Goal: Task Accomplishment & Management: Complete application form

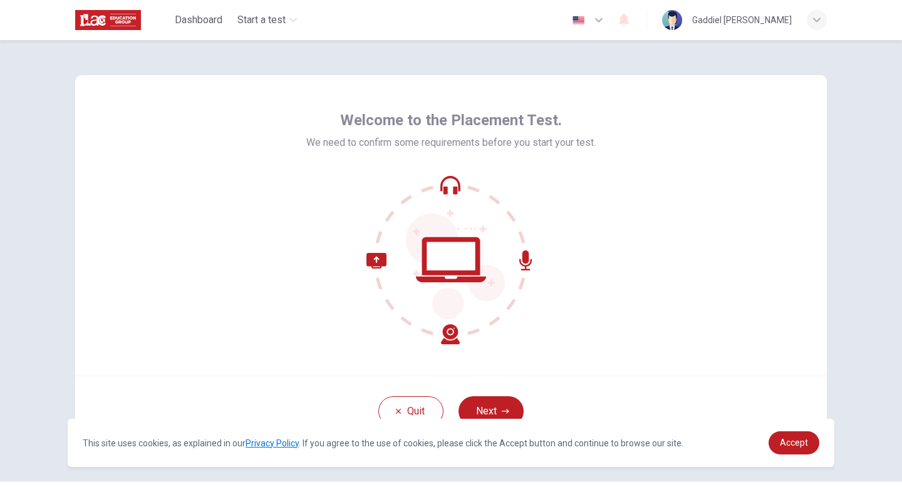
scroll to position [34, 0]
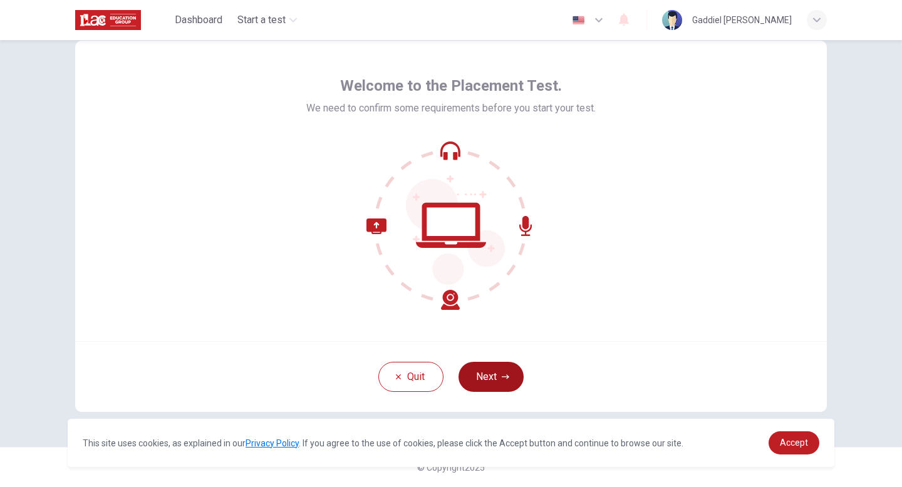
click at [493, 369] on button "Next" at bounding box center [490, 377] width 65 height 30
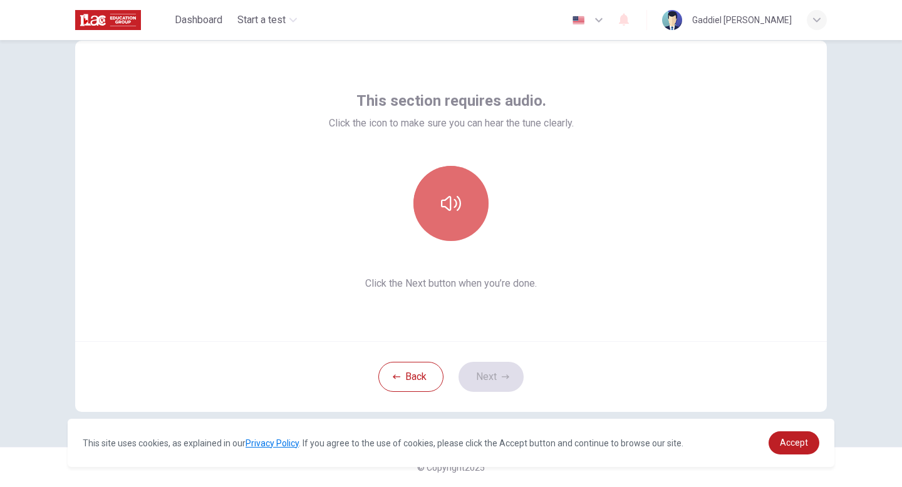
click at [445, 203] on icon "button" at bounding box center [451, 203] width 20 height 20
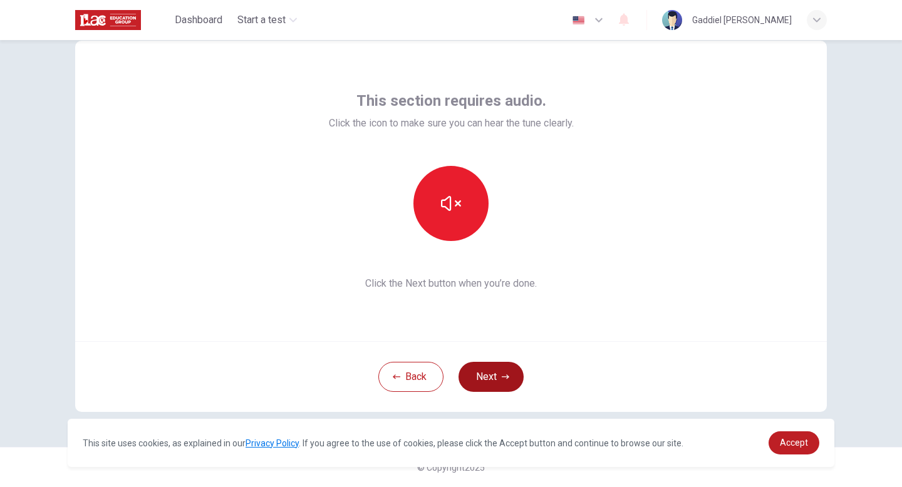
click at [483, 375] on button "Next" at bounding box center [490, 377] width 65 height 30
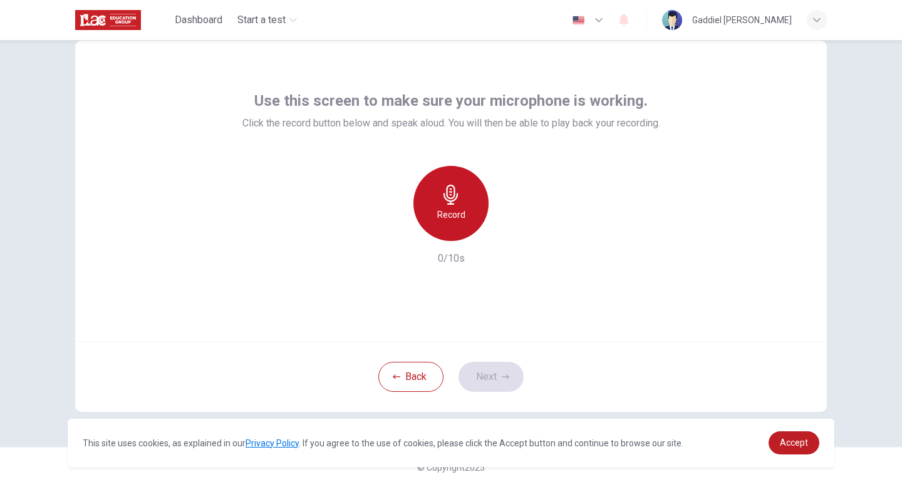
click at [443, 212] on h6 "Record" at bounding box center [451, 214] width 28 height 15
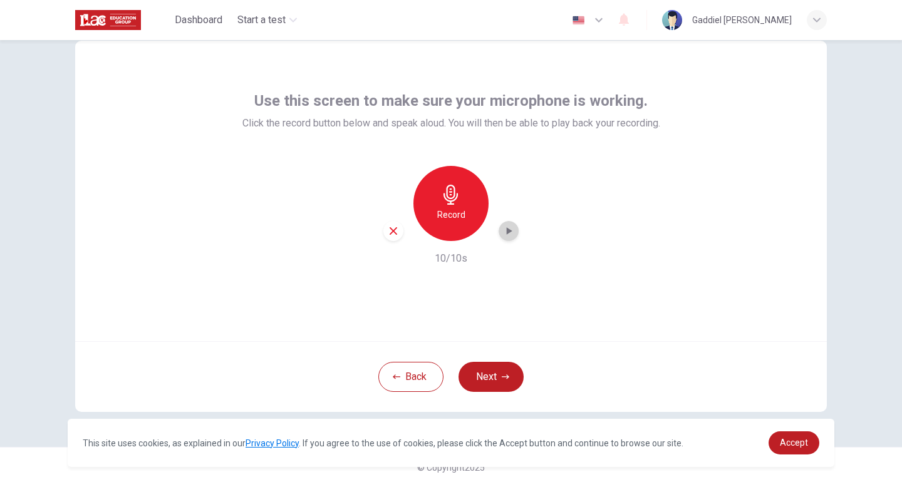
click at [510, 235] on icon "button" at bounding box center [508, 231] width 13 height 13
click at [508, 232] on icon "button" at bounding box center [508, 231] width 13 height 13
click at [508, 232] on icon "button" at bounding box center [510, 231] width 6 height 8
click at [510, 234] on icon "button" at bounding box center [508, 231] width 9 height 9
click at [489, 376] on button "Next" at bounding box center [490, 377] width 65 height 30
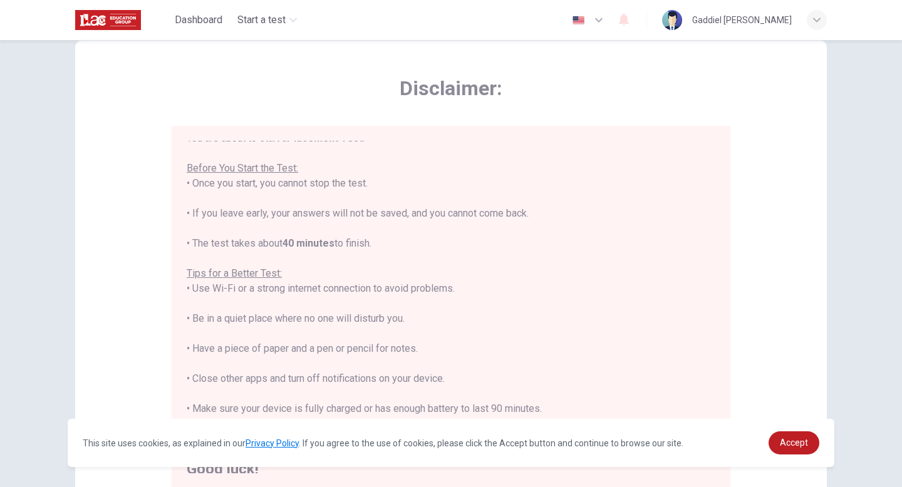
scroll to position [14, 0]
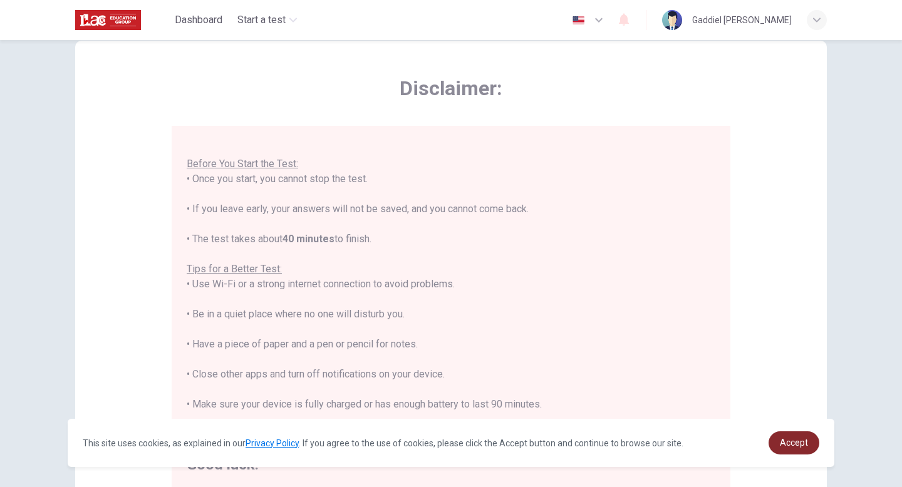
click at [783, 434] on link "Accept" at bounding box center [793, 442] width 51 height 23
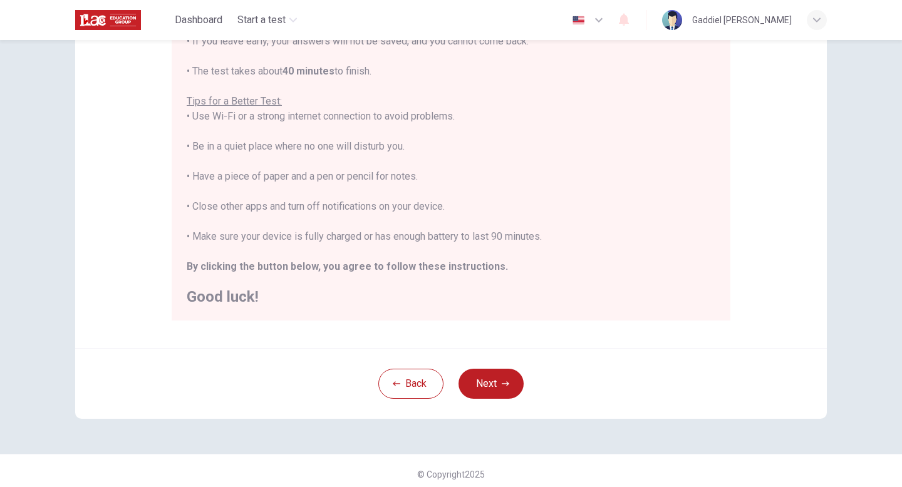
scroll to position [209, 0]
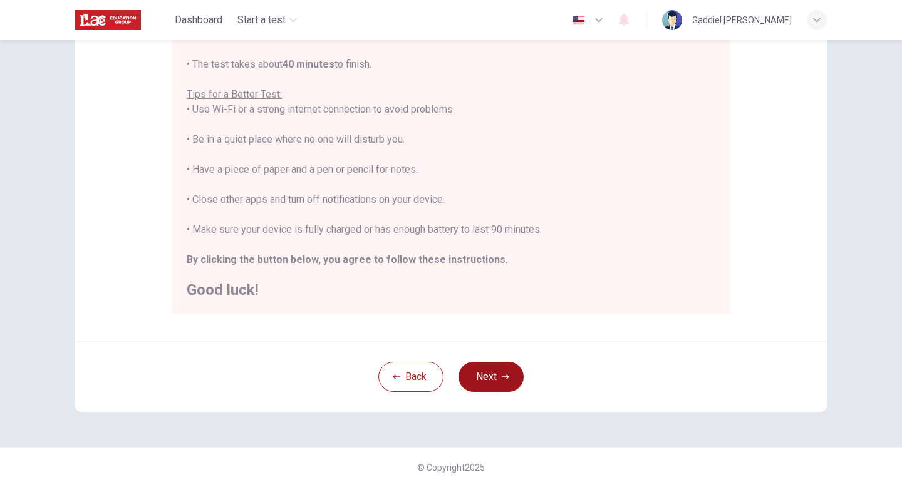
click at [477, 376] on button "Next" at bounding box center [490, 377] width 65 height 30
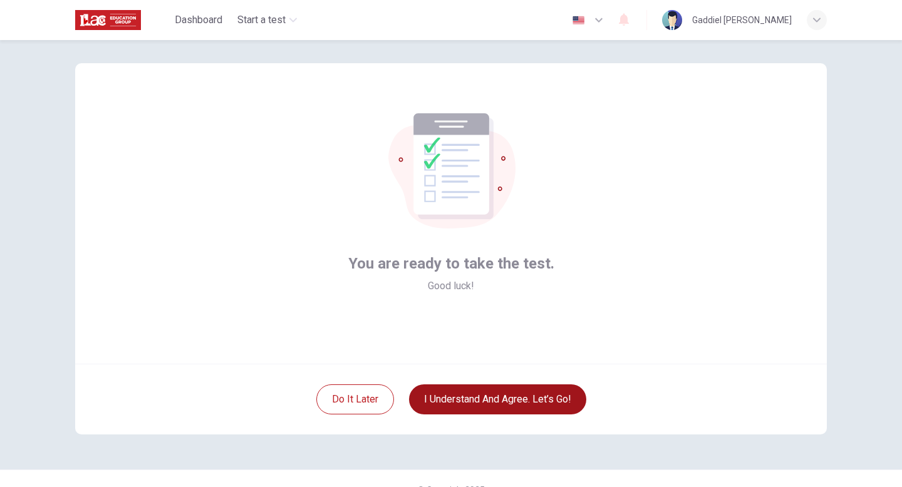
scroll to position [0, 0]
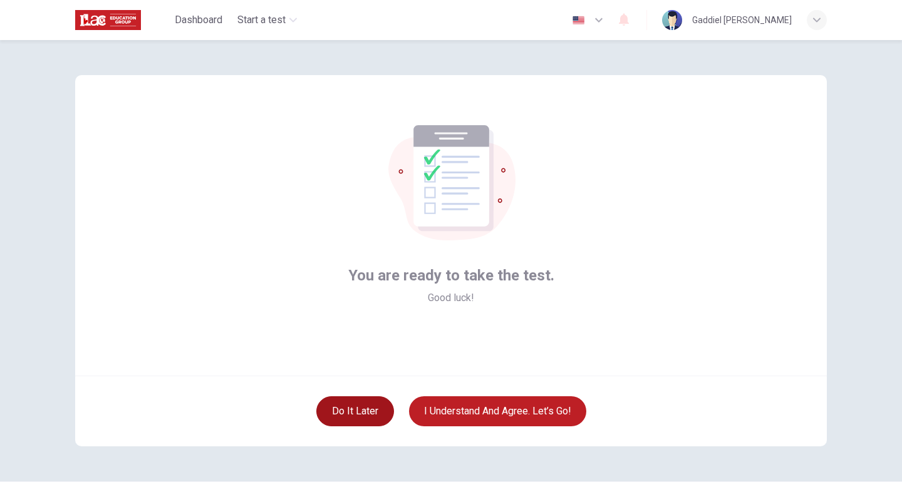
click at [366, 411] on button "Do it later" at bounding box center [355, 411] width 78 height 30
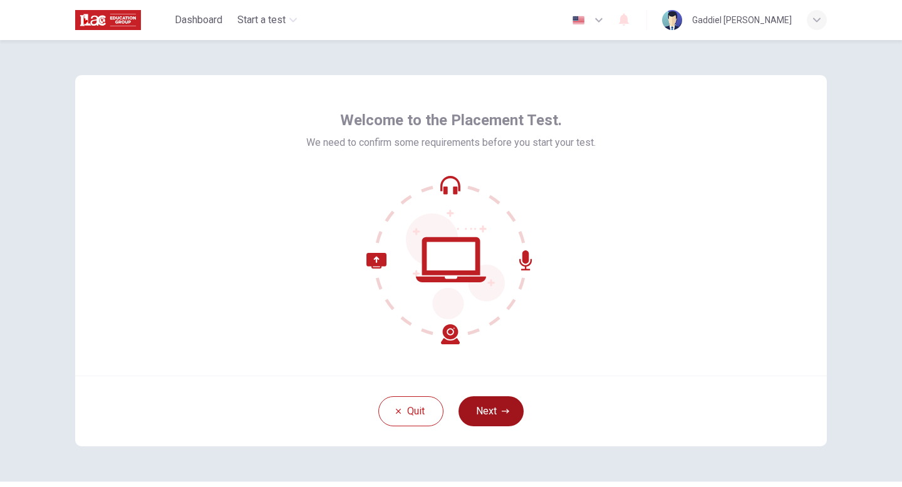
click at [483, 420] on button "Next" at bounding box center [490, 411] width 65 height 30
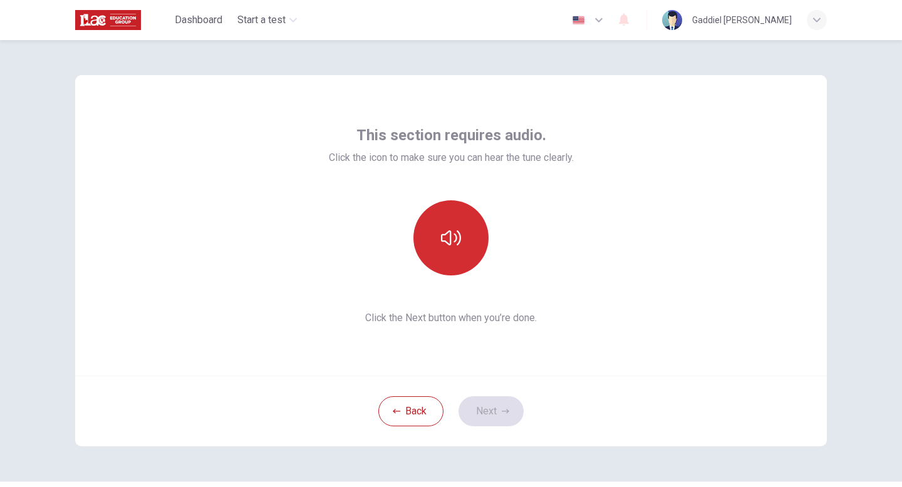
click at [454, 235] on icon "button" at bounding box center [451, 237] width 20 height 15
click at [490, 408] on button "Next" at bounding box center [490, 411] width 65 height 30
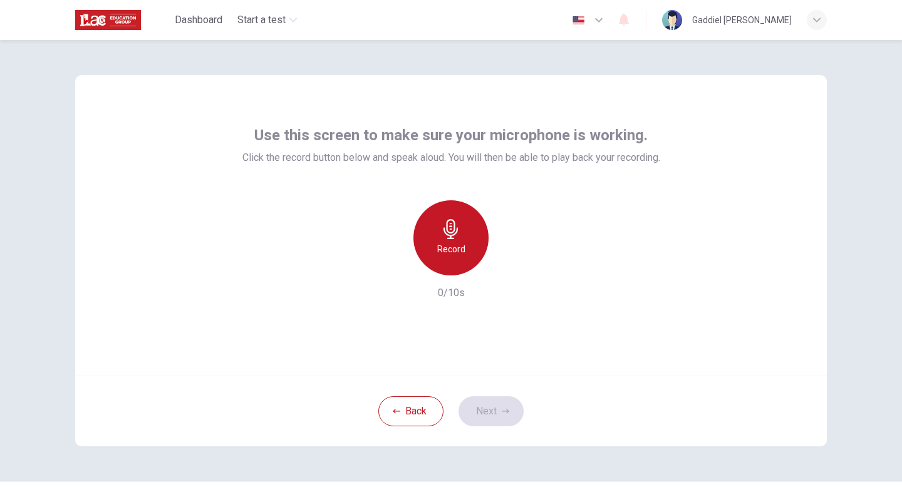
click at [440, 207] on div "Record" at bounding box center [450, 237] width 75 height 75
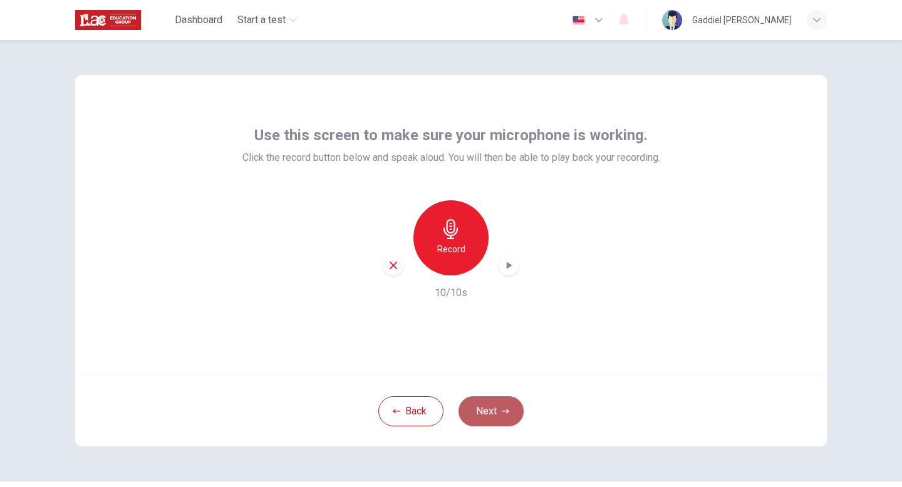
click at [485, 408] on button "Next" at bounding box center [490, 411] width 65 height 30
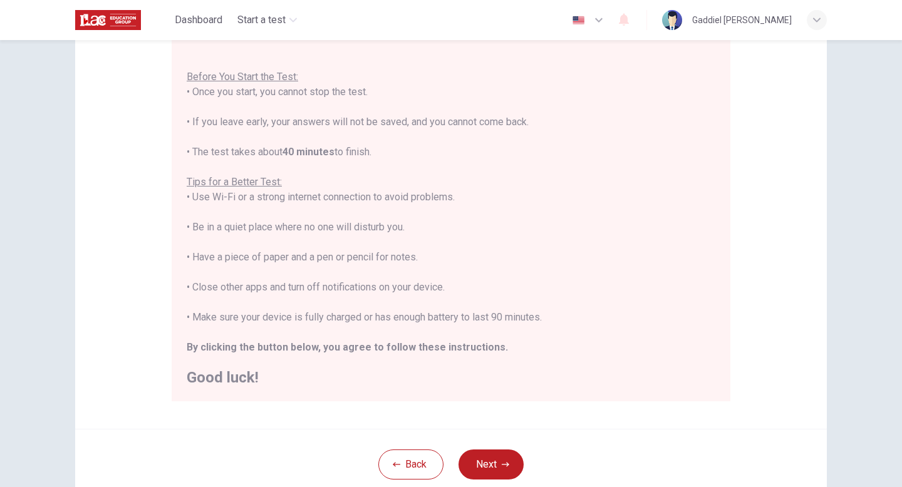
scroll to position [165, 0]
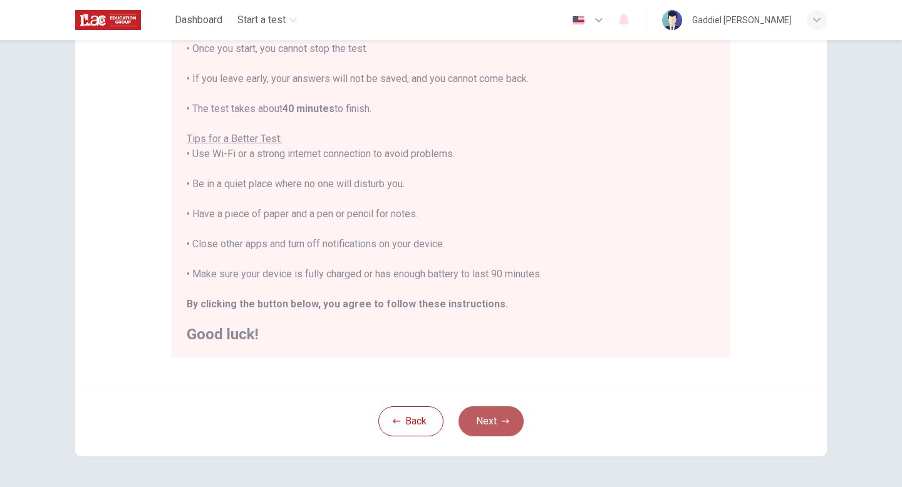
click at [503, 424] on icon "button" at bounding box center [506, 422] width 8 height 8
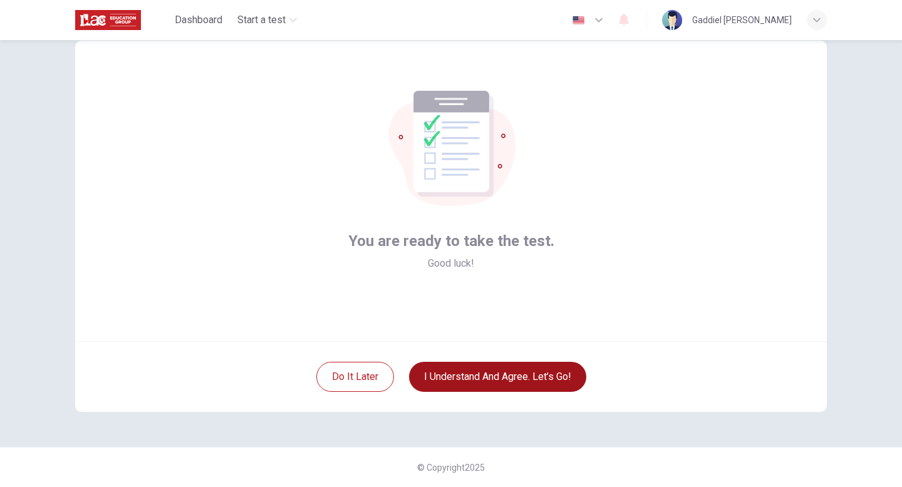
click at [506, 388] on button "I understand and agree. Let’s go!" at bounding box center [497, 377] width 177 height 30
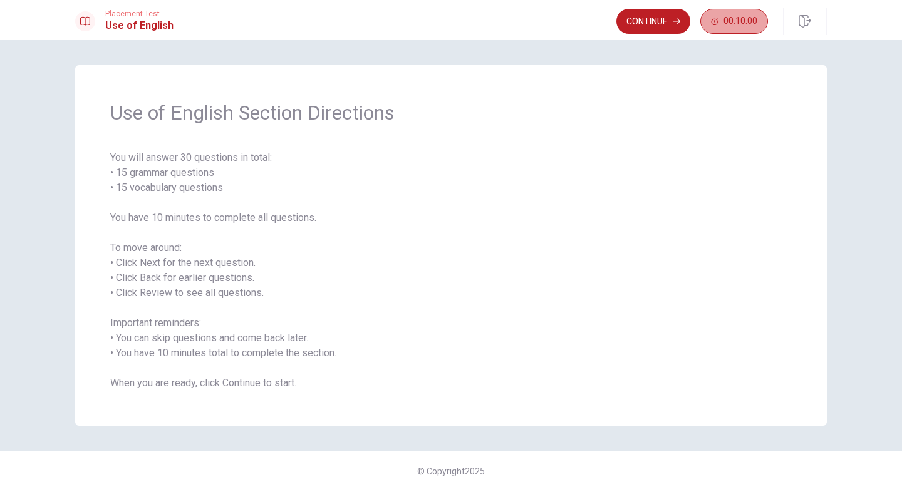
click at [713, 23] on icon "button" at bounding box center [715, 22] width 8 height 8
click at [751, 18] on icon "button" at bounding box center [755, 21] width 10 height 10
click at [665, 18] on button "Continue" at bounding box center [653, 21] width 74 height 25
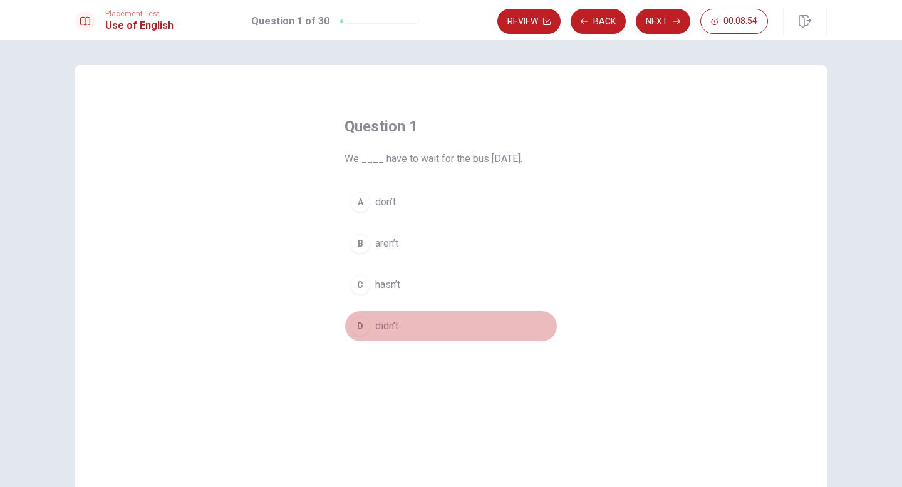
click at [358, 330] on div "D" at bounding box center [360, 326] width 20 height 20
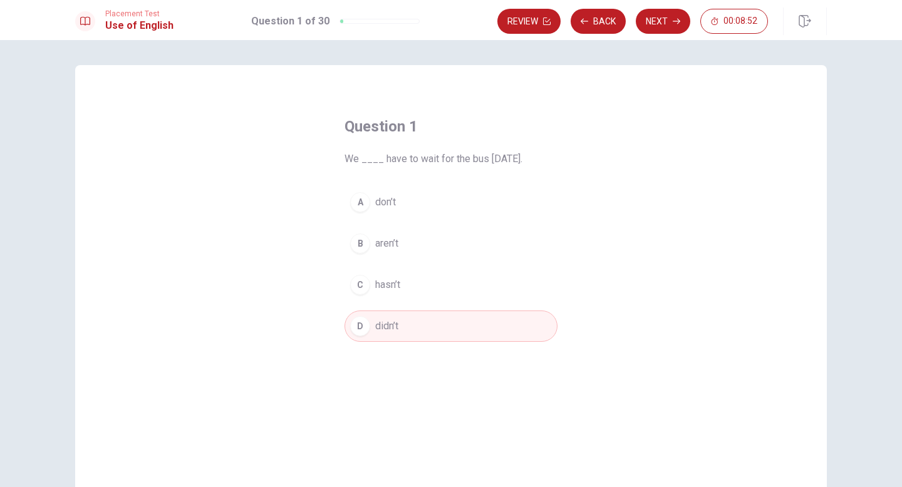
click at [391, 324] on span "didn’t" at bounding box center [386, 326] width 23 height 15
click at [659, 14] on button "Next" at bounding box center [663, 21] width 54 height 25
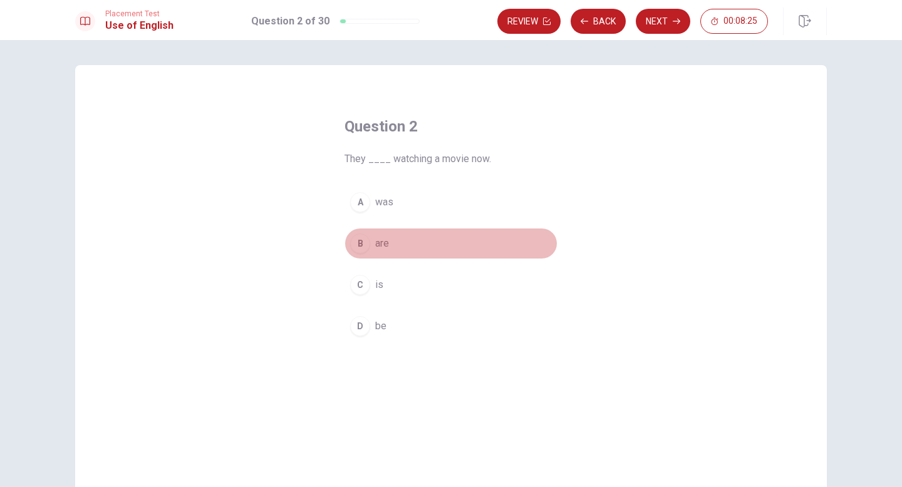
click at [364, 240] on div "B" at bounding box center [360, 244] width 20 height 20
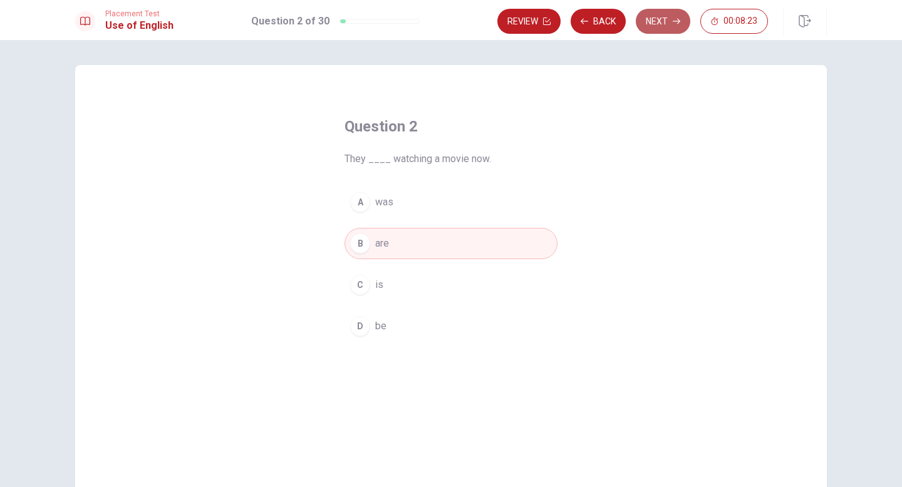
click at [669, 23] on button "Next" at bounding box center [663, 21] width 54 height 25
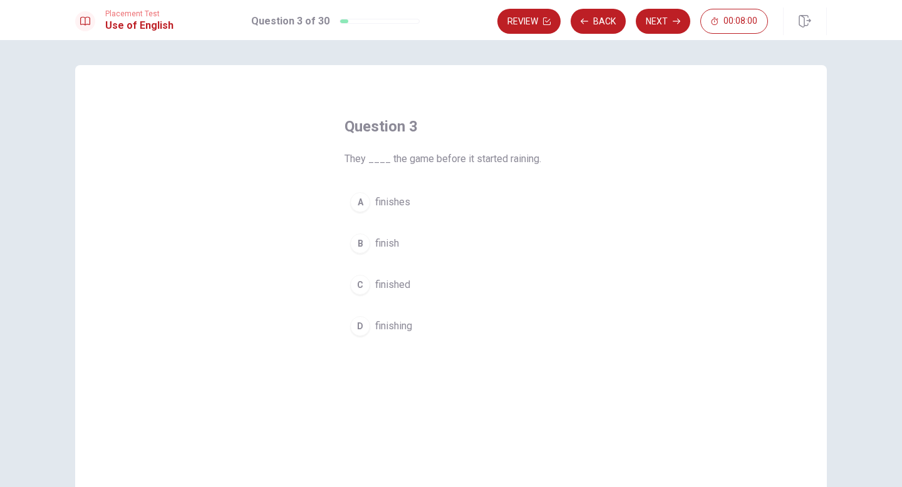
click at [366, 287] on div "C" at bounding box center [360, 285] width 20 height 20
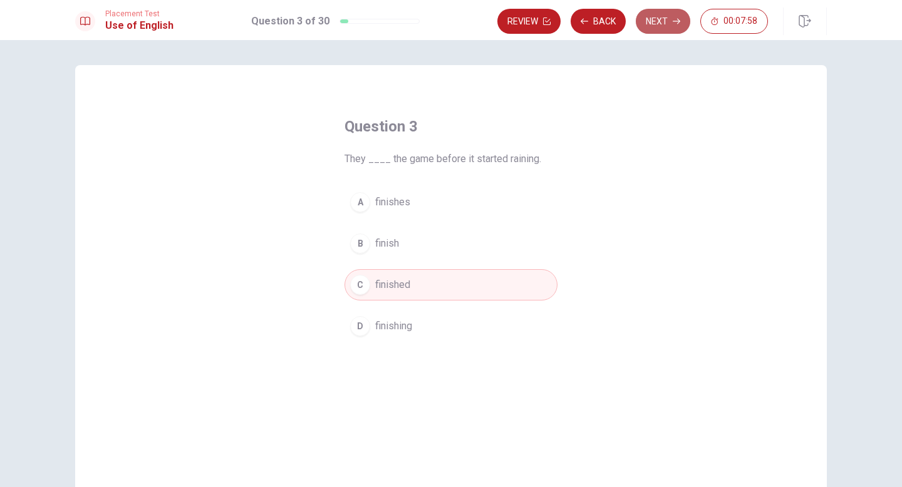
click at [647, 20] on button "Next" at bounding box center [663, 21] width 54 height 25
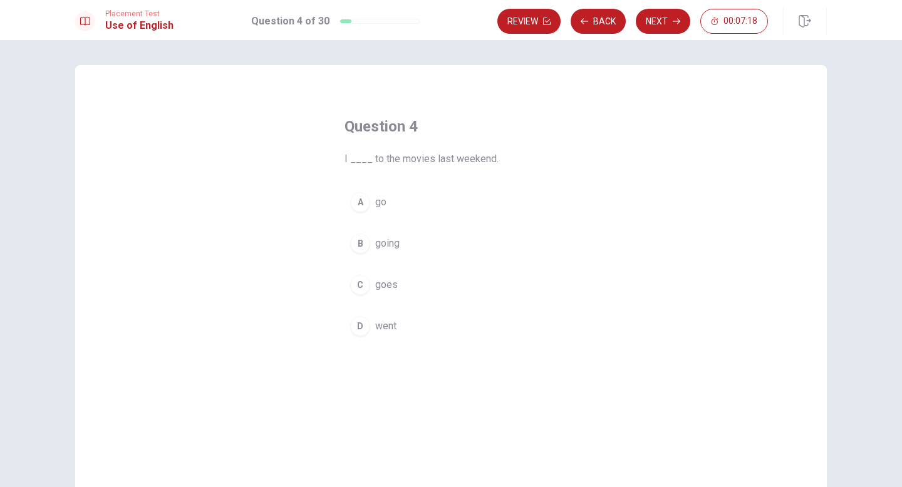
click at [361, 328] on div "D" at bounding box center [360, 326] width 20 height 20
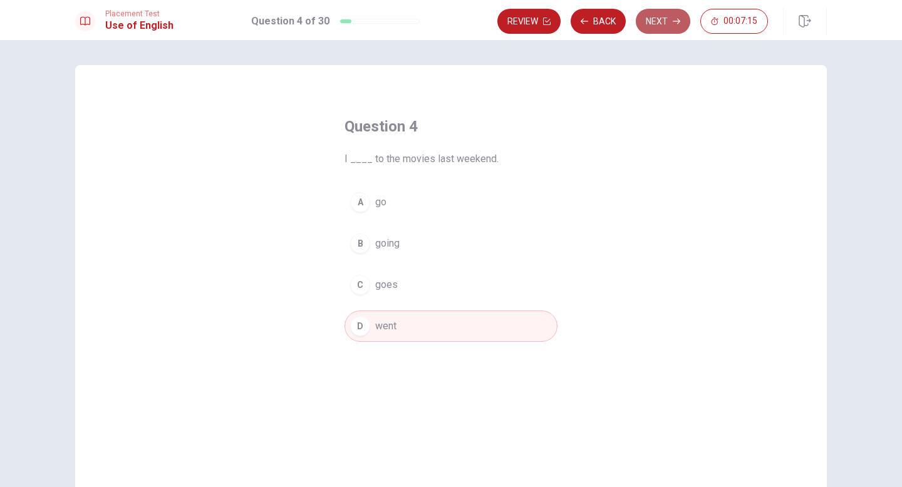
click at [644, 15] on button "Next" at bounding box center [663, 21] width 54 height 25
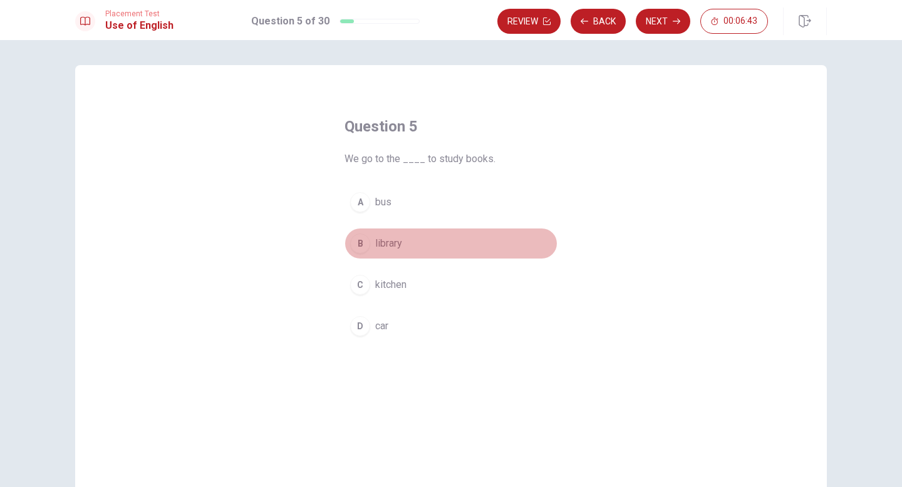
click at [393, 247] on span "library" at bounding box center [388, 243] width 27 height 15
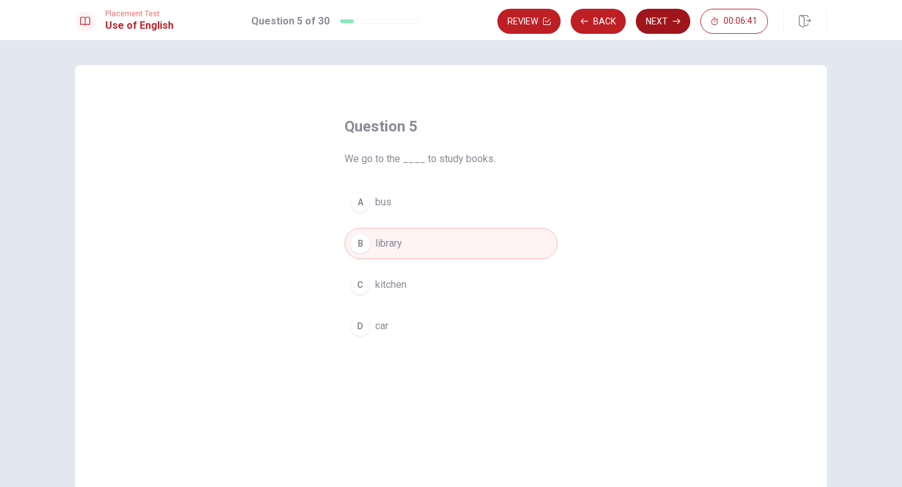
click at [667, 23] on button "Next" at bounding box center [663, 21] width 54 height 25
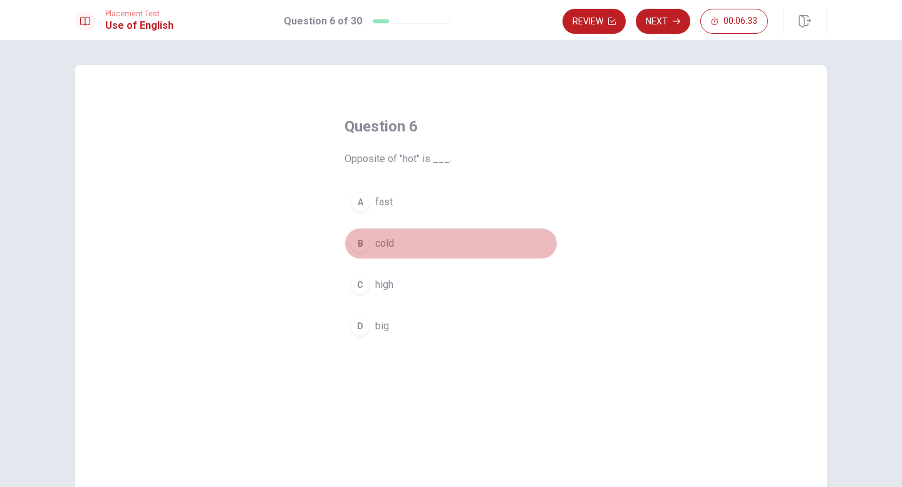
click at [383, 243] on span "cold" at bounding box center [384, 243] width 19 height 15
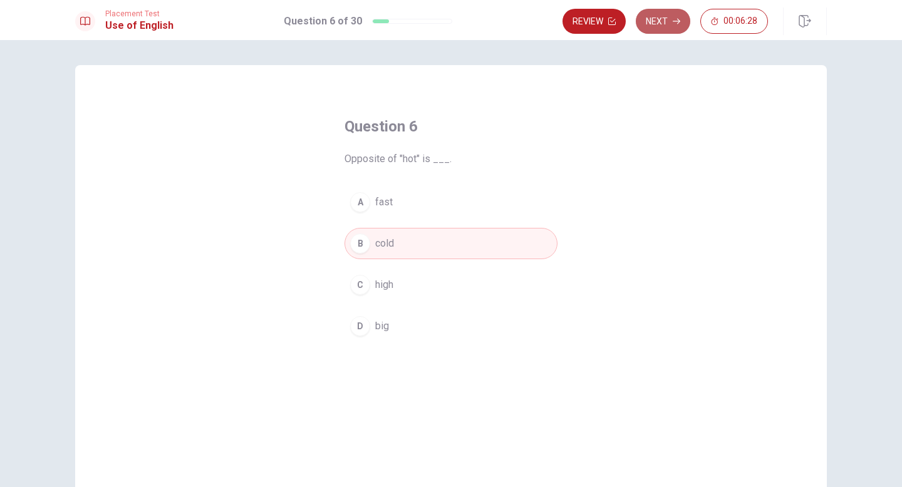
click at [666, 22] on button "Next" at bounding box center [663, 21] width 54 height 25
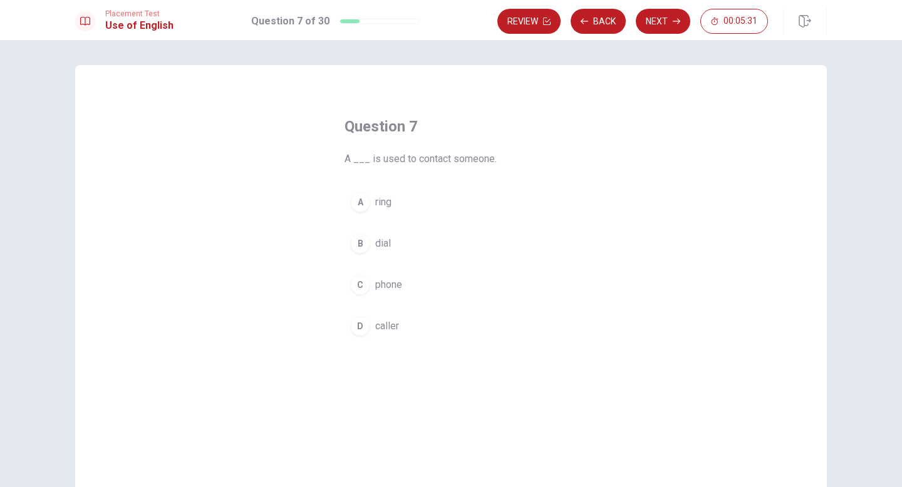
click at [361, 287] on div "C" at bounding box center [360, 285] width 20 height 20
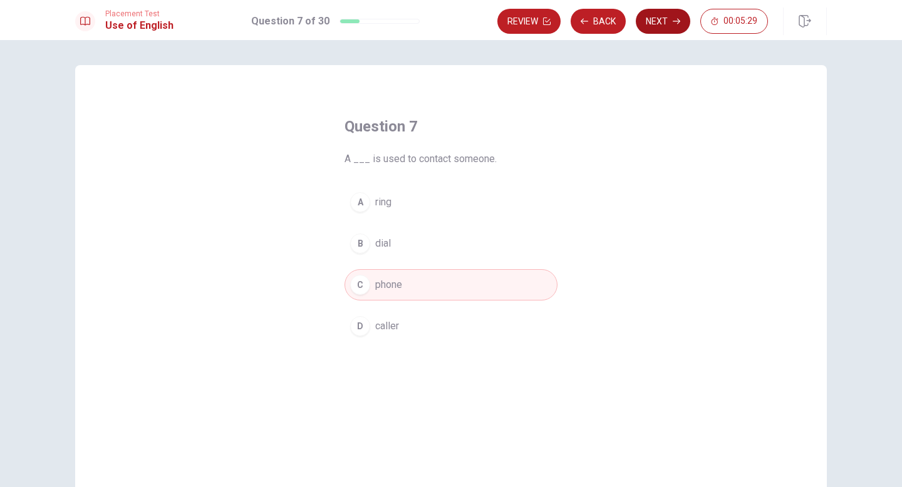
click at [647, 27] on button "Next" at bounding box center [663, 21] width 54 height 25
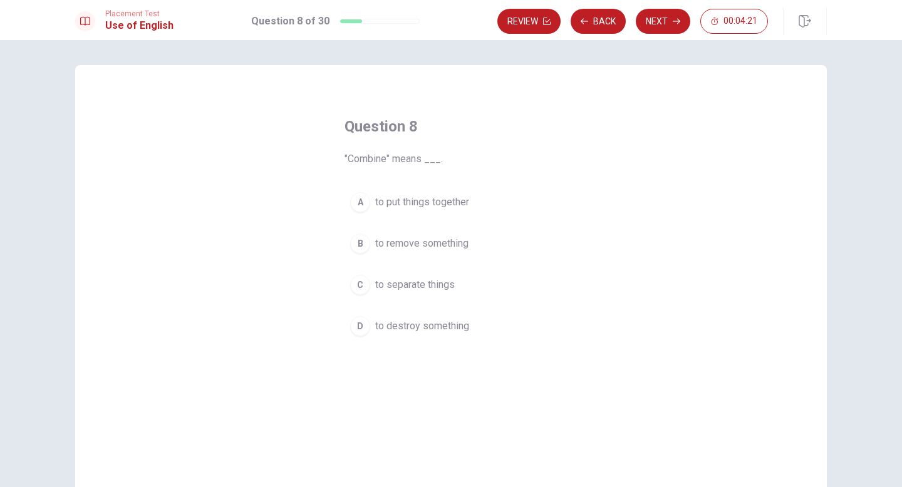
click at [452, 209] on span "to put things together" at bounding box center [422, 202] width 94 height 15
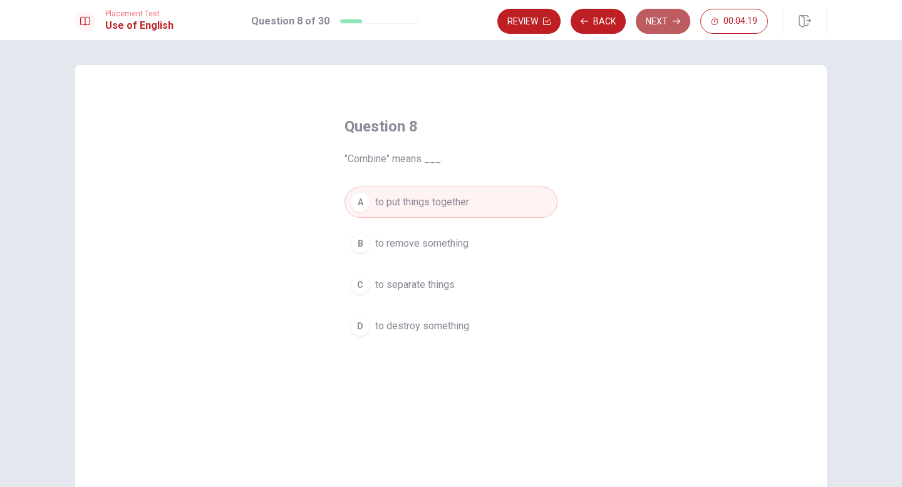
click at [675, 26] on button "Next" at bounding box center [663, 21] width 54 height 25
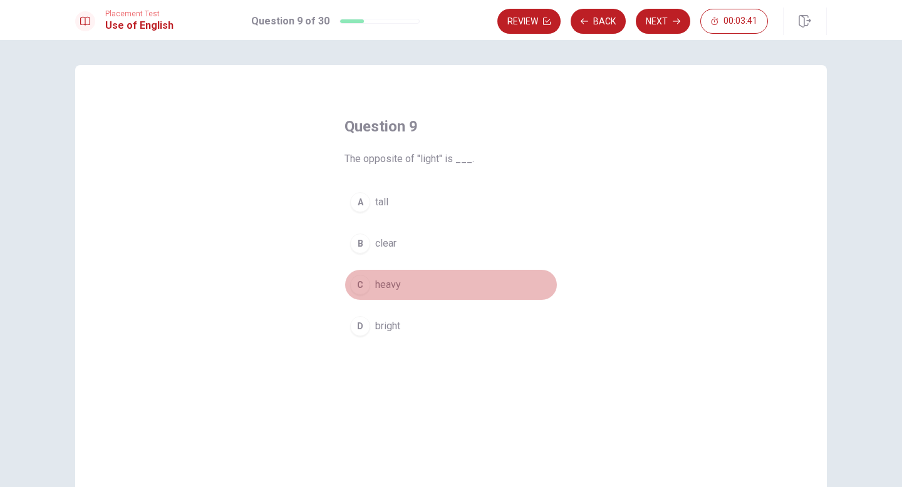
click at [364, 291] on div "C" at bounding box center [360, 285] width 20 height 20
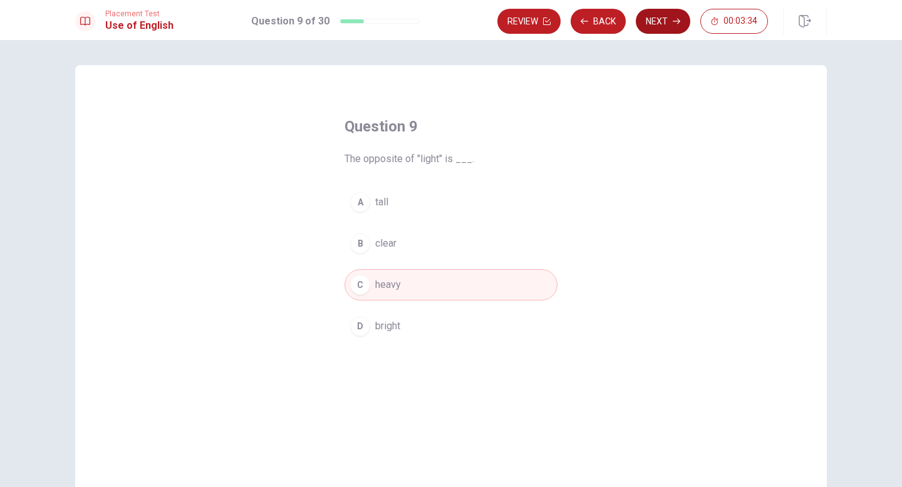
click at [661, 21] on button "Next" at bounding box center [663, 21] width 54 height 25
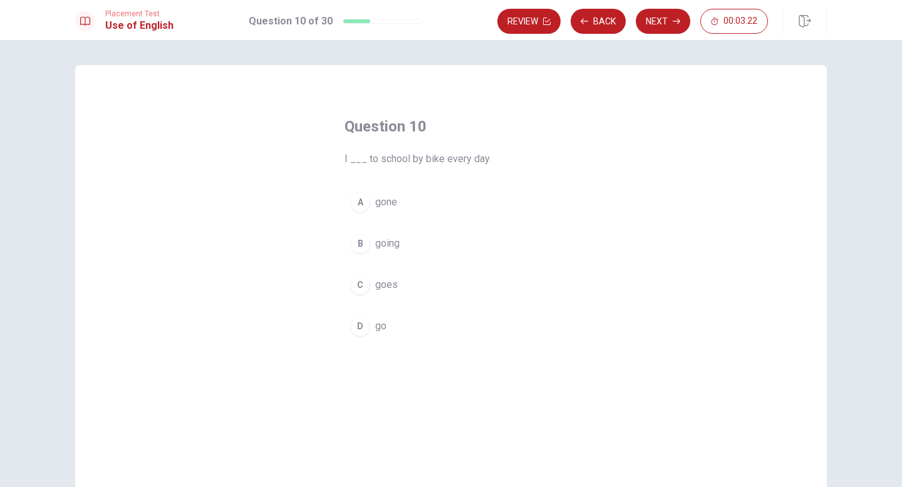
click at [361, 322] on div "D" at bounding box center [360, 326] width 20 height 20
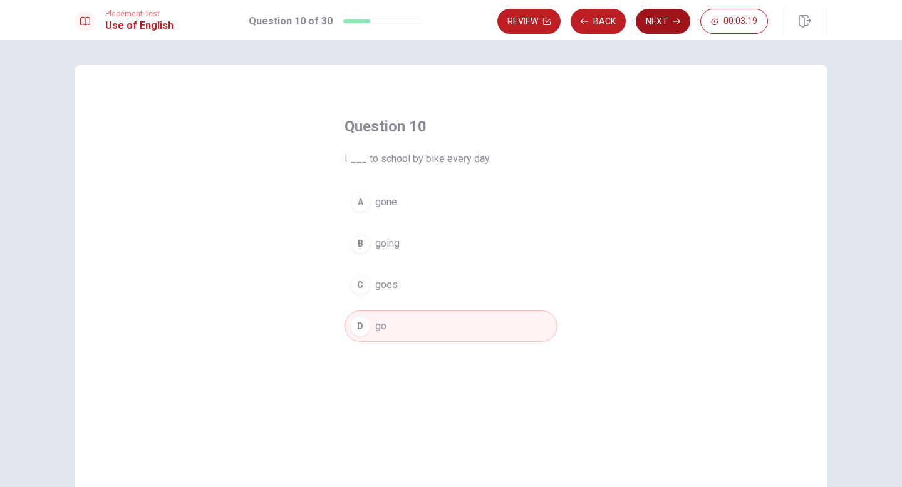
click at [661, 14] on button "Next" at bounding box center [663, 21] width 54 height 25
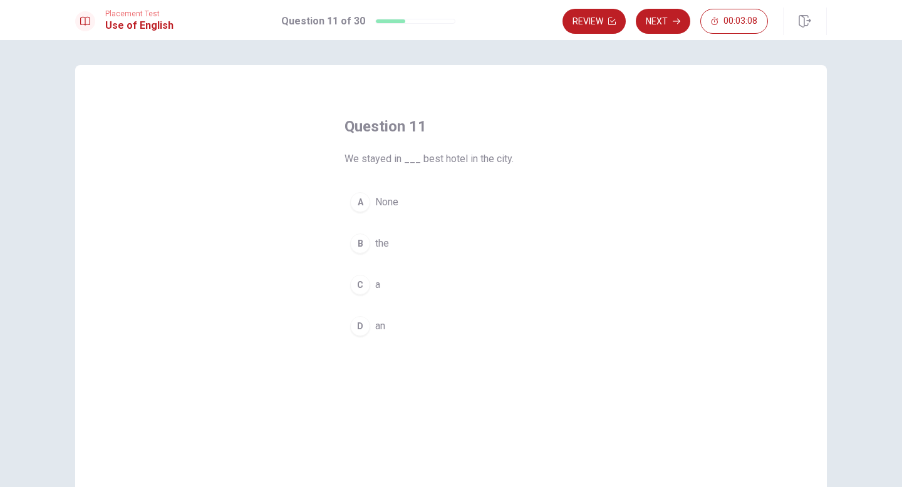
click at [360, 242] on div "B" at bounding box center [360, 244] width 20 height 20
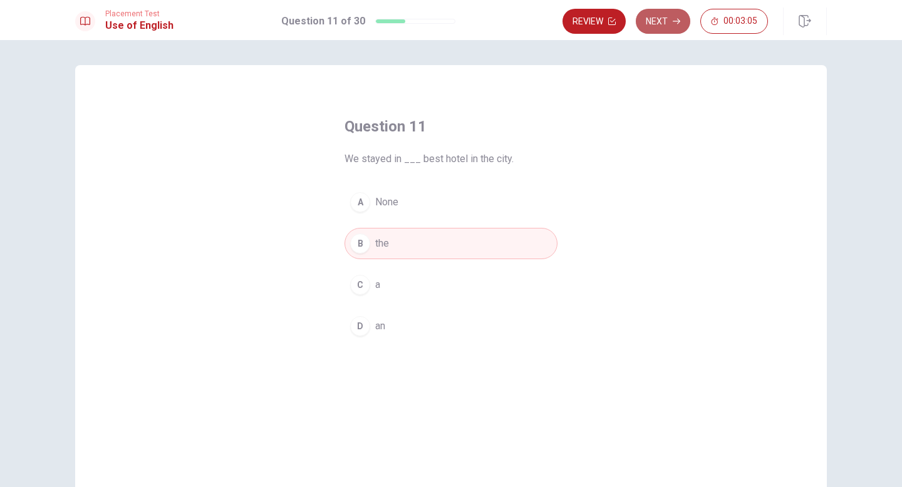
click at [663, 21] on button "Next" at bounding box center [663, 21] width 54 height 25
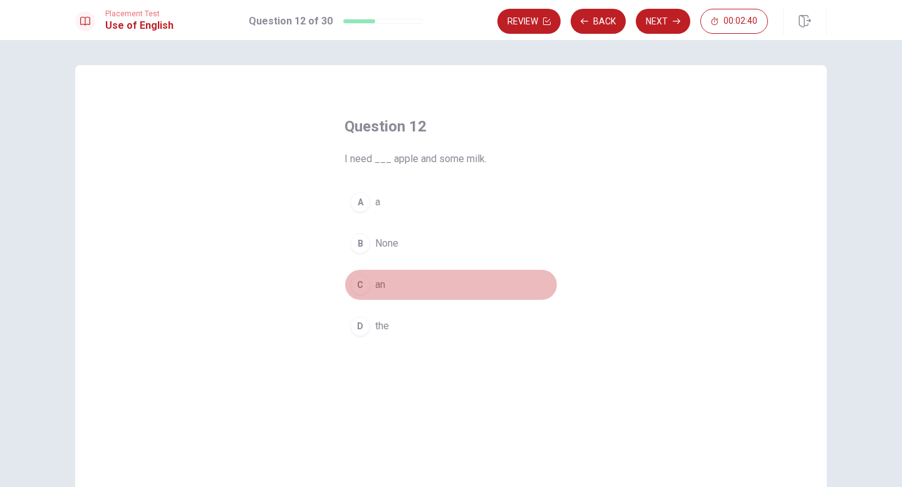
click at [362, 282] on div "C" at bounding box center [360, 285] width 20 height 20
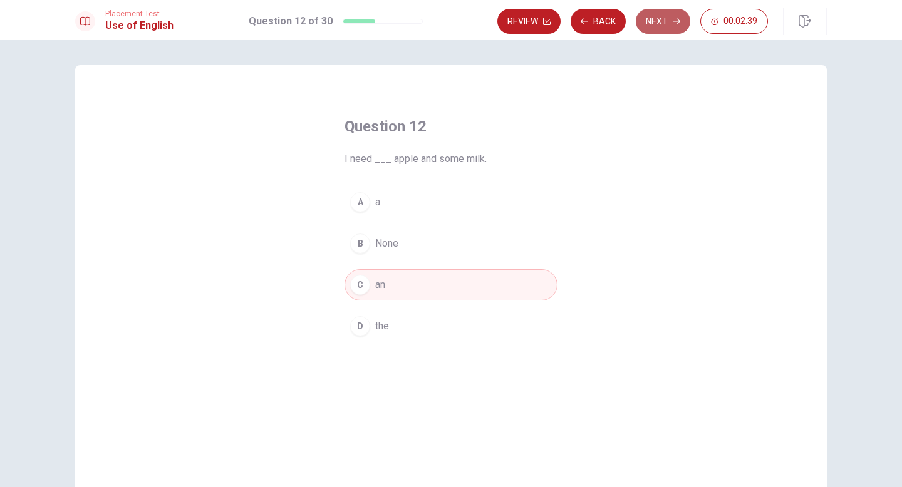
click at [647, 28] on button "Next" at bounding box center [663, 21] width 54 height 25
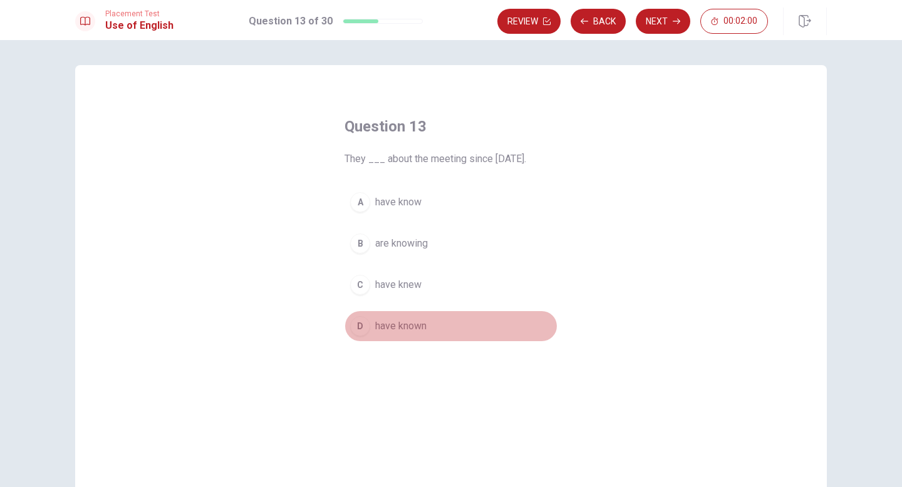
click at [376, 331] on span "have known" at bounding box center [400, 326] width 51 height 15
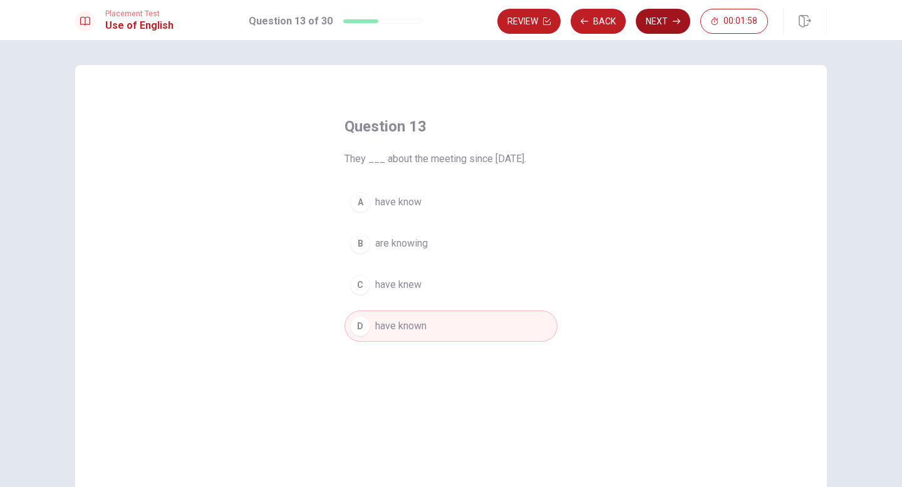
click at [661, 16] on button "Next" at bounding box center [663, 21] width 54 height 25
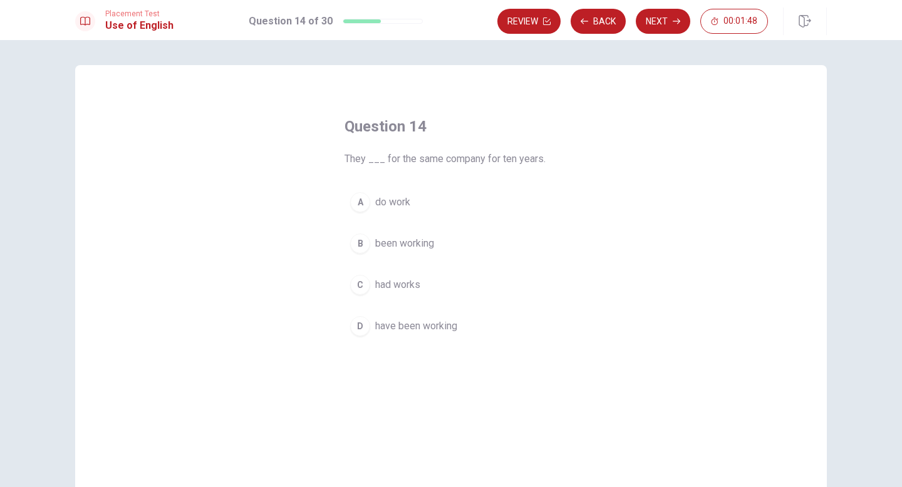
click at [394, 205] on span "do work" at bounding box center [392, 202] width 35 height 15
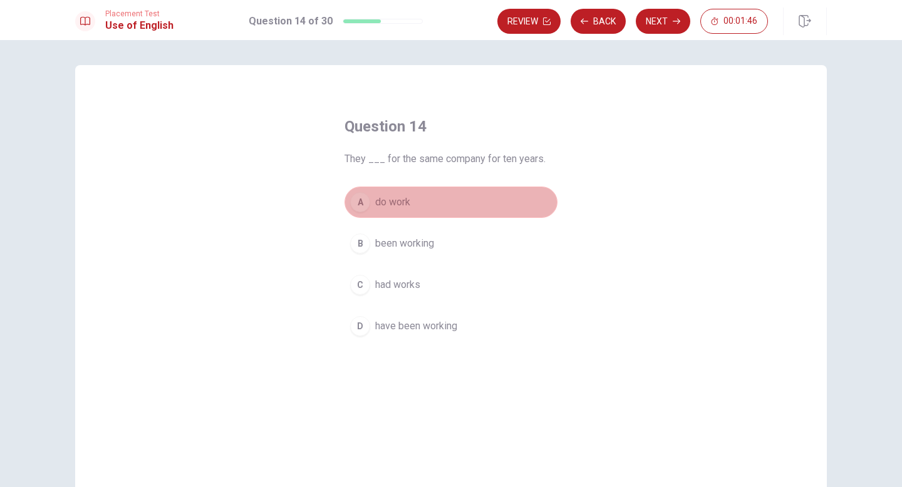
click at [453, 204] on button "A do work" at bounding box center [450, 202] width 213 height 31
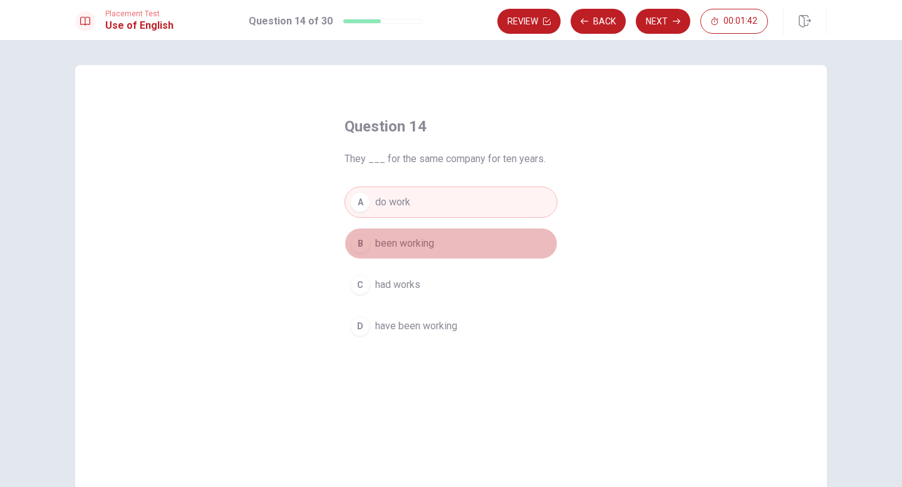
click at [431, 255] on button "B been working" at bounding box center [450, 243] width 213 height 31
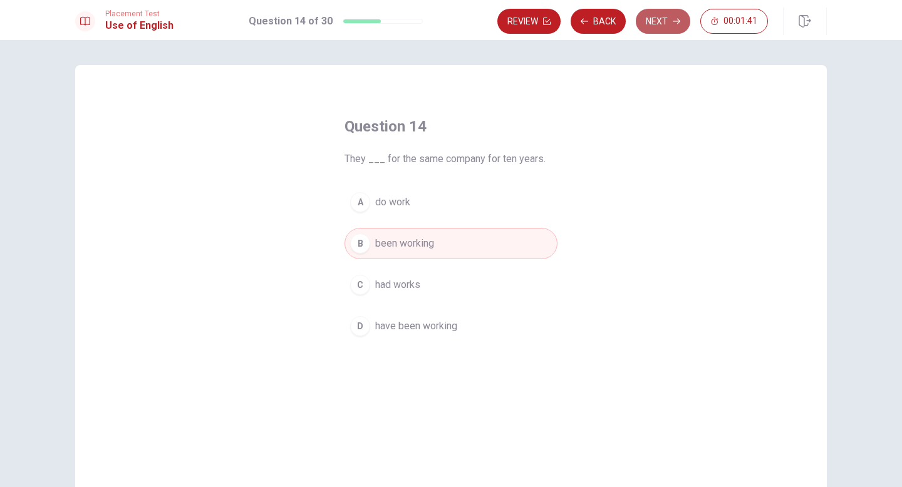
click at [670, 21] on button "Next" at bounding box center [663, 21] width 54 height 25
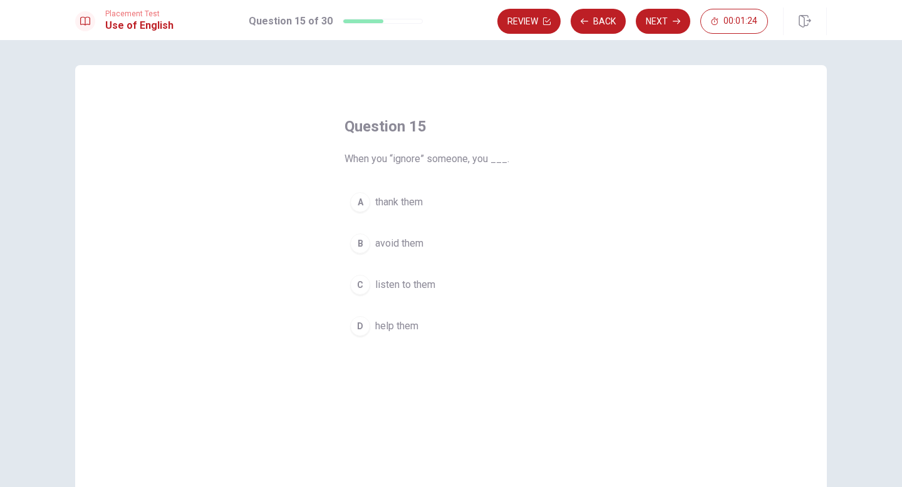
click at [426, 244] on button "B avoid them" at bounding box center [450, 243] width 213 height 31
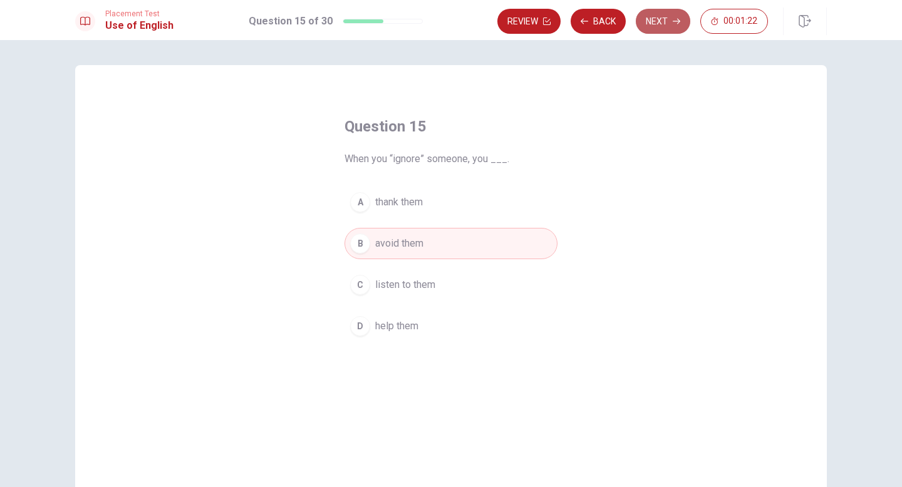
click at [659, 20] on button "Next" at bounding box center [663, 21] width 54 height 25
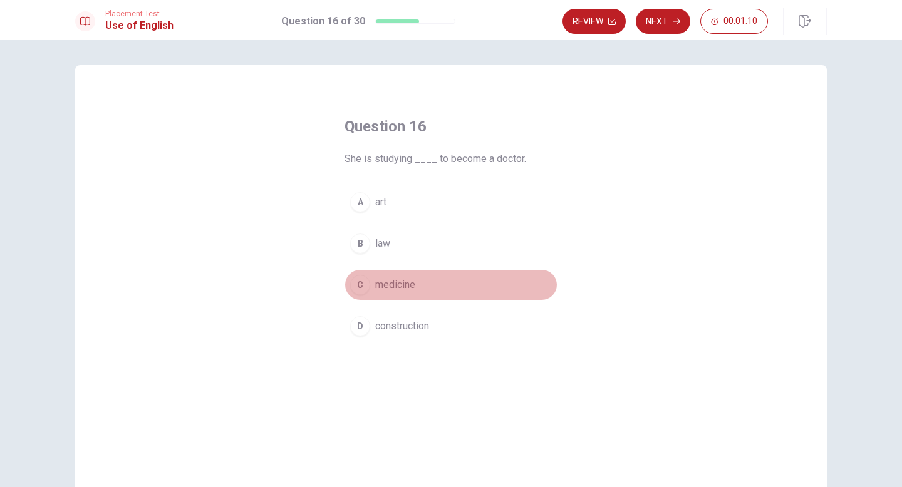
click at [374, 286] on button "C medicine" at bounding box center [450, 284] width 213 height 31
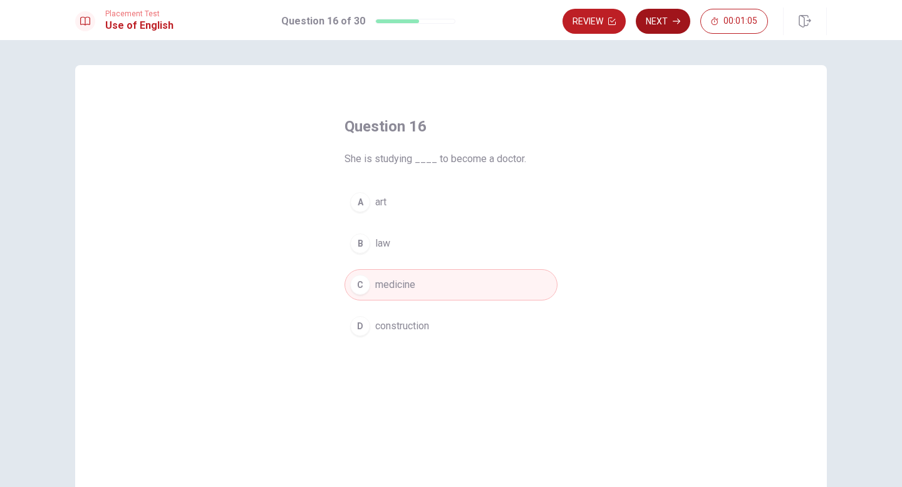
click at [667, 26] on button "Next" at bounding box center [663, 21] width 54 height 25
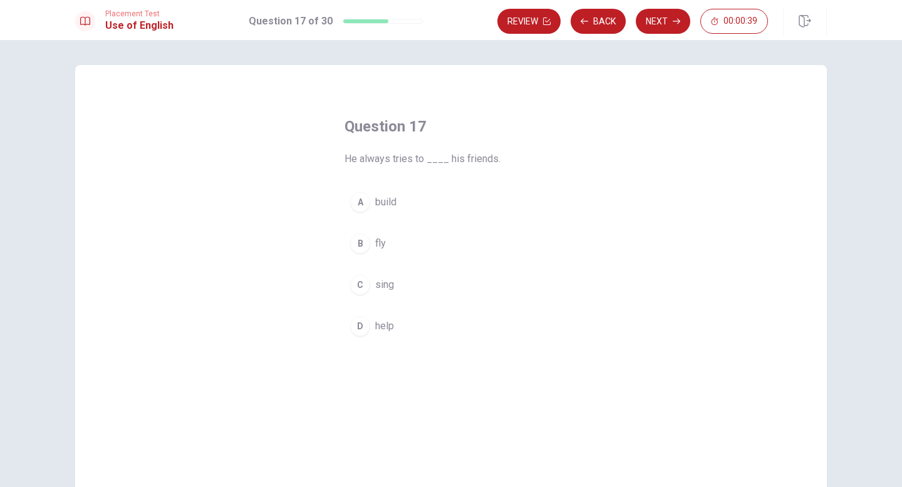
click at [388, 324] on span "help" at bounding box center [384, 326] width 19 height 15
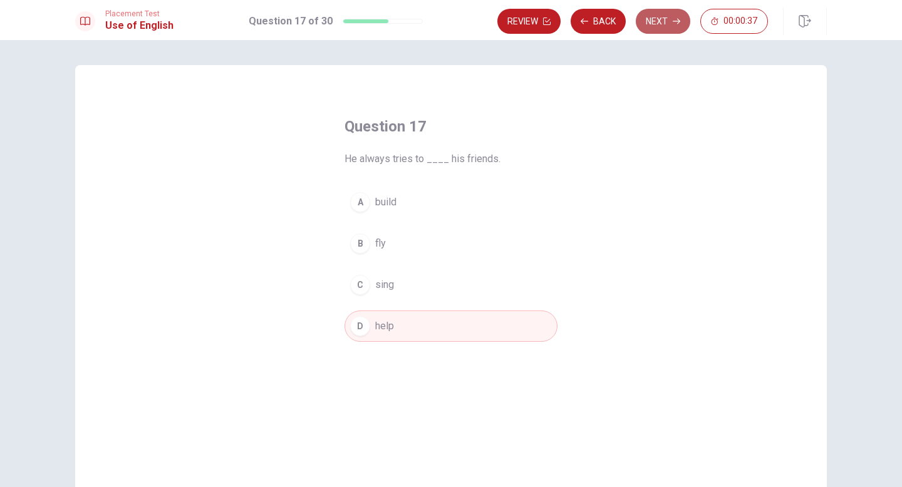
click at [684, 17] on button "Next" at bounding box center [663, 21] width 54 height 25
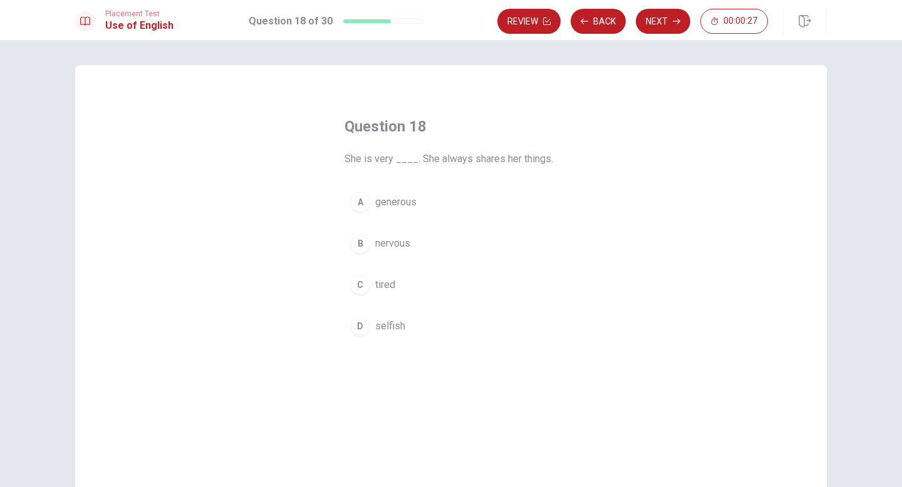
click at [391, 279] on span "tired" at bounding box center [385, 284] width 20 height 15
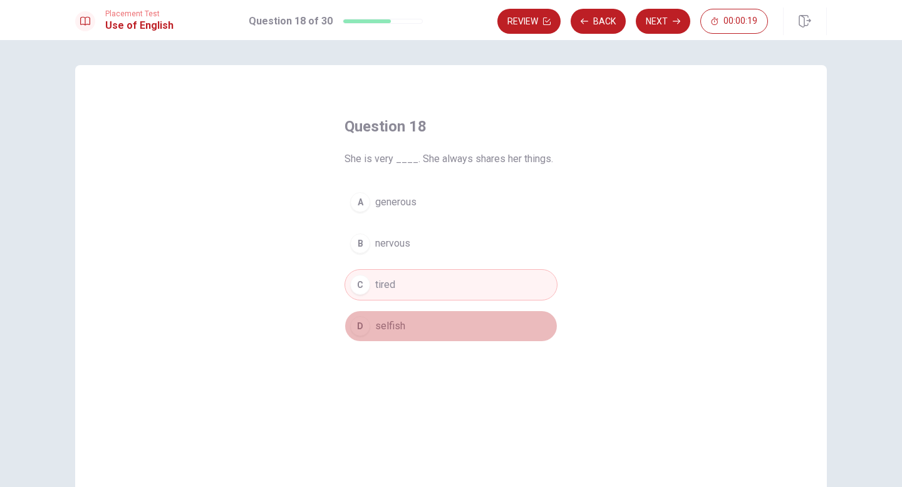
click at [433, 319] on button "D selfish" at bounding box center [450, 326] width 213 height 31
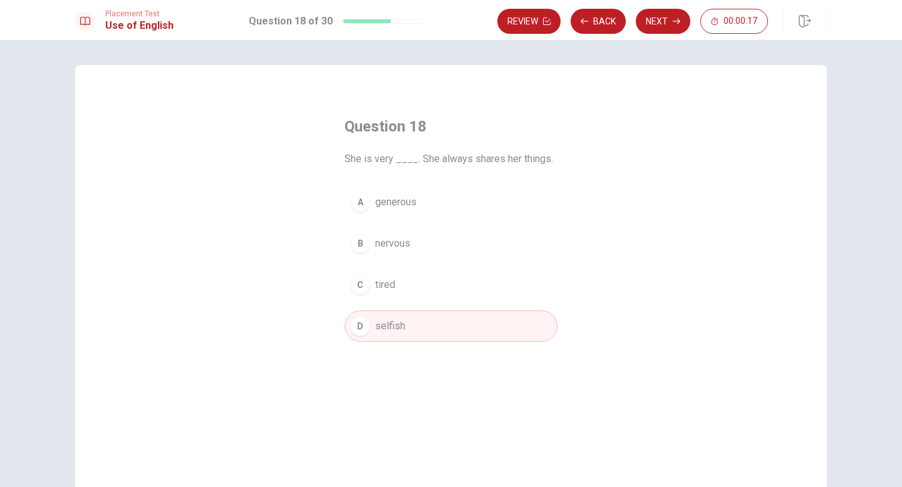
click at [359, 207] on div "A" at bounding box center [360, 202] width 20 height 20
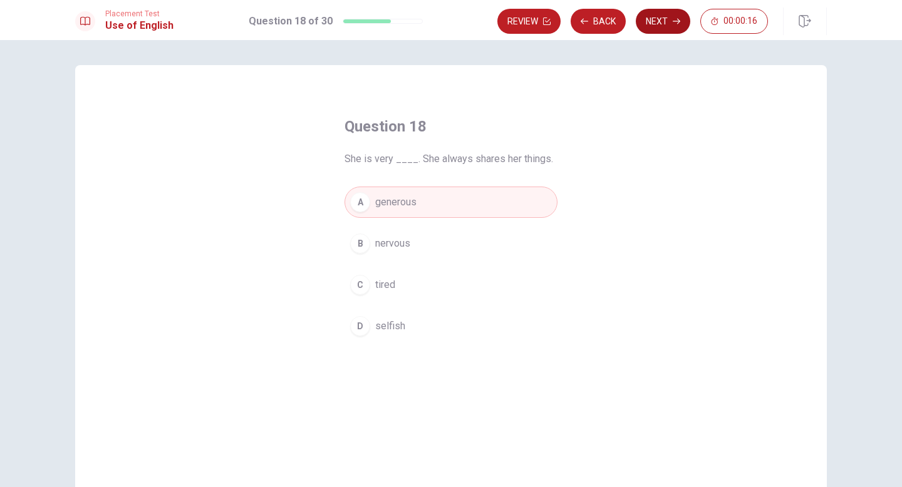
click at [652, 23] on button "Next" at bounding box center [663, 21] width 54 height 25
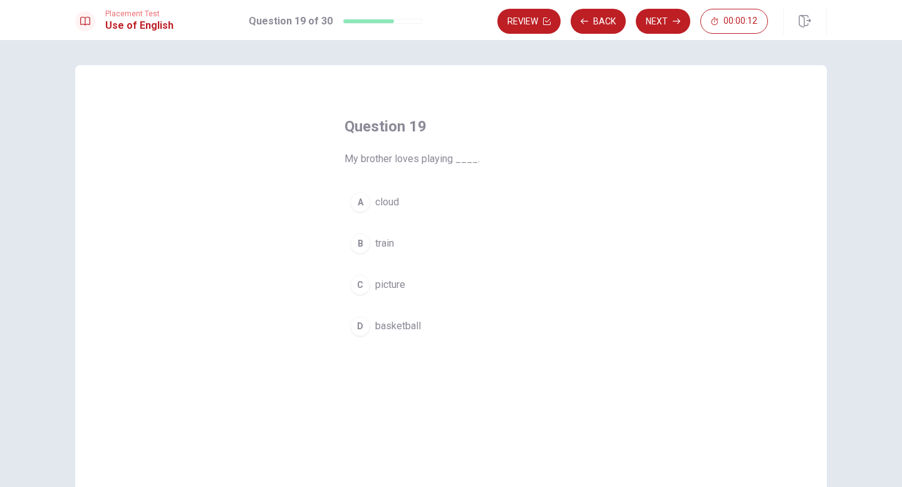
click at [395, 322] on span "basketball" at bounding box center [398, 326] width 46 height 15
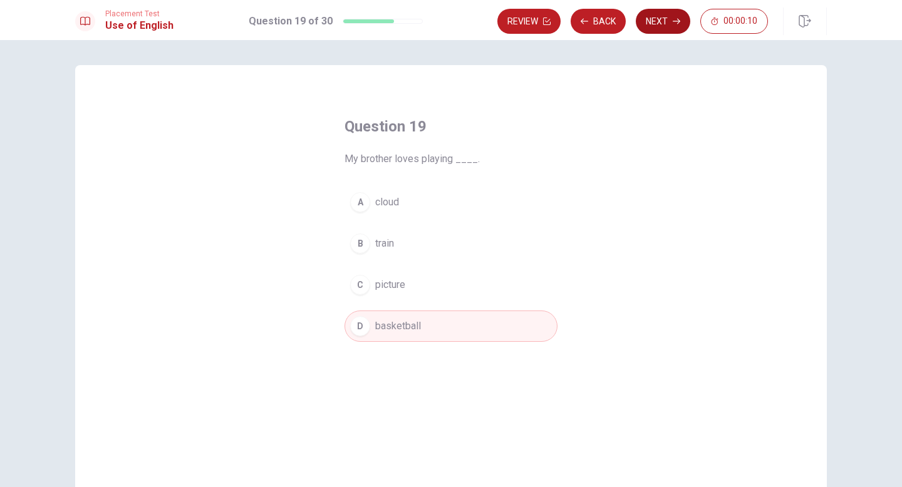
click at [661, 23] on button "Next" at bounding box center [663, 21] width 54 height 25
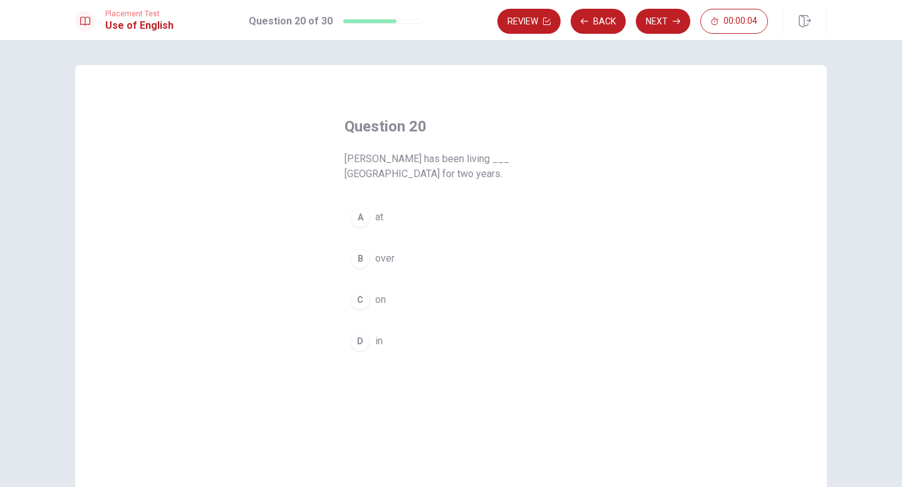
click at [375, 330] on button "D in" at bounding box center [450, 341] width 213 height 31
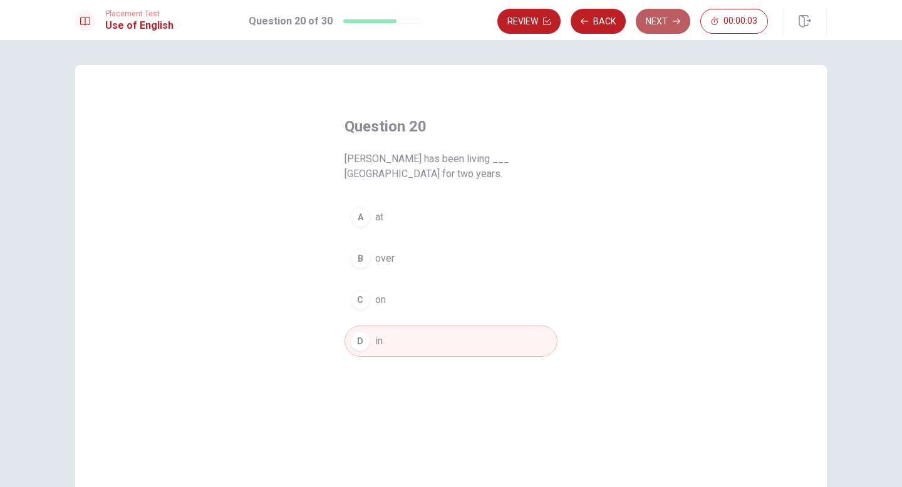
click at [676, 18] on icon "button" at bounding box center [677, 22] width 8 height 8
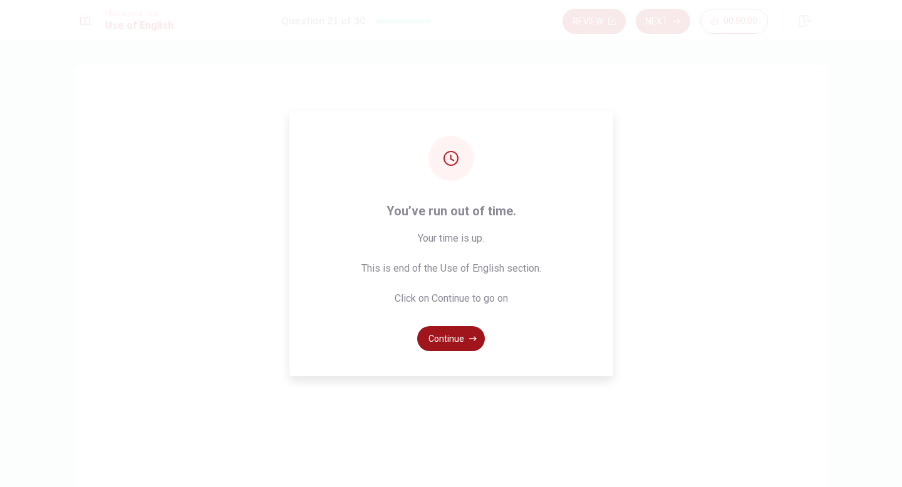
click at [452, 333] on button "Continue" at bounding box center [451, 338] width 68 height 25
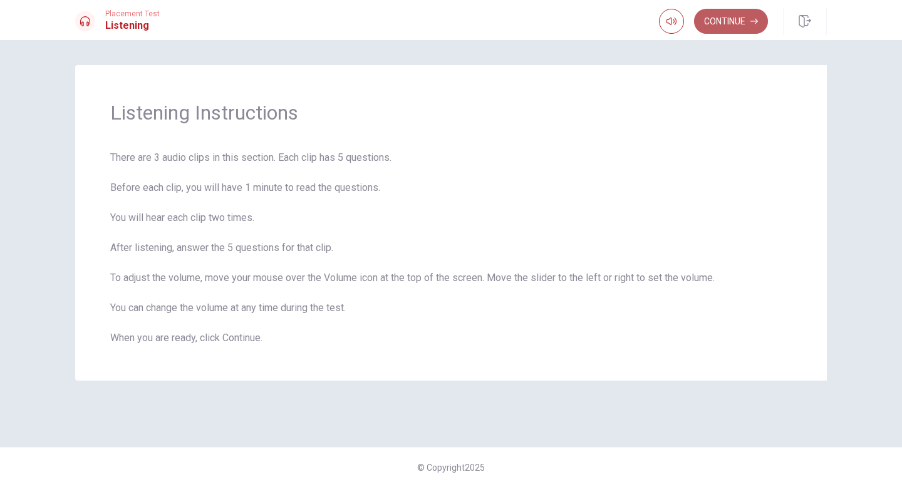
click at [743, 16] on button "Continue" at bounding box center [731, 21] width 74 height 25
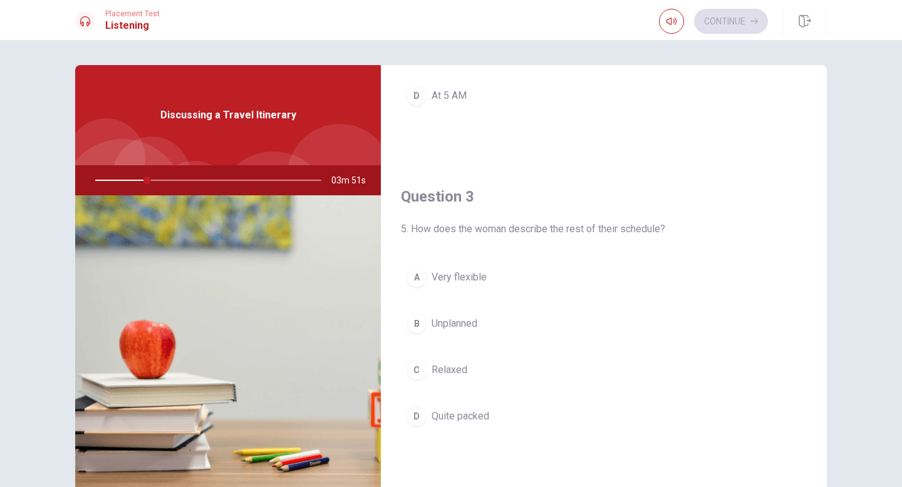
scroll to position [546, 0]
drag, startPoint x: 149, startPoint y: 178, endPoint x: 142, endPoint y: 178, distance: 6.9
click at [142, 178] on div at bounding box center [205, 180] width 251 height 30
click at [147, 182] on div at bounding box center [205, 180] width 251 height 30
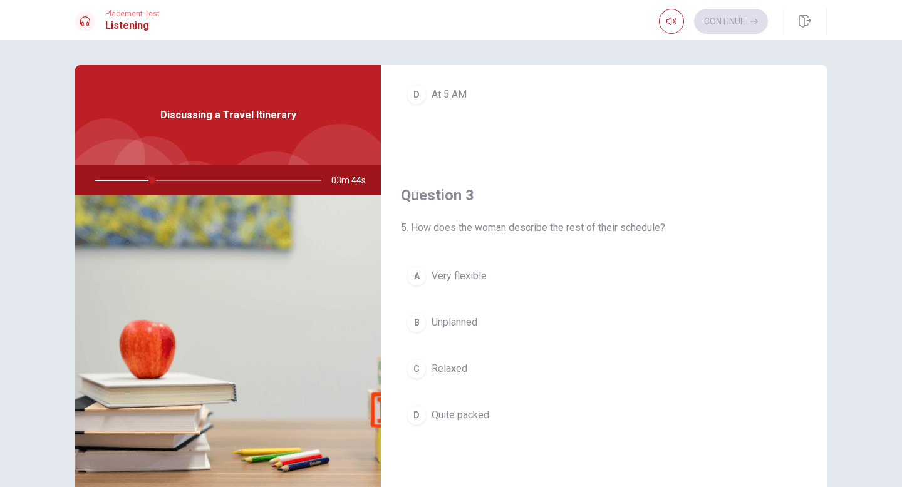
drag, startPoint x: 150, startPoint y: 182, endPoint x: 140, endPoint y: 182, distance: 10.0
click at [140, 182] on div at bounding box center [205, 180] width 251 height 30
drag, startPoint x: 155, startPoint y: 183, endPoint x: 143, endPoint y: 183, distance: 11.9
click at [143, 183] on div at bounding box center [205, 180] width 251 height 30
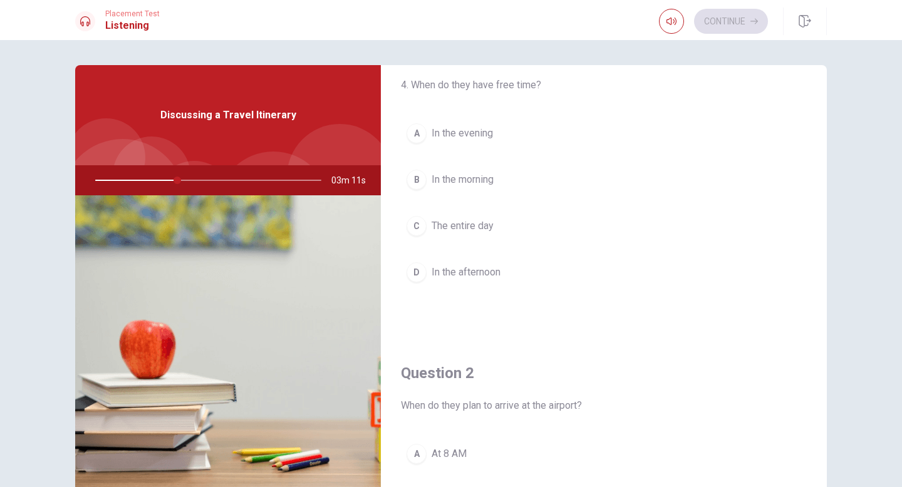
scroll to position [44, 0]
click at [415, 276] on div "D" at bounding box center [416, 275] width 20 height 20
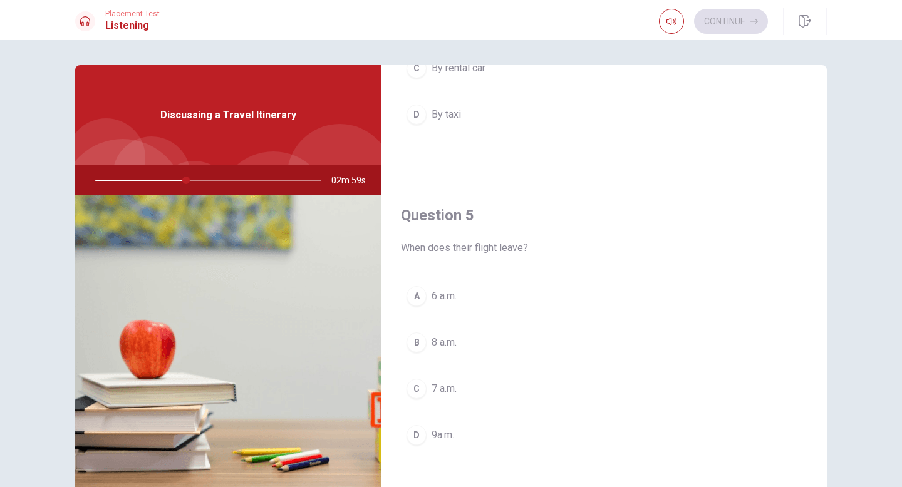
scroll to position [1168, 0]
click at [413, 391] on div "C" at bounding box center [416, 388] width 20 height 20
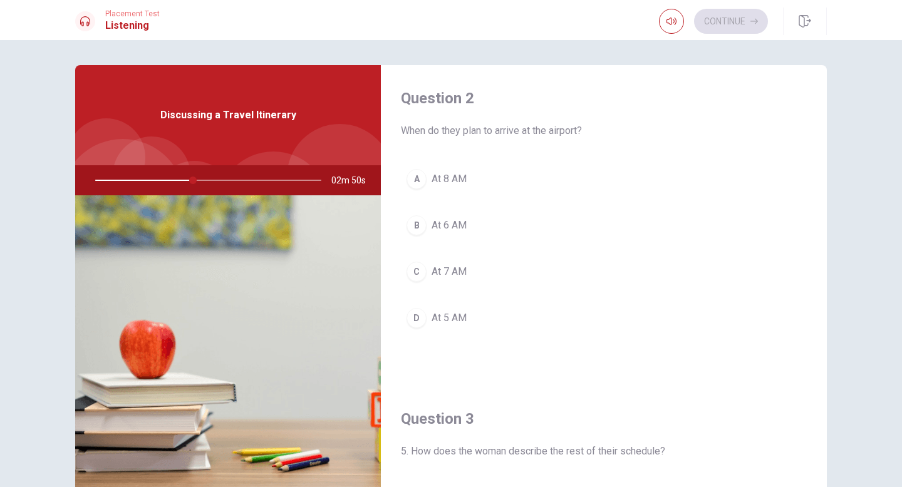
scroll to position [322, 0]
click at [421, 225] on div "B" at bounding box center [416, 225] width 20 height 20
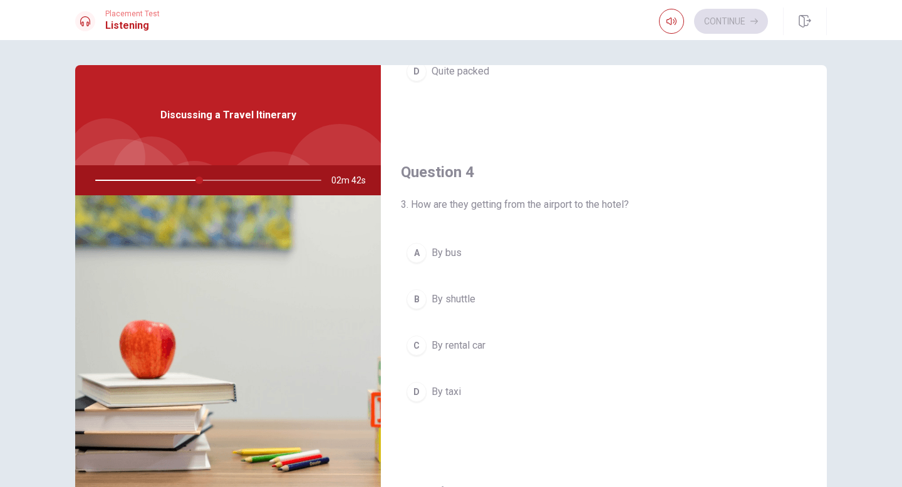
scroll to position [892, 0]
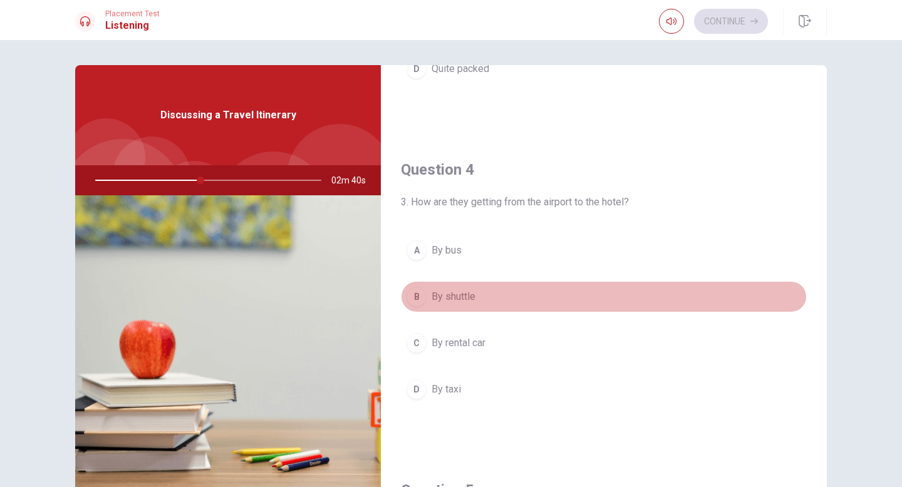
click at [416, 297] on div "B" at bounding box center [416, 297] width 20 height 20
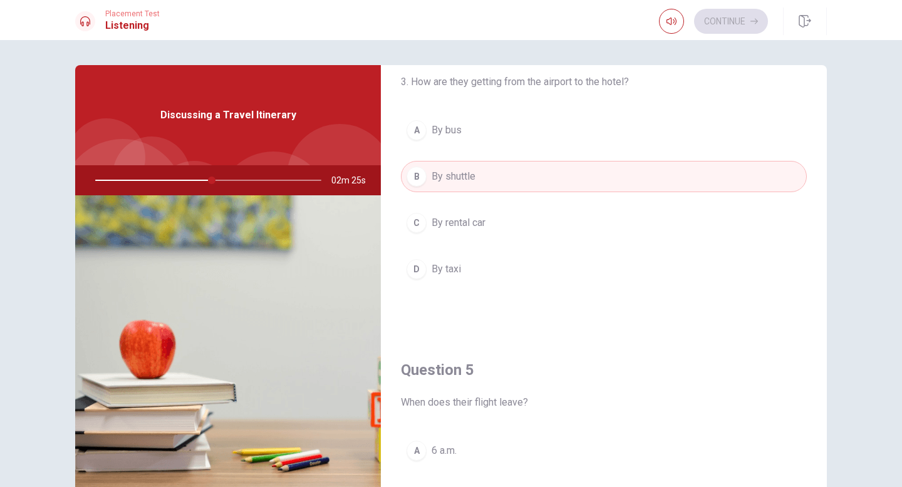
scroll to position [1168, 0]
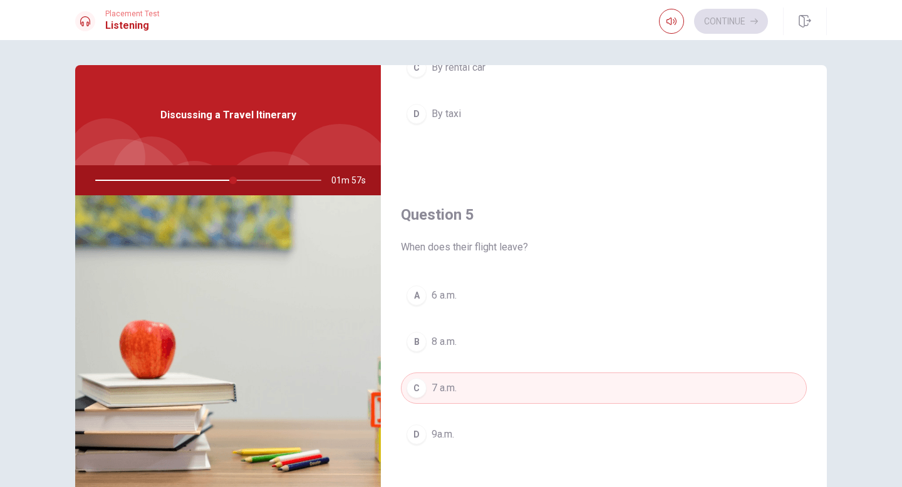
drag, startPoint x: 232, startPoint y: 182, endPoint x: 131, endPoint y: 180, distance: 100.2
click at [131, 180] on div at bounding box center [205, 180] width 251 height 30
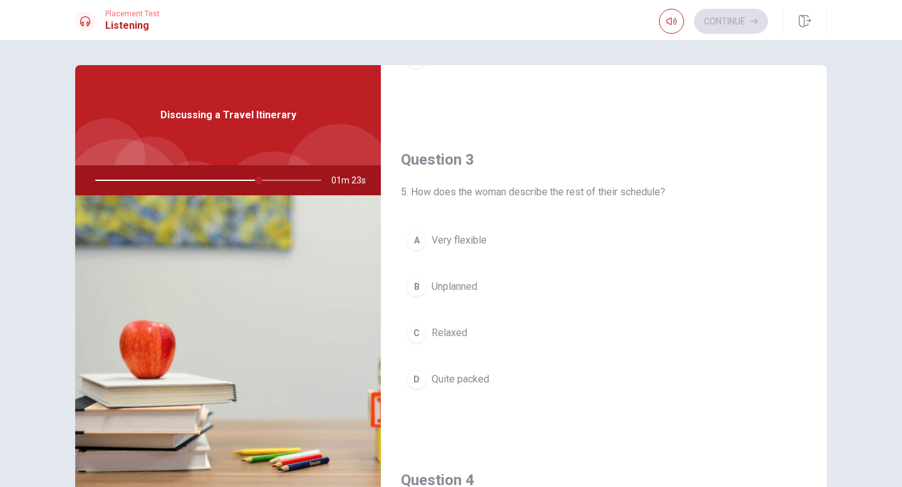
scroll to position [563, 0]
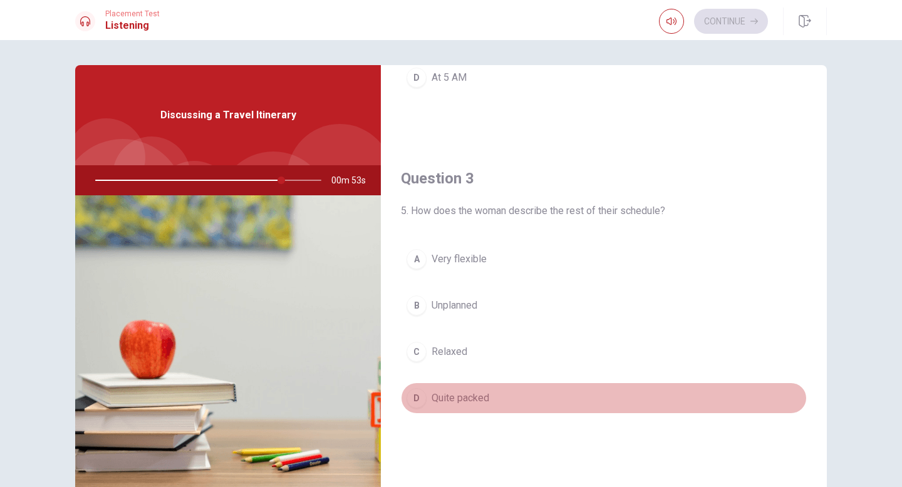
click at [487, 395] on span "Quite packed" at bounding box center [460, 398] width 58 height 15
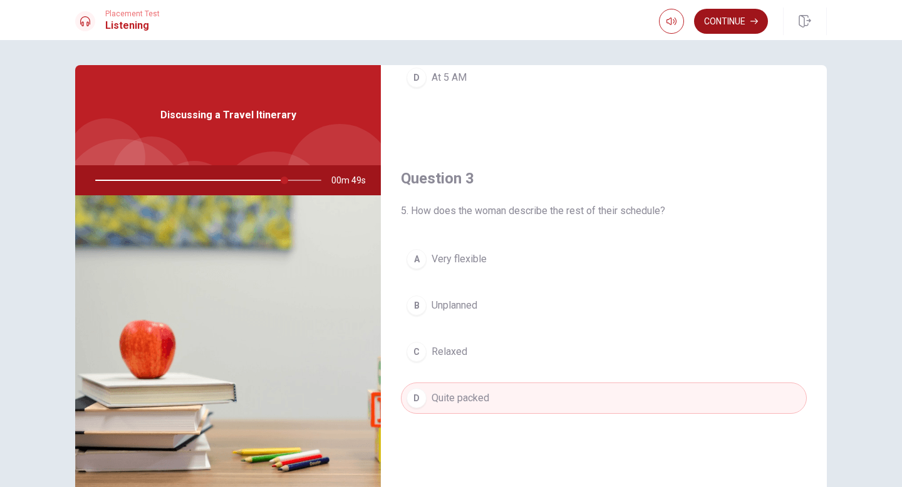
click at [716, 29] on button "Continue" at bounding box center [731, 21] width 74 height 25
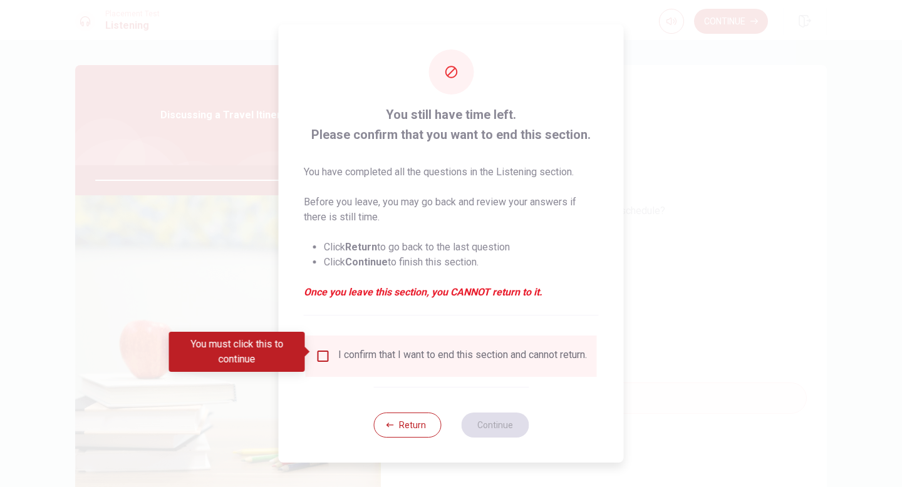
click at [324, 349] on input "You must click this to continue" at bounding box center [323, 356] width 15 height 15
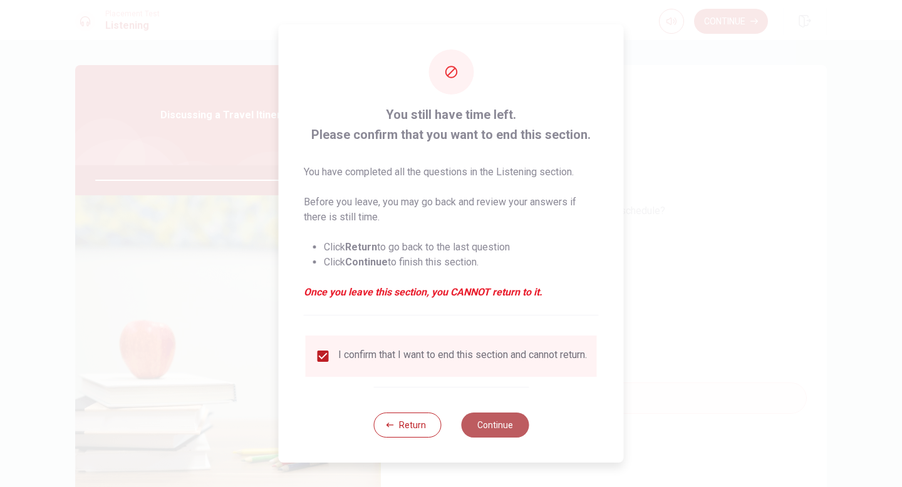
click at [497, 435] on button "Continue" at bounding box center [495, 425] width 68 height 25
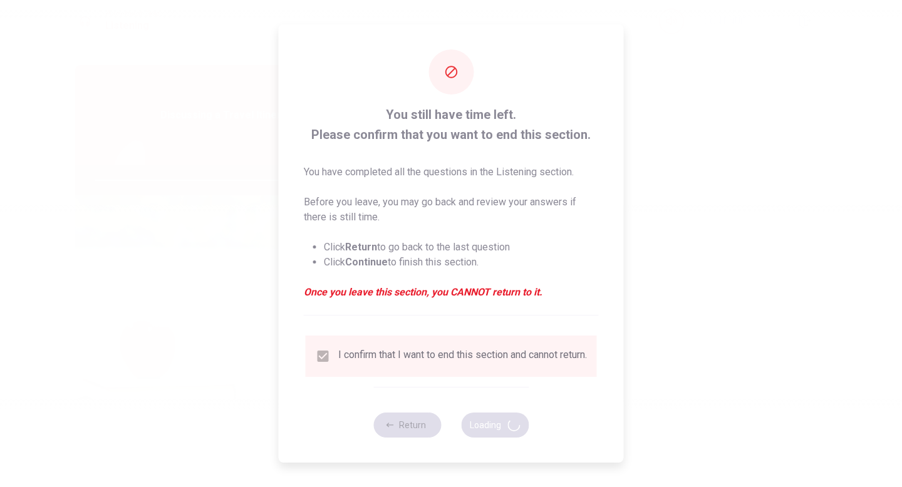
type input "90"
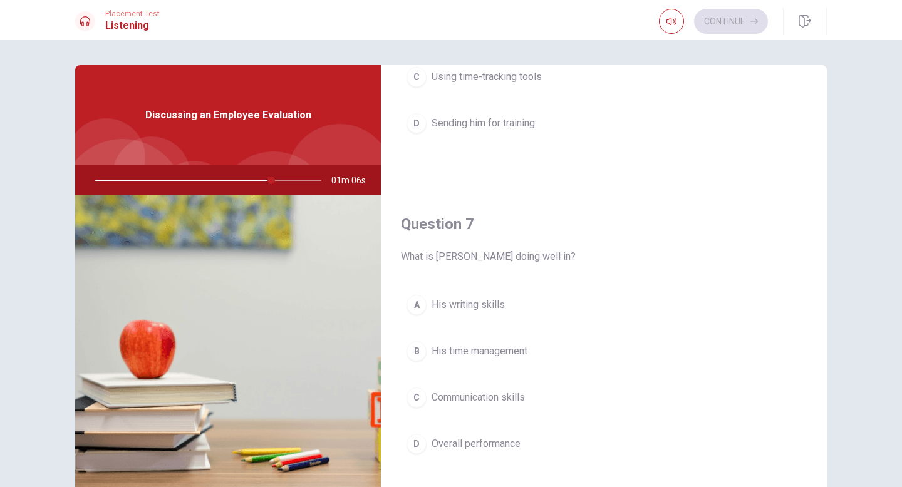
scroll to position [208, 0]
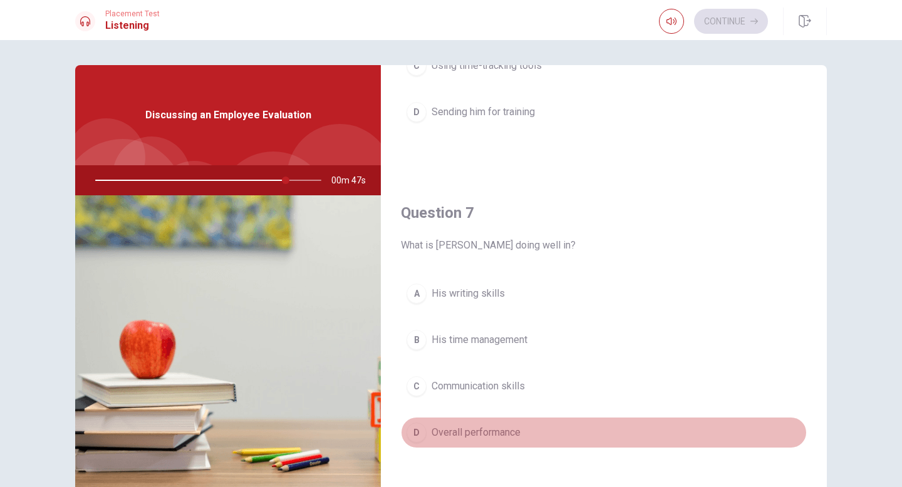
click at [479, 426] on span "Overall performance" at bounding box center [475, 432] width 89 height 15
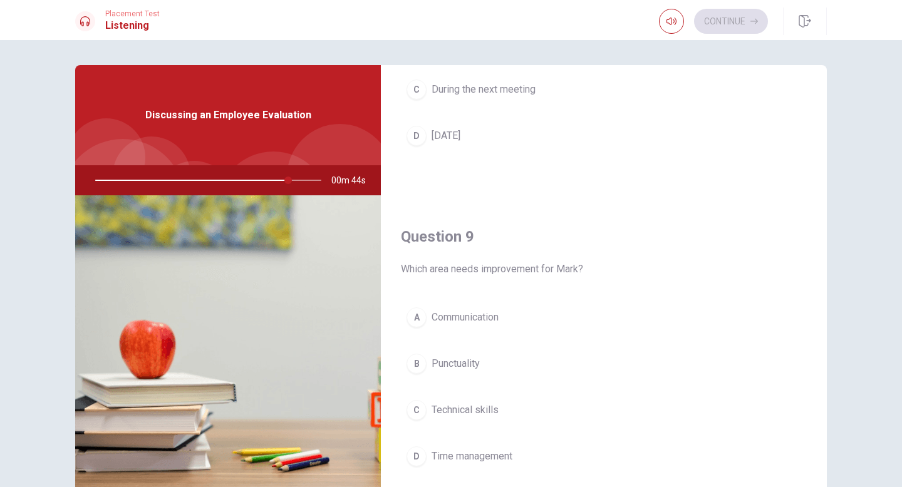
scroll to position [830, 0]
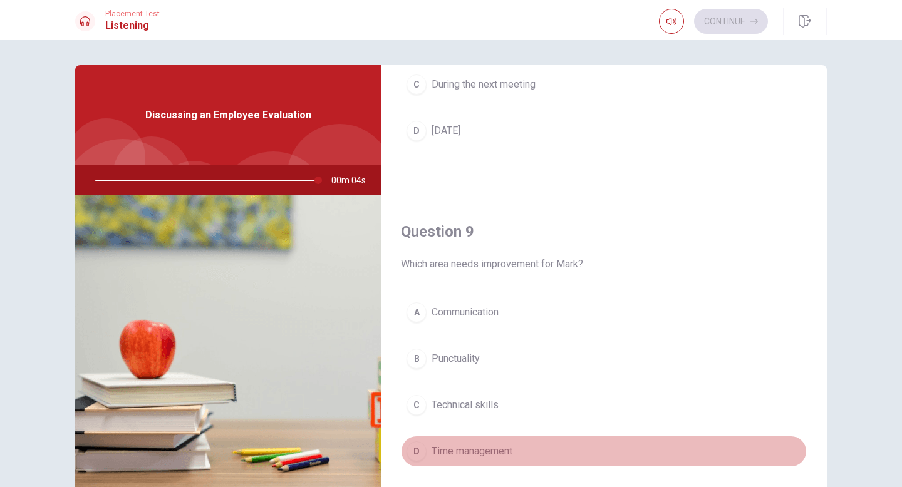
click at [464, 443] on button "D Time management" at bounding box center [604, 451] width 406 height 31
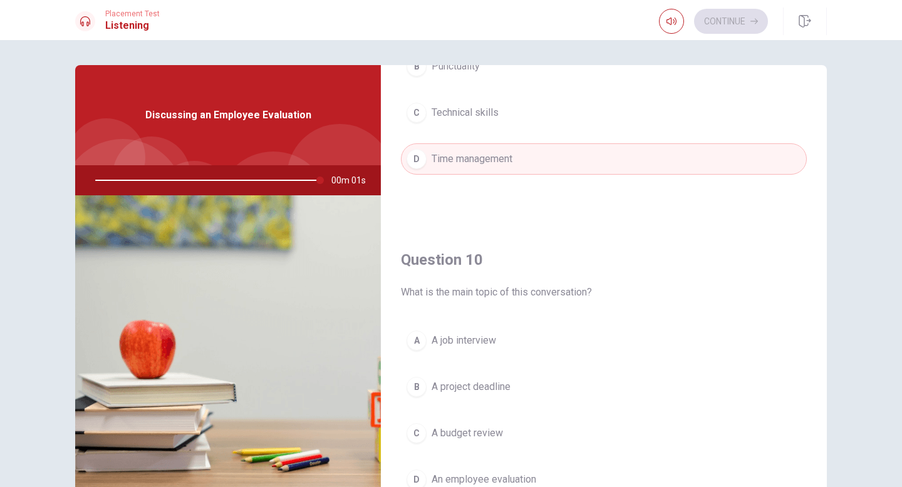
scroll to position [1168, 0]
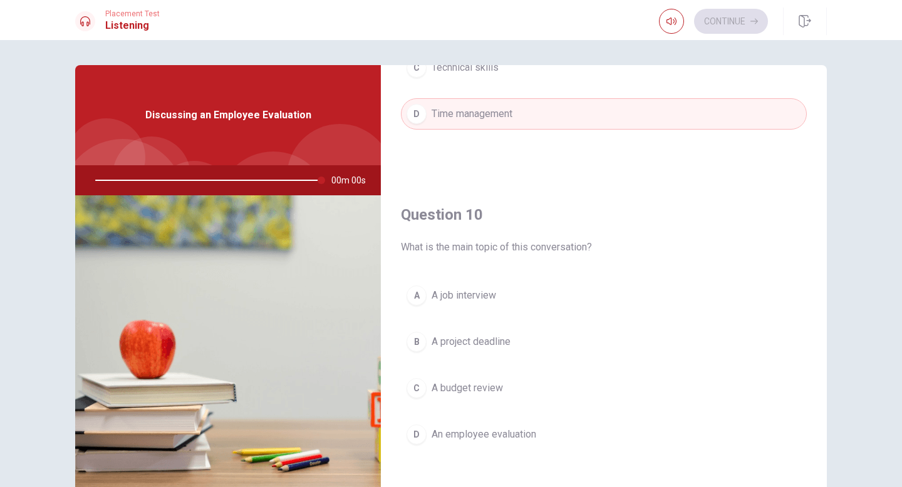
type input "0"
click at [459, 323] on div "You have run out of time Click on continue to move on to the next passage Conti…" at bounding box center [451, 243] width 324 height 205
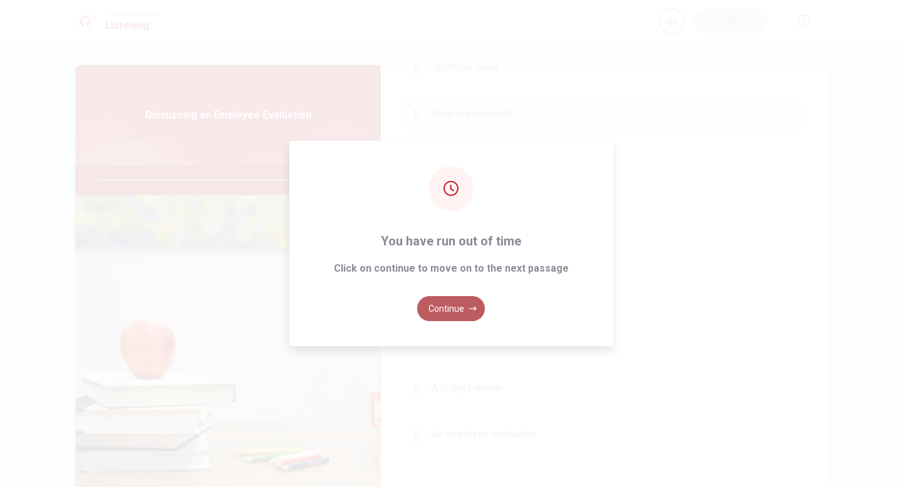
click at [463, 303] on button "Continue" at bounding box center [451, 308] width 68 height 25
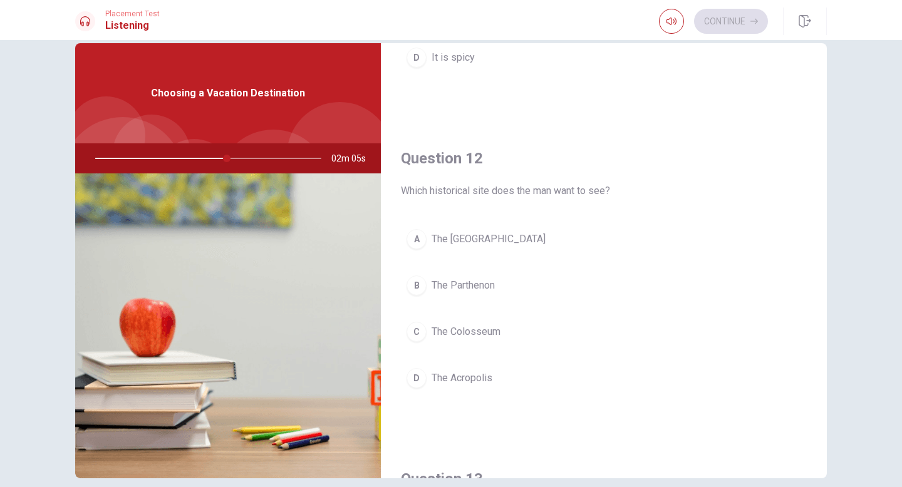
scroll to position [247, 0]
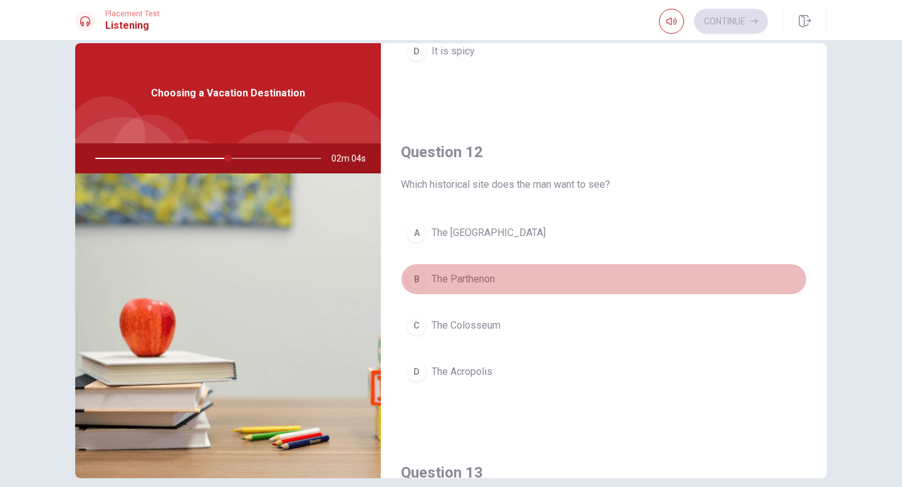
click at [468, 281] on span "The Parthenon" at bounding box center [462, 279] width 63 height 15
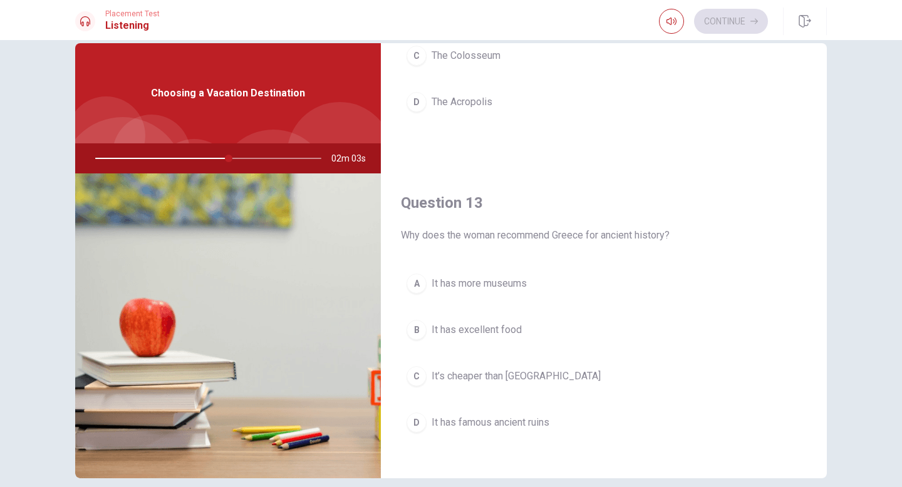
scroll to position [532, 0]
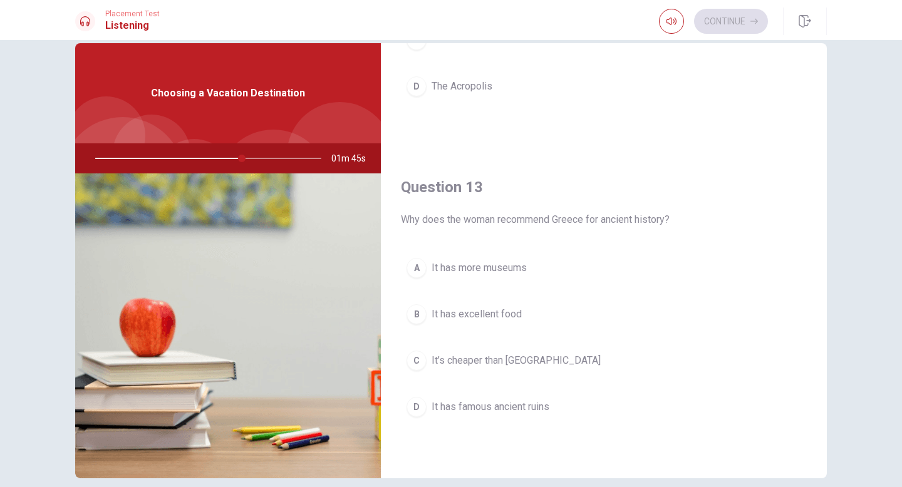
click at [539, 413] on span "It has famous ancient ruins" at bounding box center [490, 406] width 118 height 15
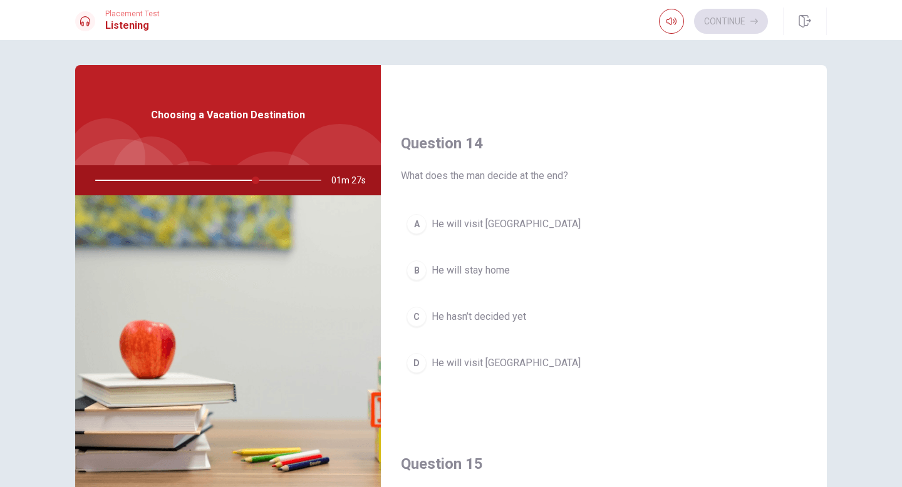
scroll to position [920, 0]
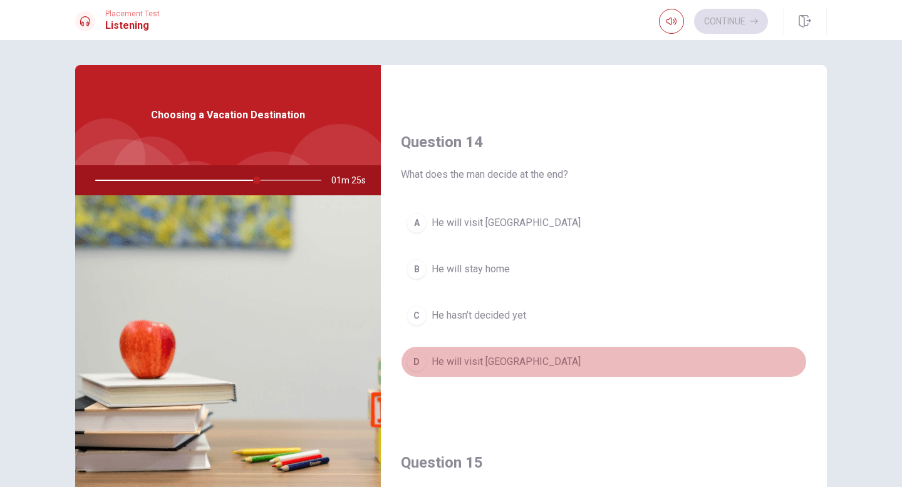
click at [495, 353] on button "D He will visit [GEOGRAPHIC_DATA]" at bounding box center [604, 361] width 406 height 31
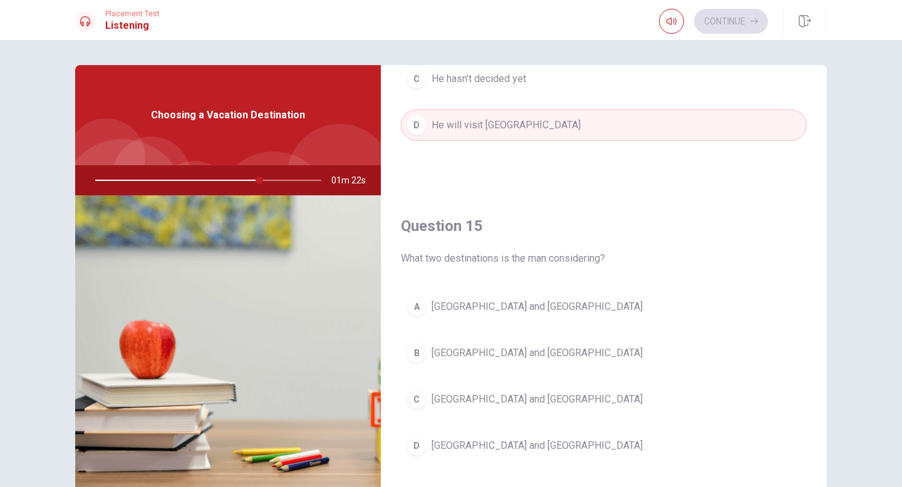
scroll to position [1168, 0]
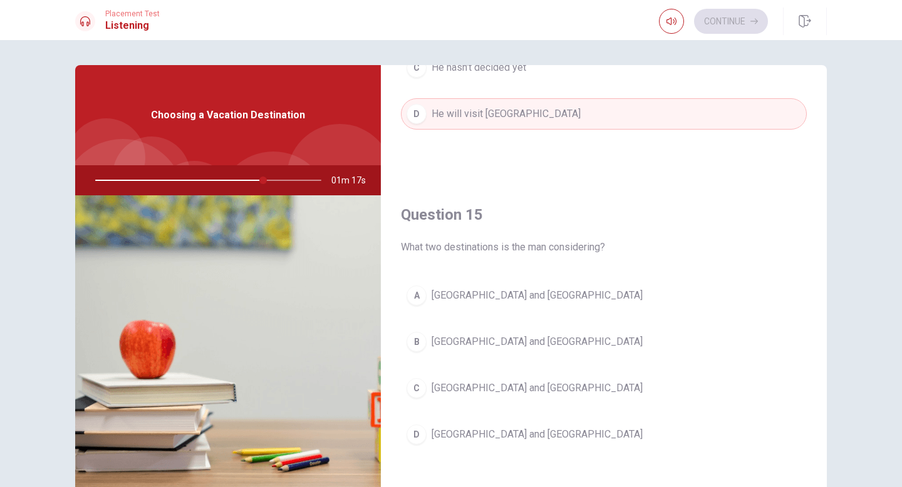
click at [497, 392] on span "[GEOGRAPHIC_DATA] and [GEOGRAPHIC_DATA]" at bounding box center [536, 388] width 211 height 15
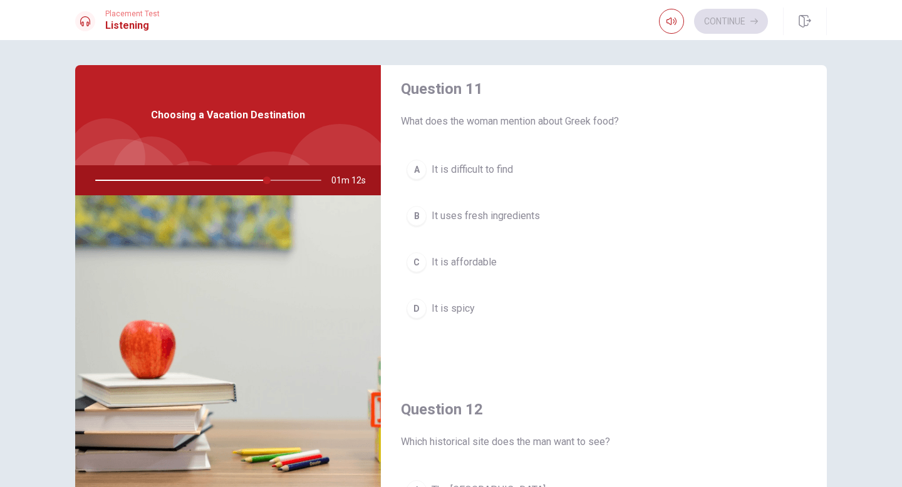
scroll to position [0, 0]
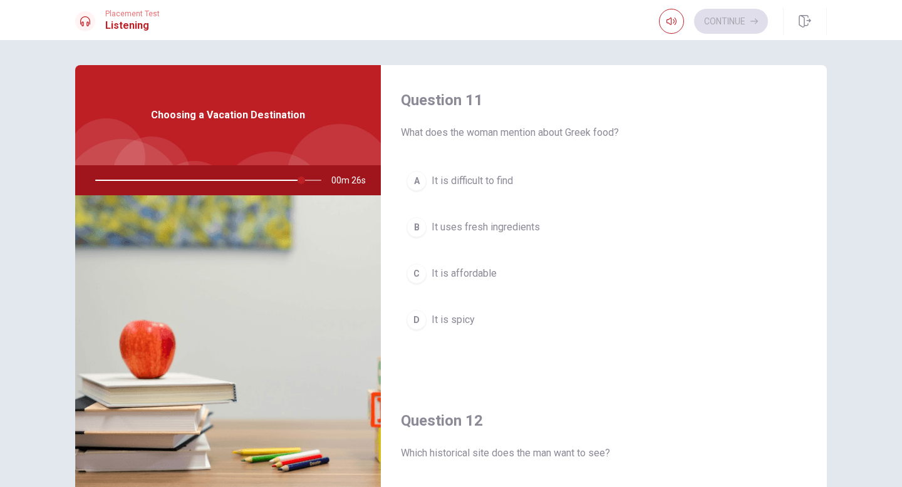
click at [470, 224] on span "It uses fresh ingredients" at bounding box center [485, 227] width 108 height 15
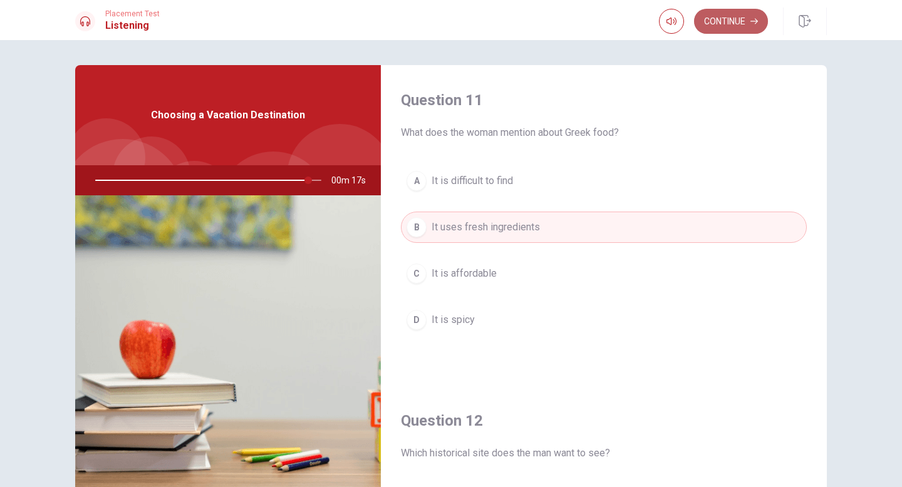
click at [717, 25] on button "Continue" at bounding box center [731, 21] width 74 height 25
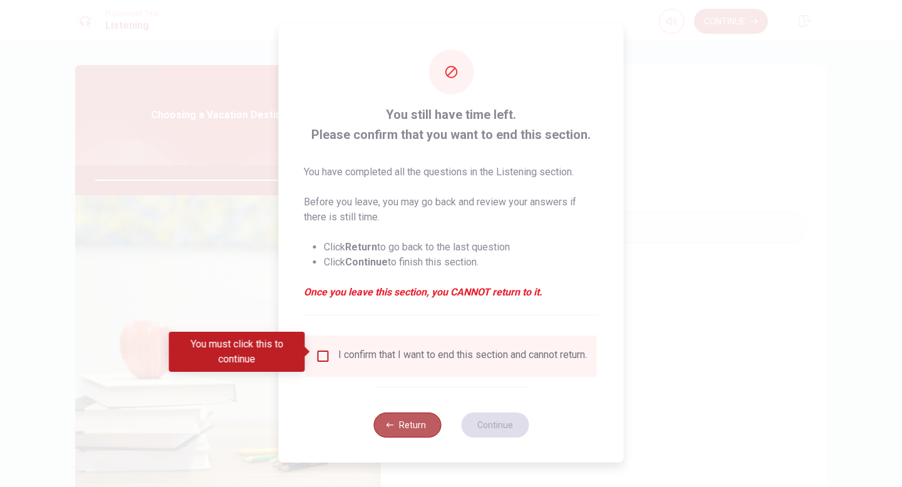
click at [393, 426] on icon "button" at bounding box center [390, 425] width 8 height 8
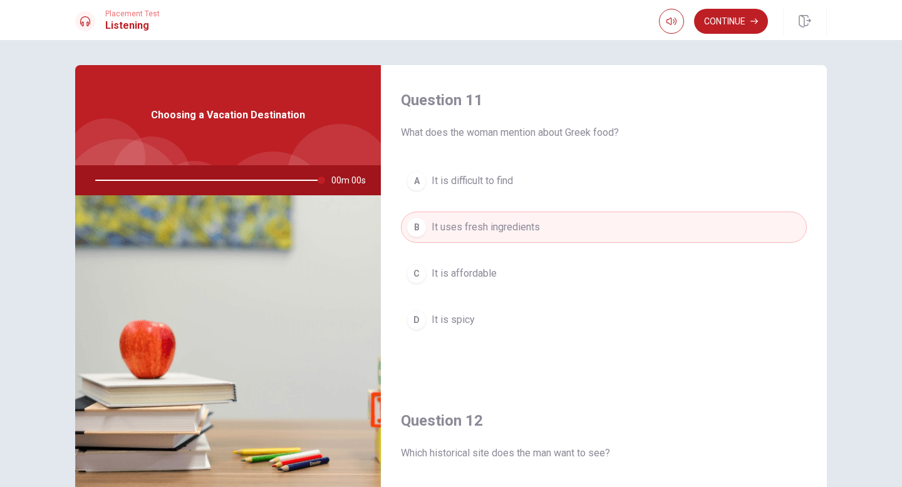
type input "0"
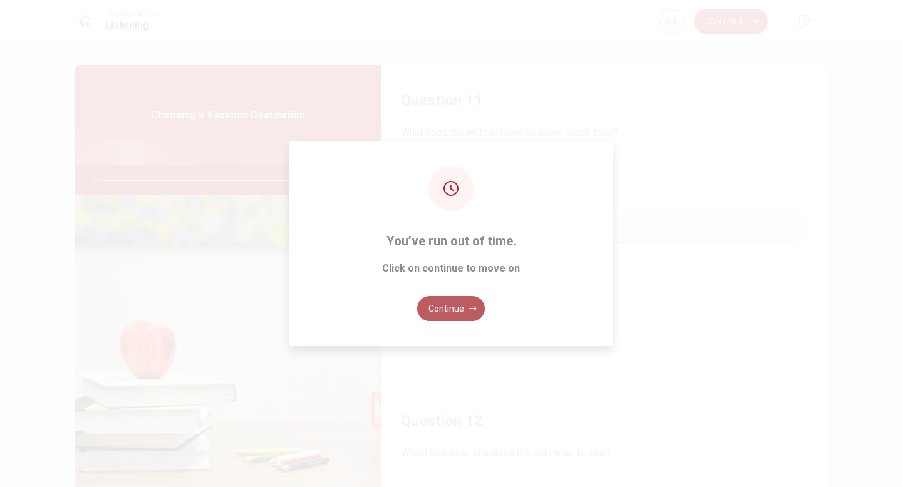
click at [444, 315] on button "Continue" at bounding box center [451, 308] width 68 height 25
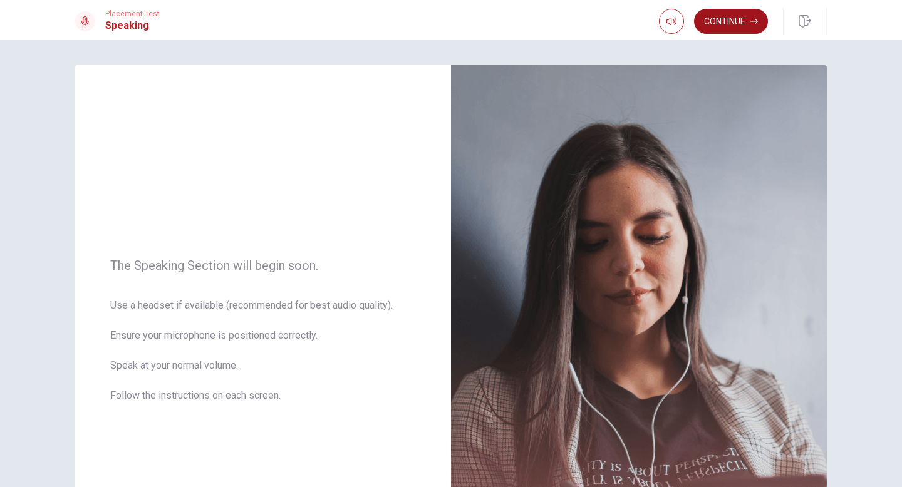
click at [743, 29] on button "Continue" at bounding box center [731, 21] width 74 height 25
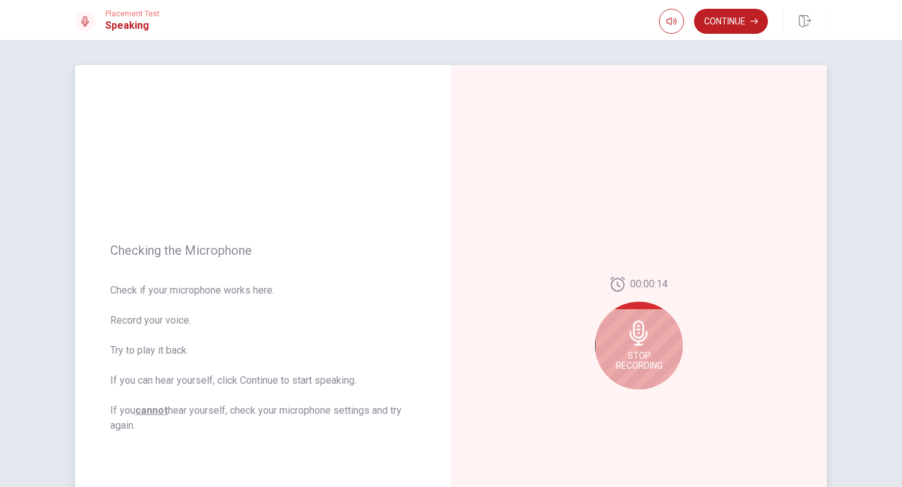
click at [646, 334] on icon at bounding box center [638, 333] width 18 height 25
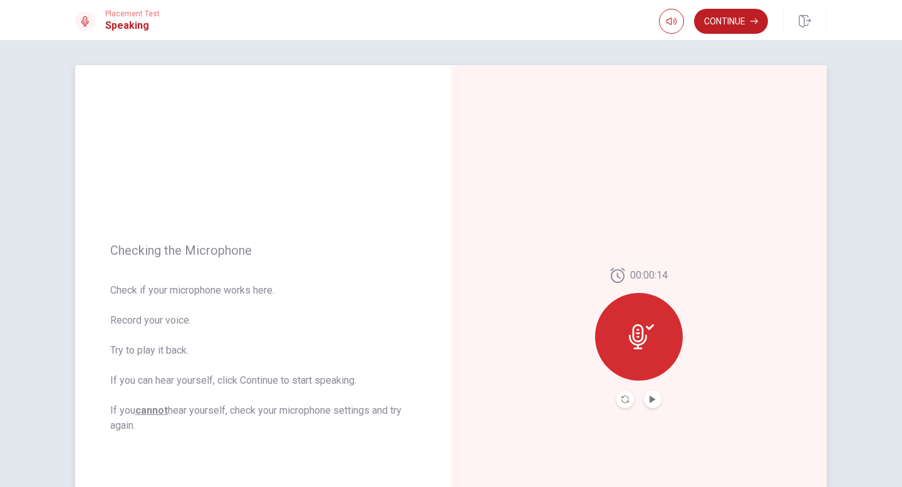
click at [651, 361] on div at bounding box center [639, 337] width 88 height 88
click at [653, 394] on button "Play Audio" at bounding box center [653, 400] width 18 height 18
click at [647, 358] on div at bounding box center [639, 337] width 88 height 88
click at [722, 28] on button "Continue" at bounding box center [731, 21] width 74 height 25
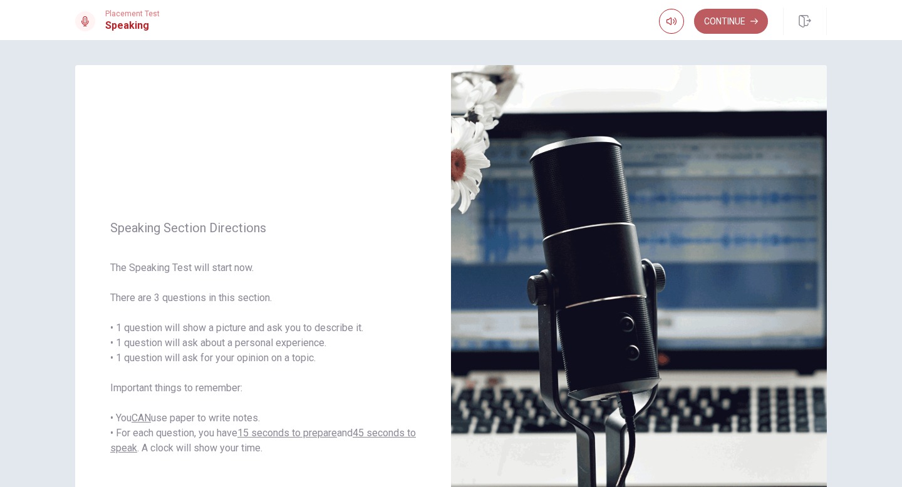
click at [726, 28] on button "Continue" at bounding box center [731, 21] width 74 height 25
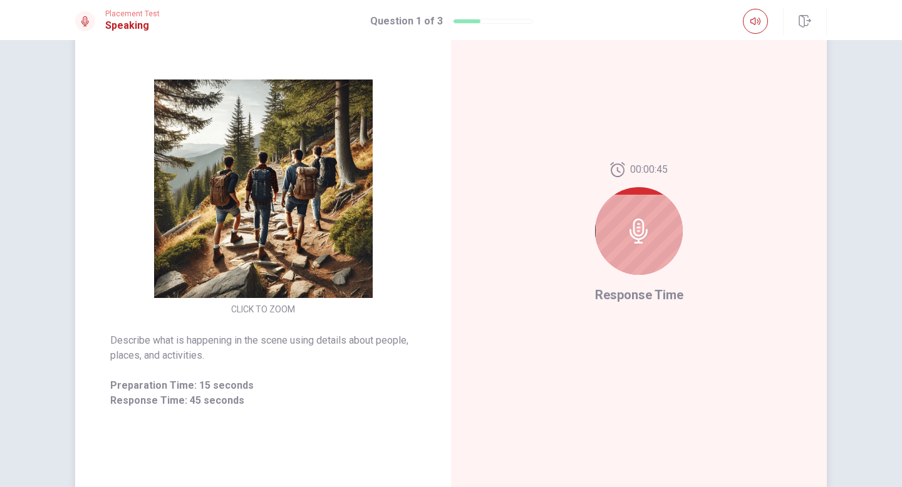
scroll to position [102, 0]
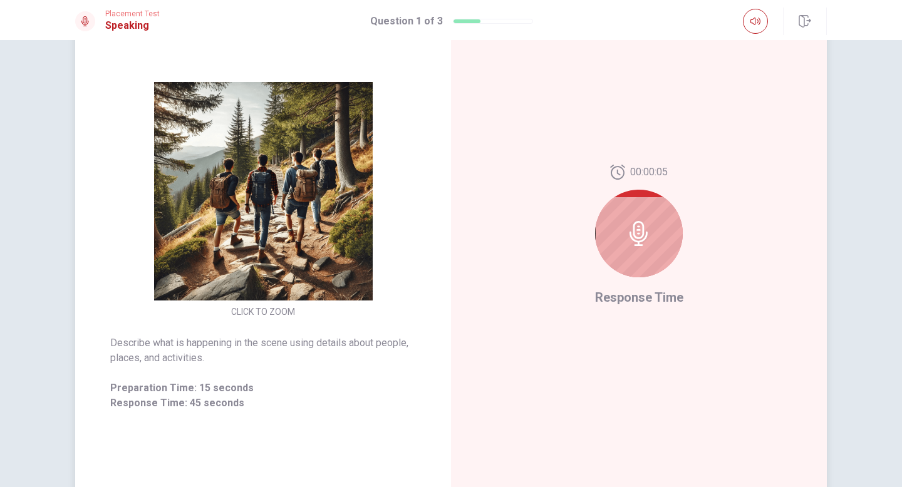
click at [659, 245] on div at bounding box center [639, 234] width 88 height 88
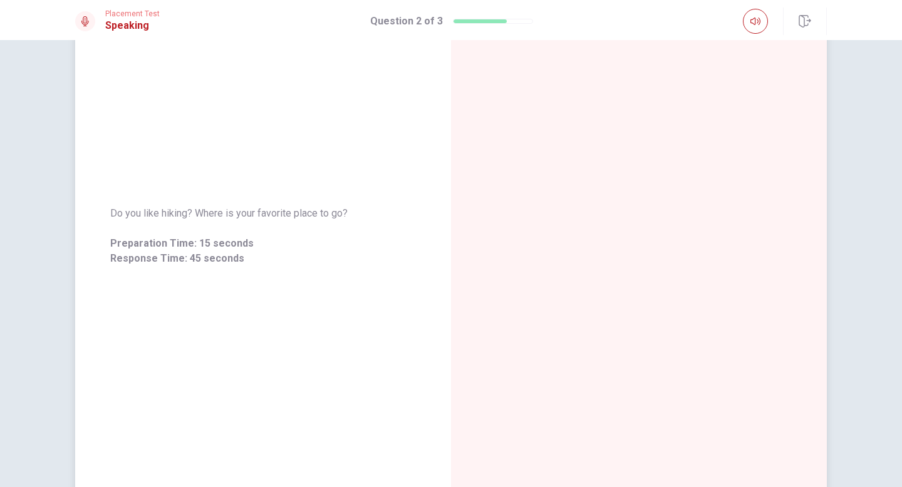
scroll to position [0, 0]
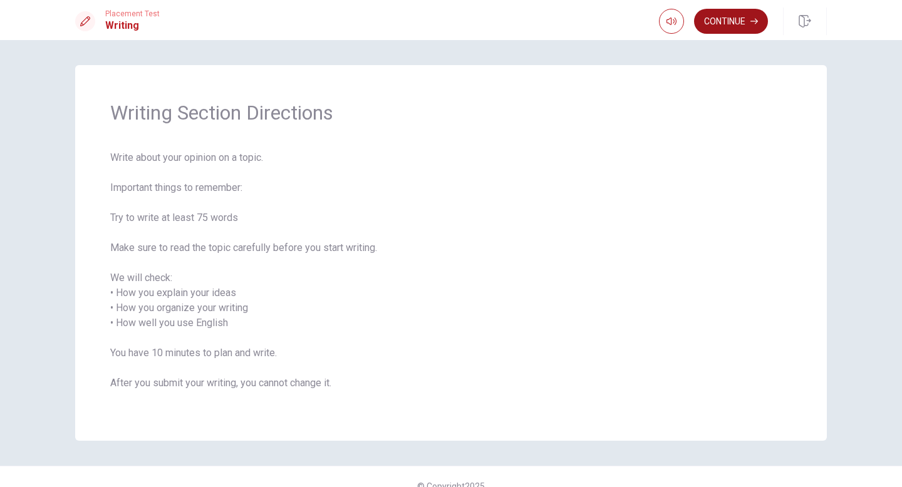
click at [702, 28] on button "Continue" at bounding box center [731, 21] width 74 height 25
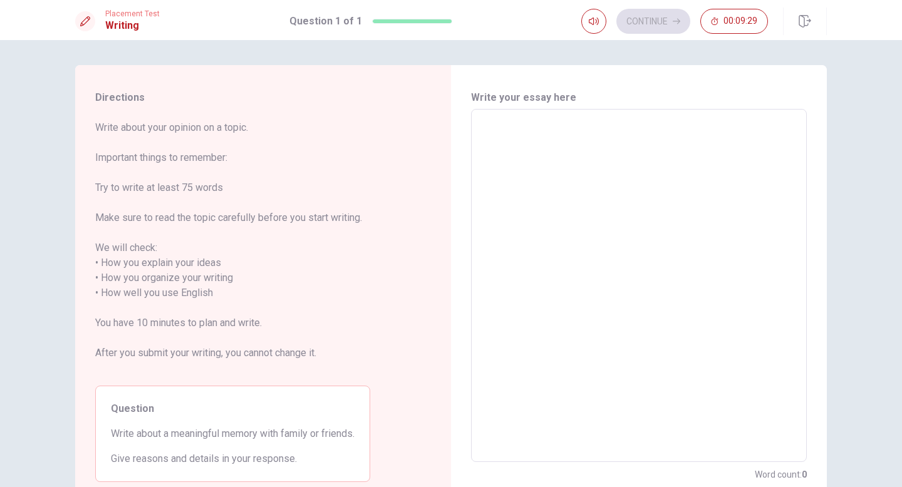
click at [559, 169] on textarea at bounding box center [639, 286] width 318 height 332
type textarea "i"
type textarea "x"
type textarea "ir"
type textarea "x"
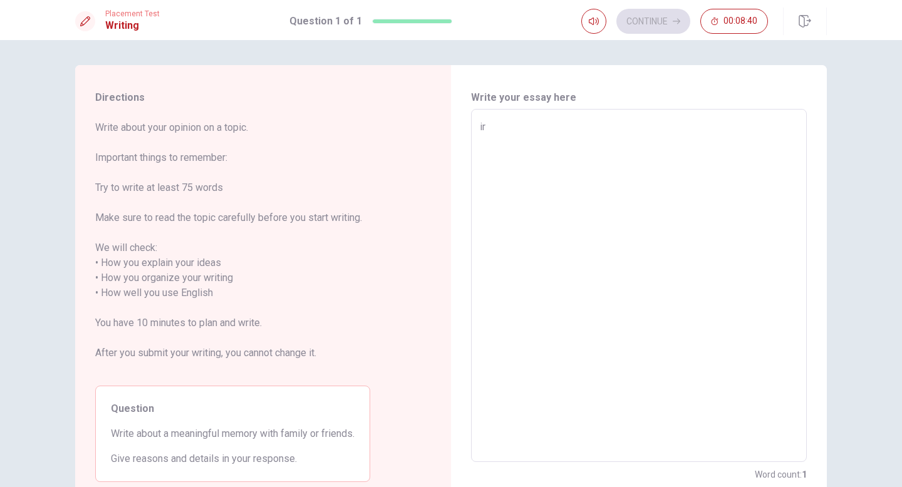
type textarea "ire"
type textarea "x"
type textarea "ir"
type textarea "x"
type textarea "i"
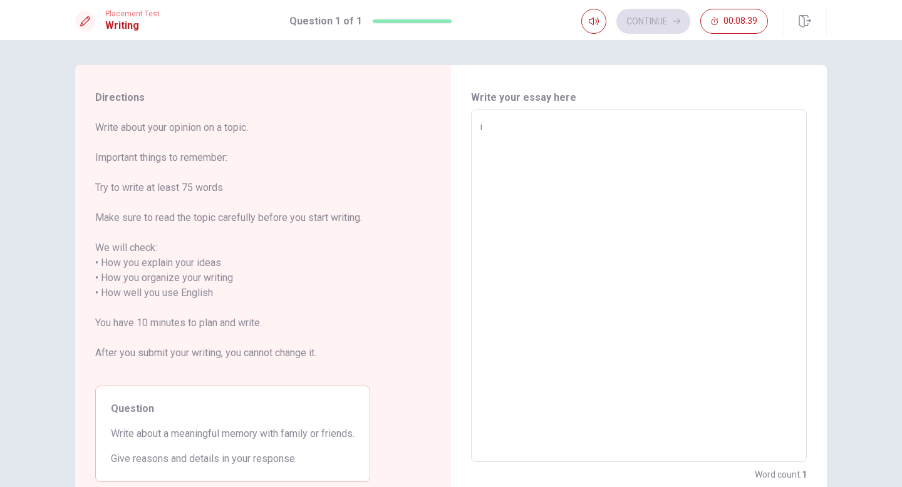
type textarea "x"
type textarea "i"
type textarea "x"
type textarea "i r"
type textarea "x"
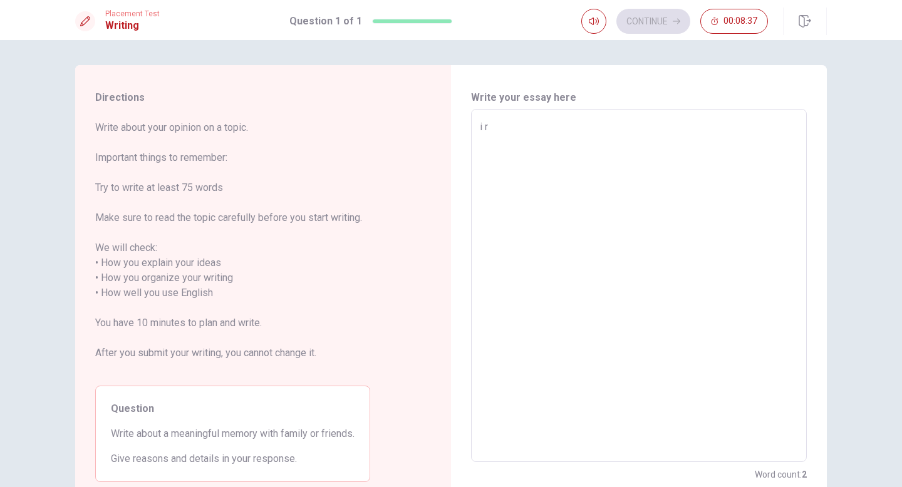
type textarea "i re"
type textarea "x"
type textarea "i re,"
type textarea "x"
type textarea "i re"
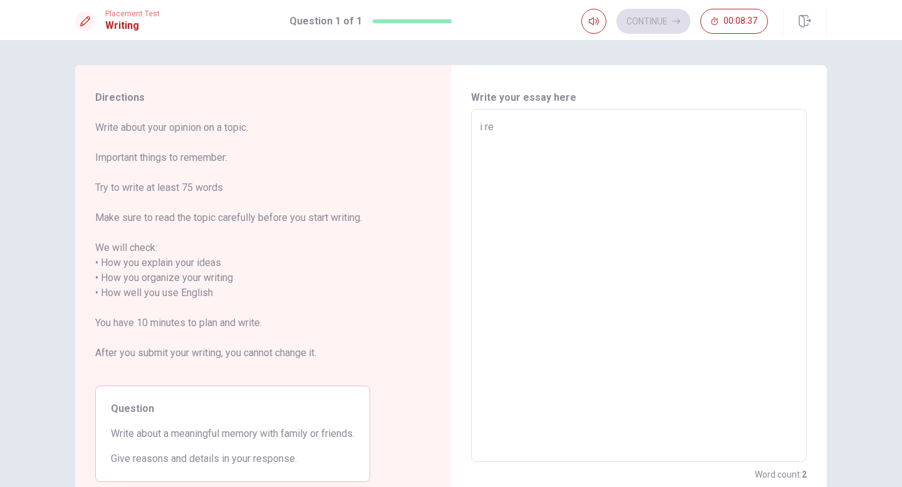
type textarea "x"
type textarea "i rem"
type textarea "x"
type textarea "i remb"
type textarea "x"
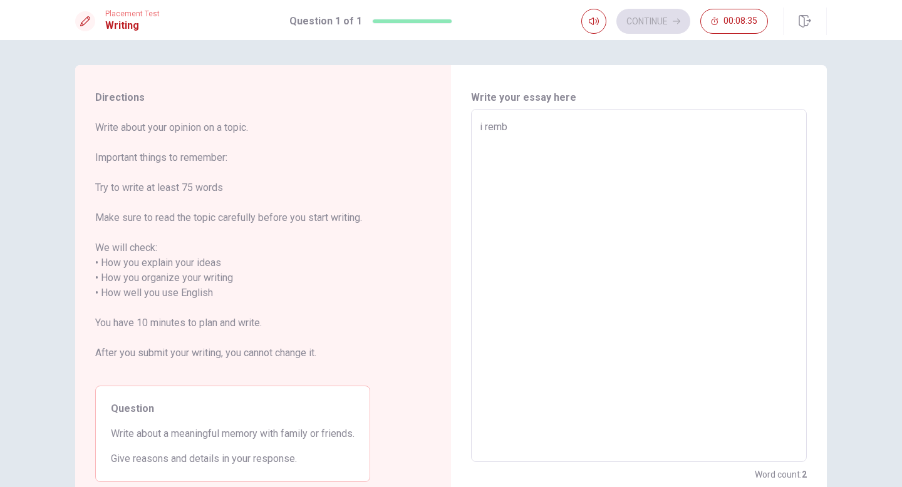
type textarea "i rembe"
type textarea "x"
type textarea "i rembeb"
type textarea "x"
type textarea "i rembe"
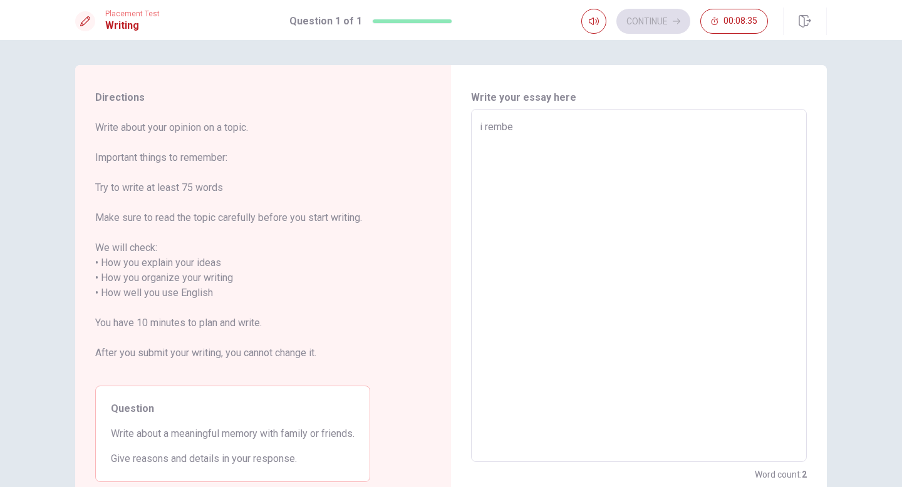
type textarea "x"
type textarea "i rember"
type textarea "x"
type textarea "i rember"
type textarea "x"
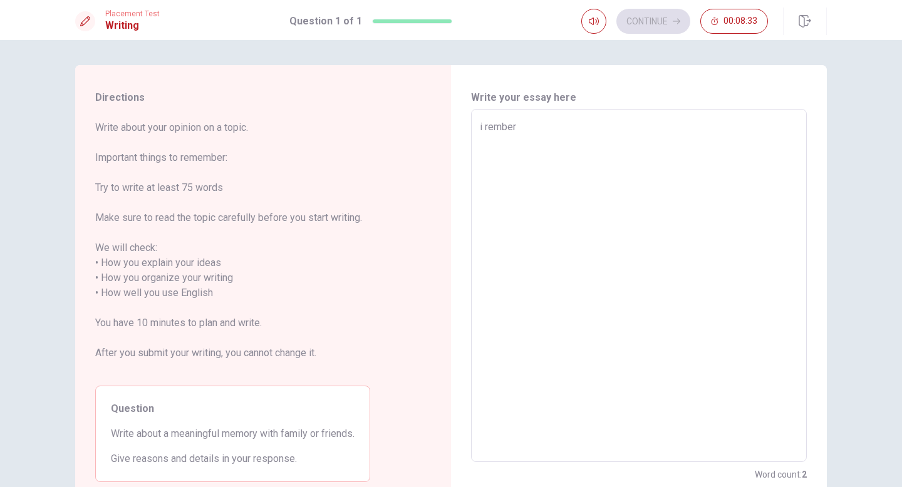
type textarea "i rember o"
type textarea "x"
type textarea "i rember on"
type textarea "x"
type textarea "i rember one"
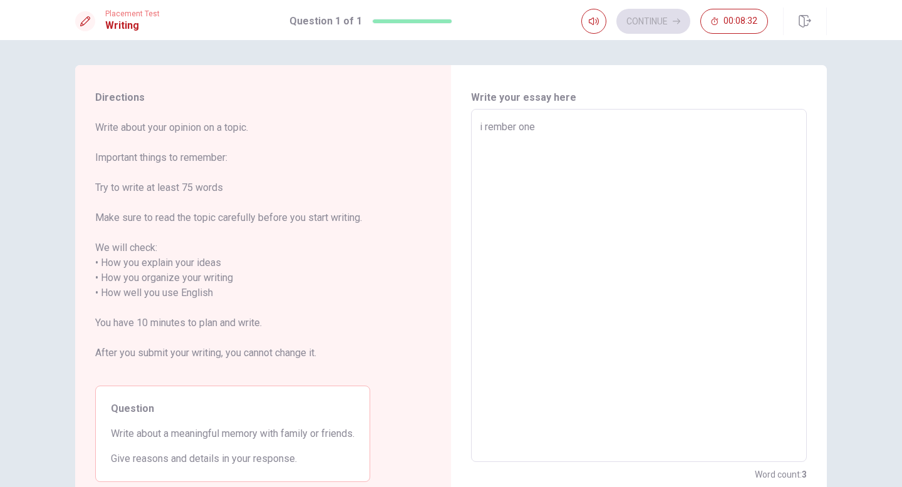
type textarea "x"
type textarea "i rember one"
type textarea "x"
type textarea "i rember one t"
type textarea "x"
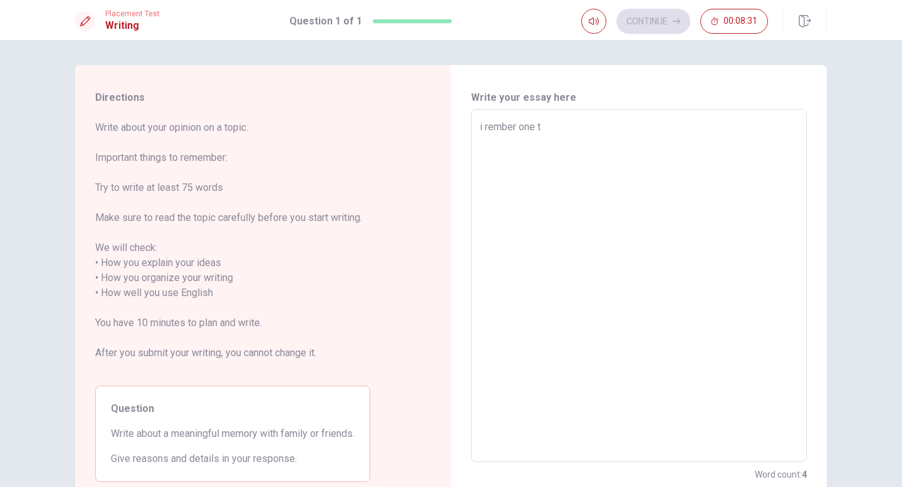
type textarea "i rember one ti"
type textarea "x"
type textarea "i rember one [PERSON_NAME]"
type textarea "x"
type textarea "i rember one time"
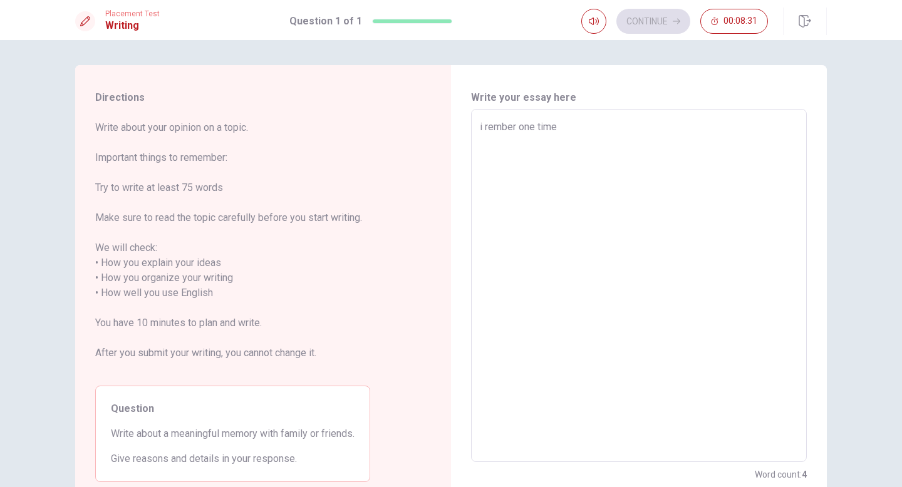
type textarea "x"
type textarea "i rember one time"
type textarea "x"
type textarea "i rember one time i"
type textarea "x"
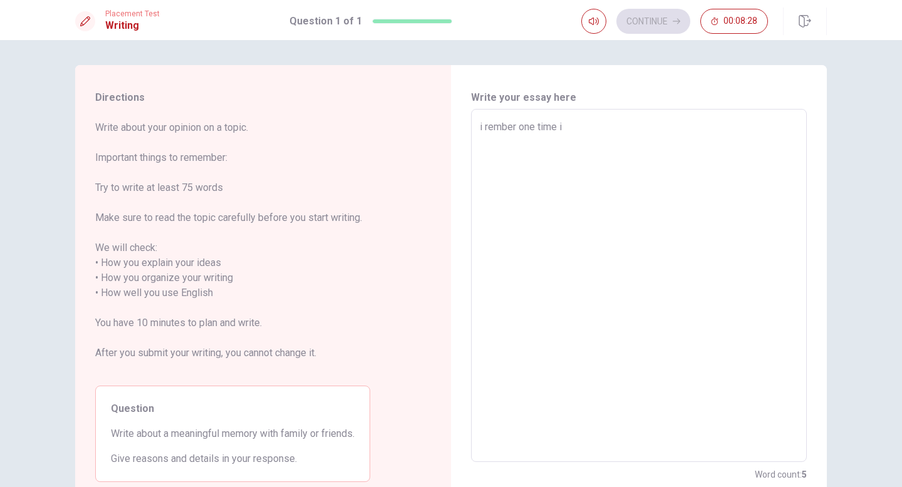
type textarea "i rember one time i"
type textarea "x"
type textarea "i rember one time i w"
type textarea "x"
type textarea "i rember one time i wa"
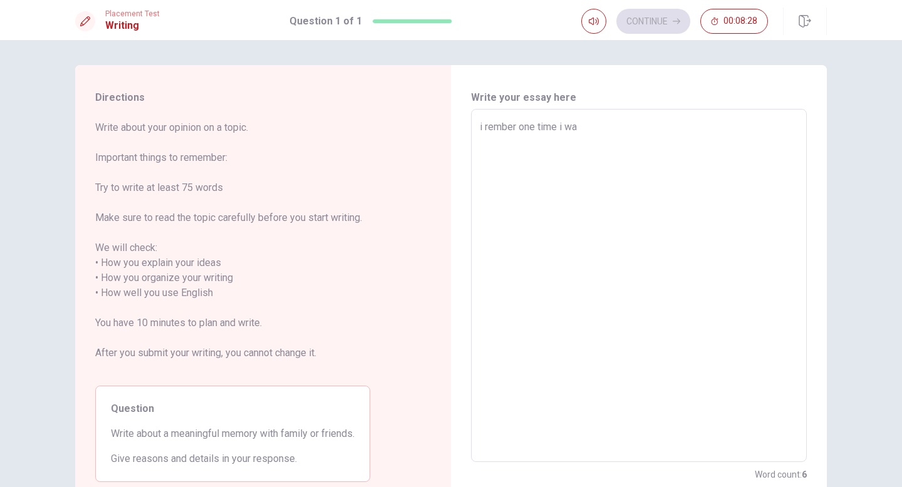
type textarea "x"
type textarea "i rember one time i was"
type textarea "x"
type textarea "i rember one time i was"
type textarea "x"
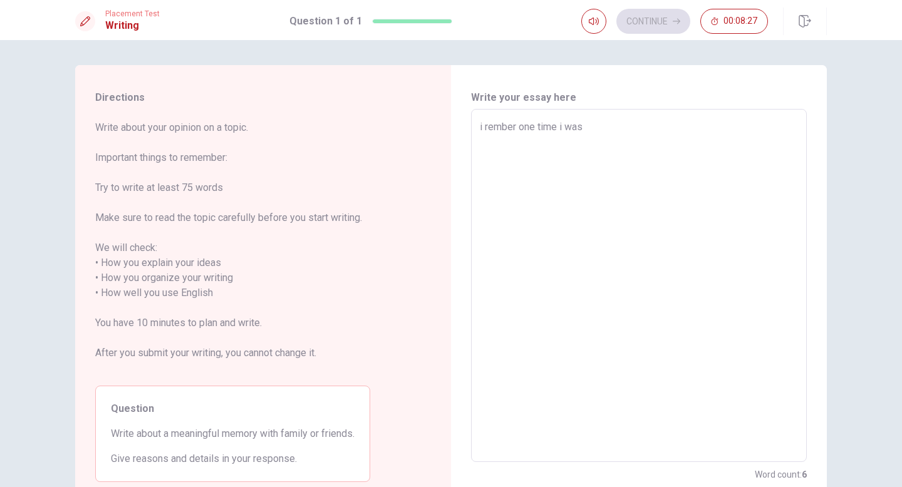
type textarea "i rember one time i was w"
type textarea "x"
type textarea "i rember one time i was wi"
type textarea "x"
type textarea "i rember one time i was wit"
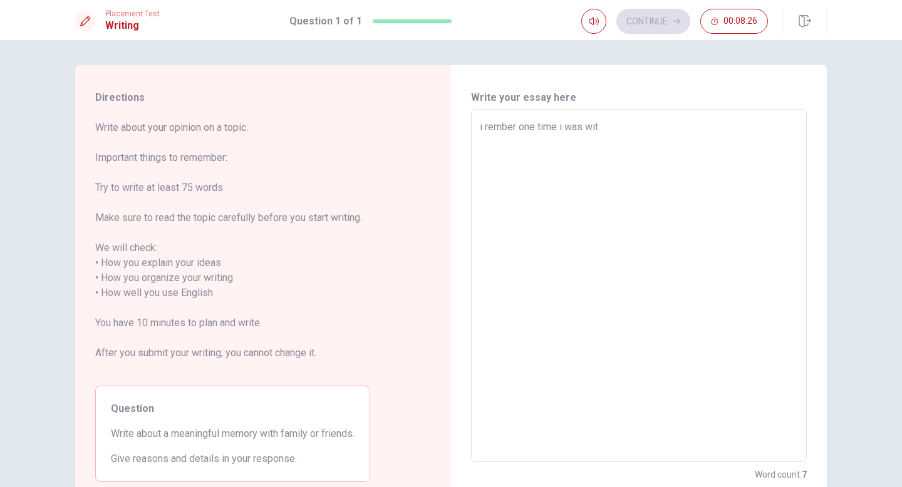
type textarea "x"
type textarea "i rember one time i was with"
type textarea "x"
type textarea "i rember one time i was with"
type textarea "x"
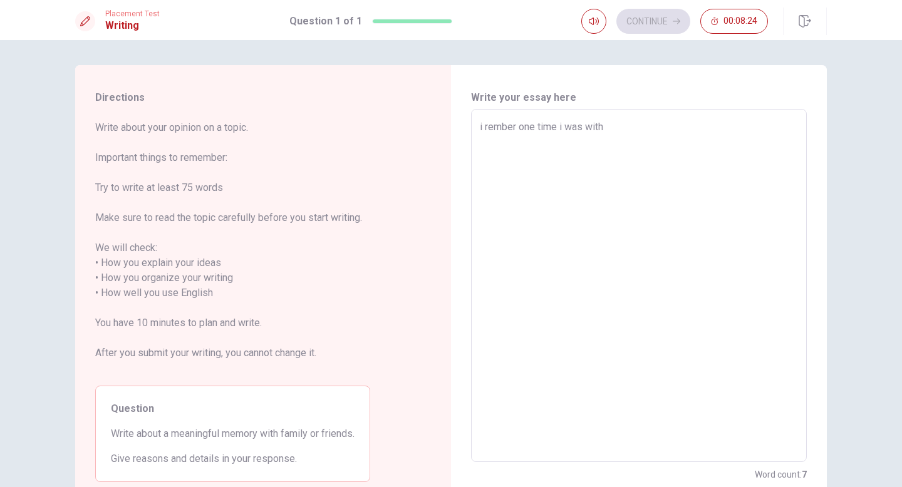
type textarea "i rember one time i was with m"
type textarea "x"
type textarea "i rember one time i was with my"
type textarea "x"
type textarea "i rember one time i was with my"
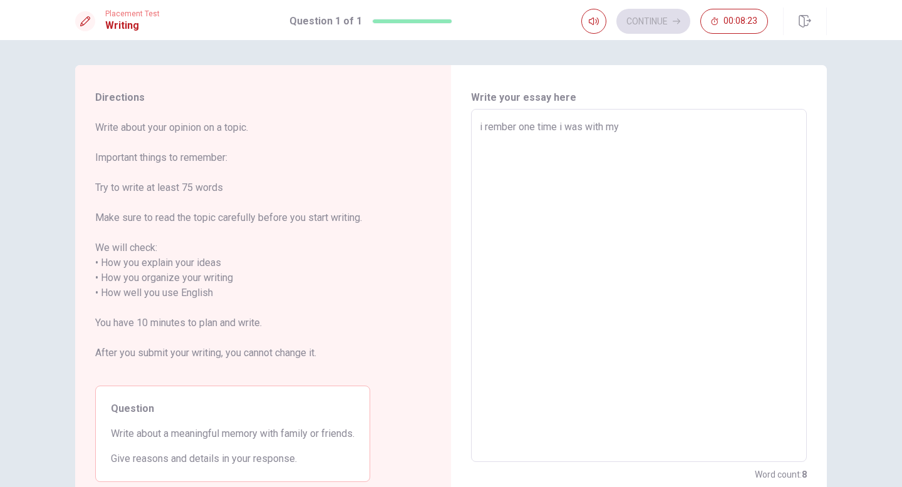
type textarea "x"
type textarea "i rember one time i was with my s"
type textarea "x"
type textarea "i rember one time i was with my si"
type textarea "x"
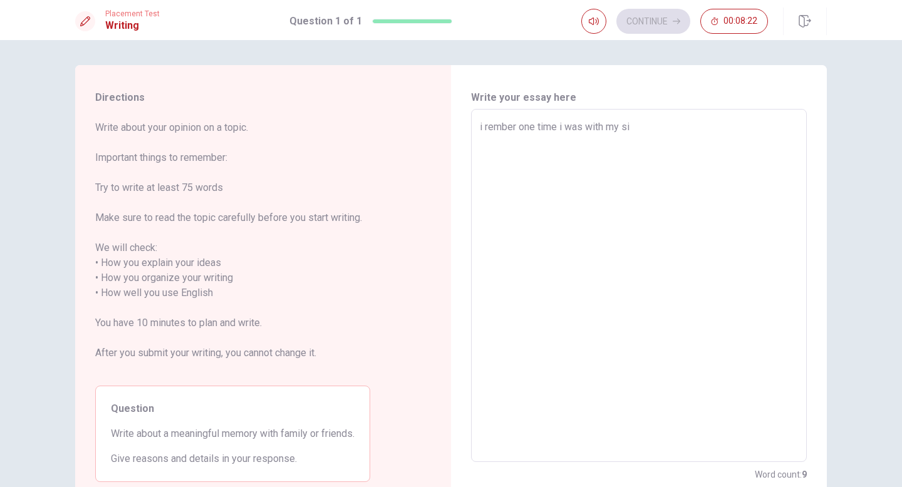
type textarea "i rember one time i was with my sis"
type textarea "x"
type textarea "i rember one time i was with my sist"
type textarea "x"
type textarea "i rember one time i was with my sisters t"
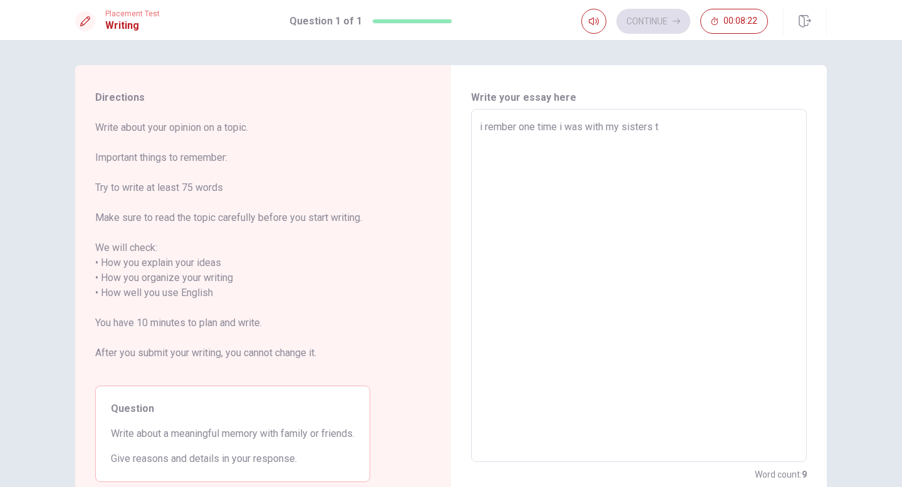
type textarea "x"
type textarea "i rember one time i was with my sisters te"
type textarea "x"
type textarea "i rember one time i was with my sisters ter"
type textarea "x"
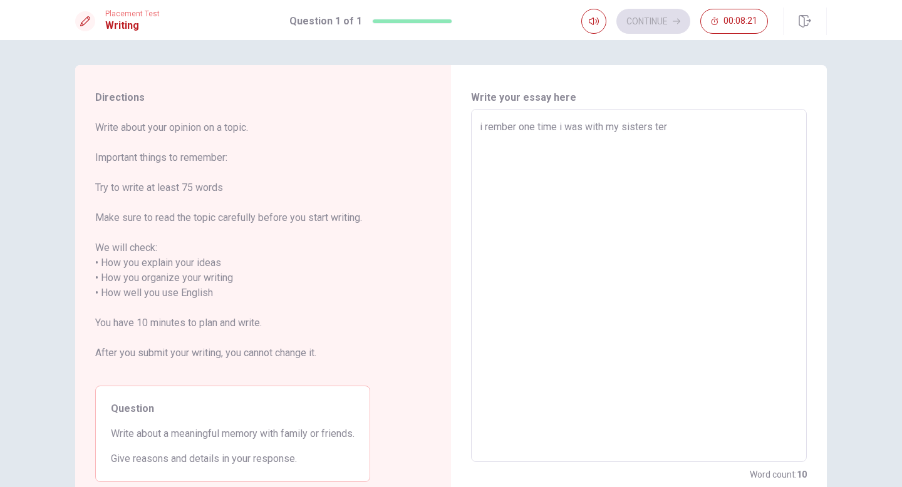
type textarea "i rember one time i was with my sisters ter"
type textarea "x"
type textarea "i rember one time i was with my sisters ter"
type textarea "x"
type textarea "i rember one time i was with my sisters te"
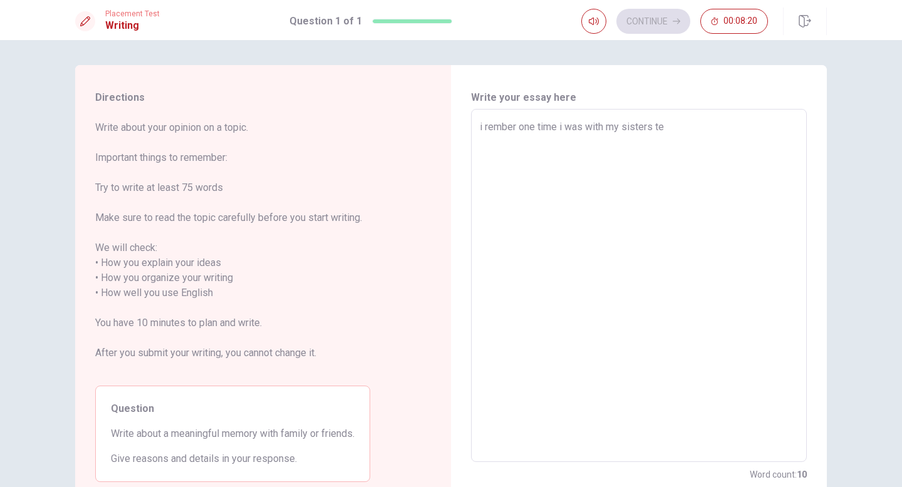
type textarea "x"
type textarea "i rember one time i was with my sisters t"
type textarea "x"
type textarea "i rember one time i was with my sisters"
type textarea "x"
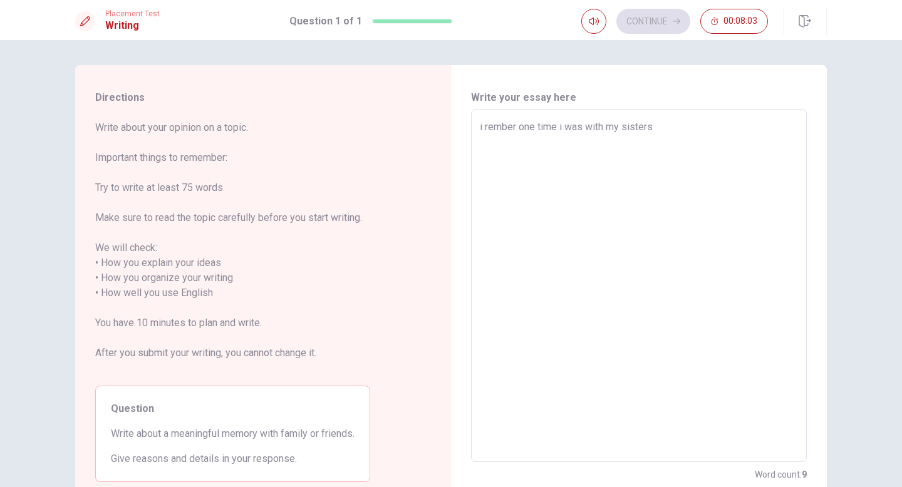
type textarea "i rember one time i was with my sisters w"
type textarea "x"
type textarea "i rember one time i was with my sisters we"
type textarea "x"
type textarea "i rember one time i was with my sisters we"
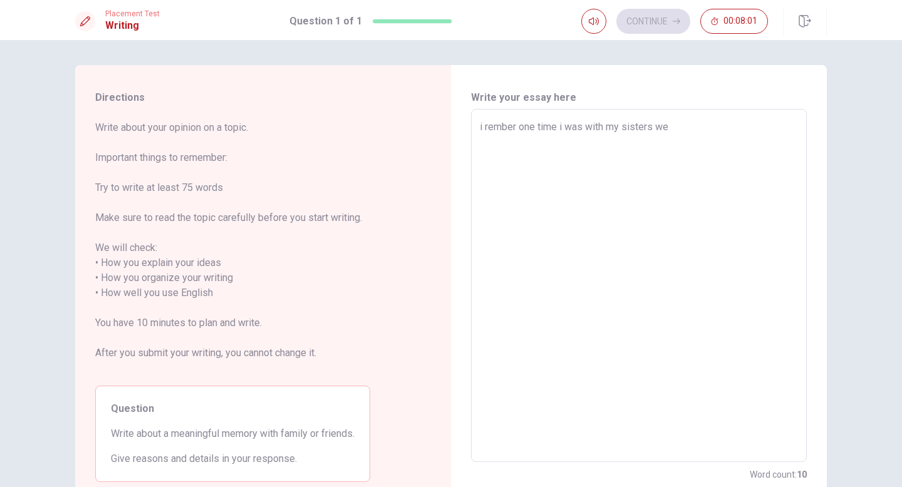
type textarea "x"
type textarea "i rember one time i was with my sisters we"
type textarea "x"
type textarea "i rember one time i was with my sisters w"
type textarea "x"
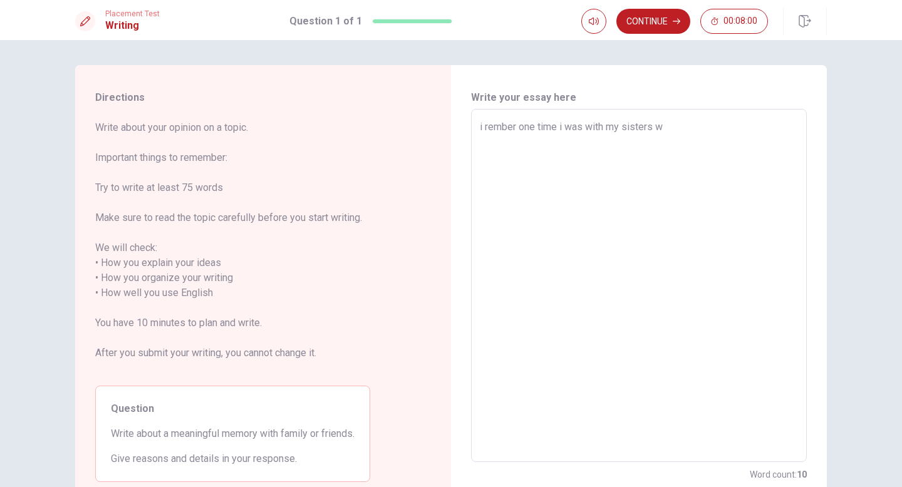
type textarea "i rember one time i was with my sisters"
type textarea "x"
type textarea "i rember one time i was with my sisters r"
type textarea "x"
type textarea "i rember one time i was with my sisters [PERSON_NAME]"
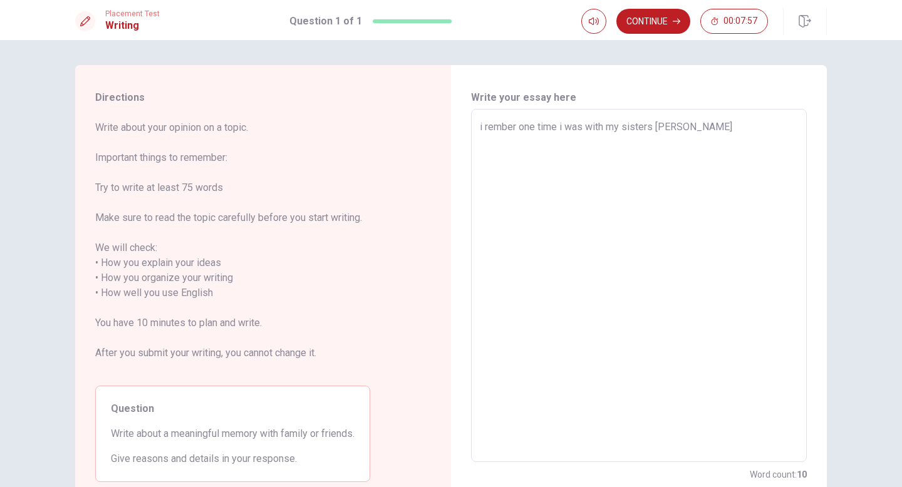
type textarea "x"
type textarea "i rember one time i was with my sisters rid"
type textarea "x"
type textarea "i rember one time i was with my sisters ridi"
type textarea "x"
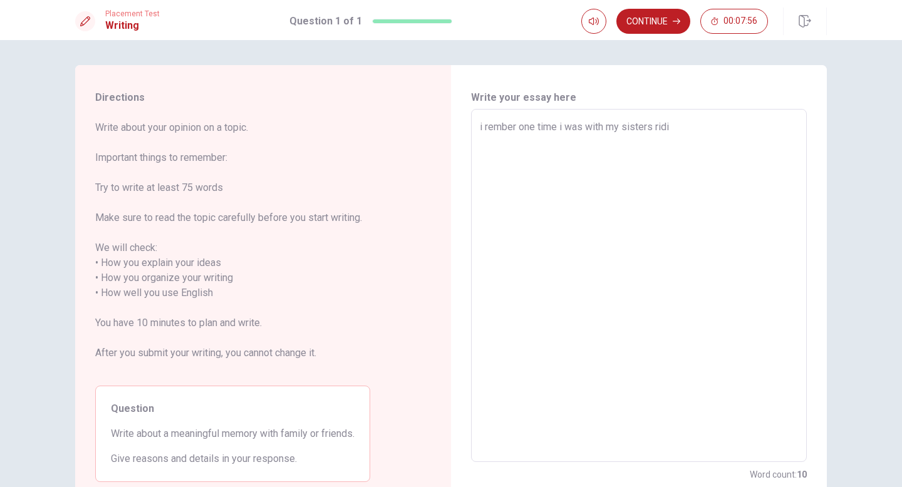
type textarea "i rember one time i was with my sisters ridin"
type textarea "x"
type textarea "i rember one time i was with my sisters riding"
type textarea "x"
type textarea "i rember one time i was with my sisters riding"
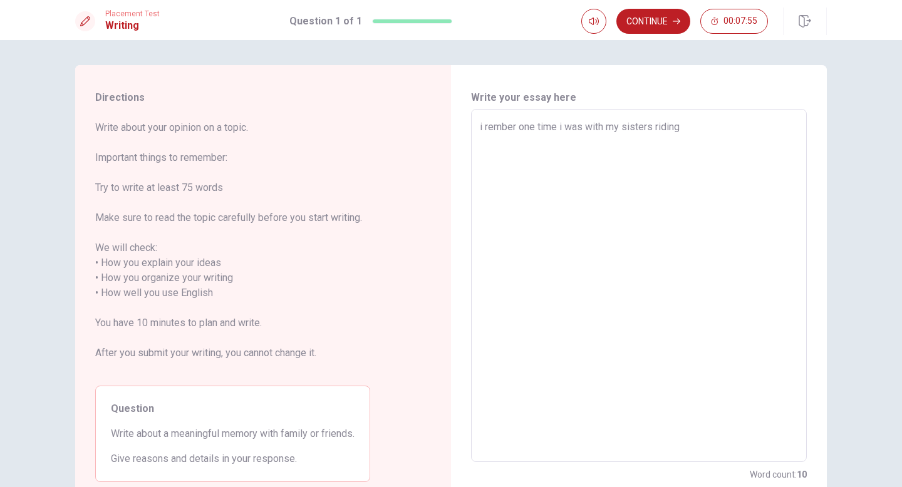
type textarea "x"
type textarea "i rember one time i was with my sisters riding bn"
type textarea "x"
type textarea "i rember one time i was with my sisters riding b"
type textarea "x"
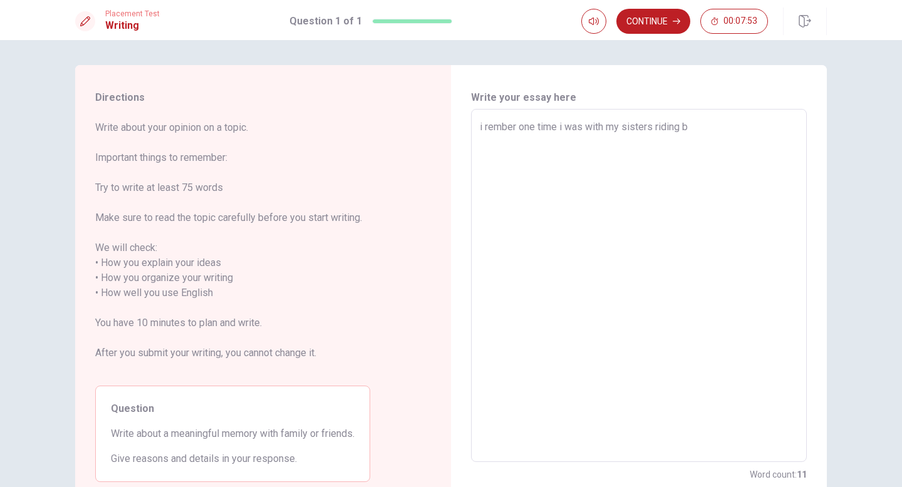
type textarea "i rember one time i was with my sisters riding bi"
type textarea "x"
type textarea "i rember one time i was with my sisters riding bik"
type textarea "x"
type textarea "i rember one time i was with my sisters riding bike"
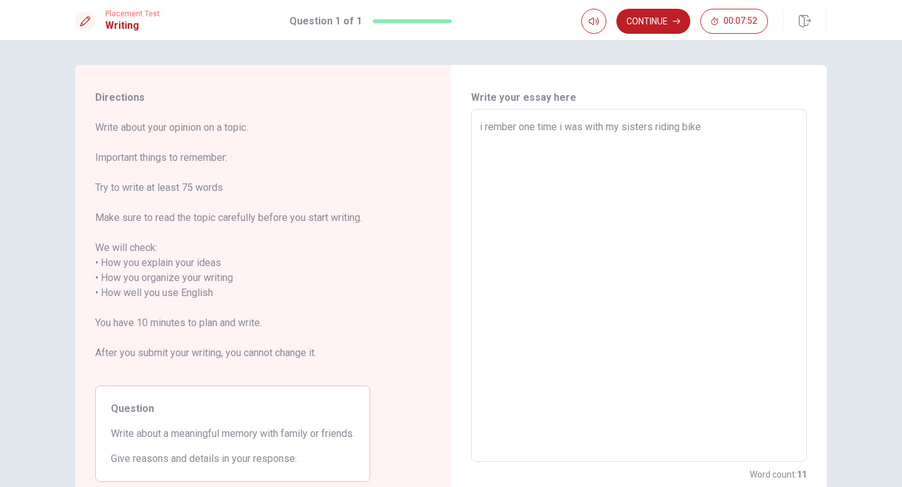
type textarea "x"
type textarea "i rember one time i was with my sisters riding bikes"
type textarea "x"
type textarea "i rember one time i was with my sisters riding bikes"
type textarea "x"
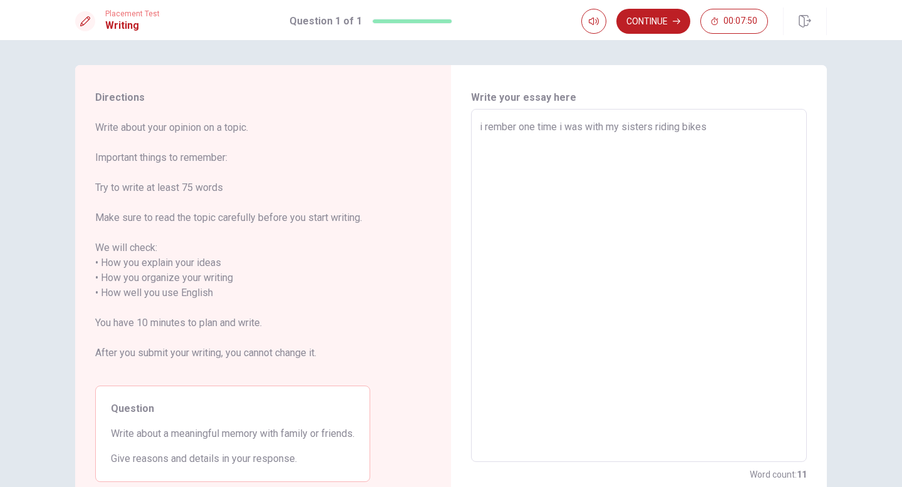
type textarea "i rember one time i was with my sisters riding bikes"
type textarea "x"
type textarea "i rember one time i was with my sisters riding bikes,"
type textarea "x"
type textarea "i rember one time i was with my sisters riding bikes,"
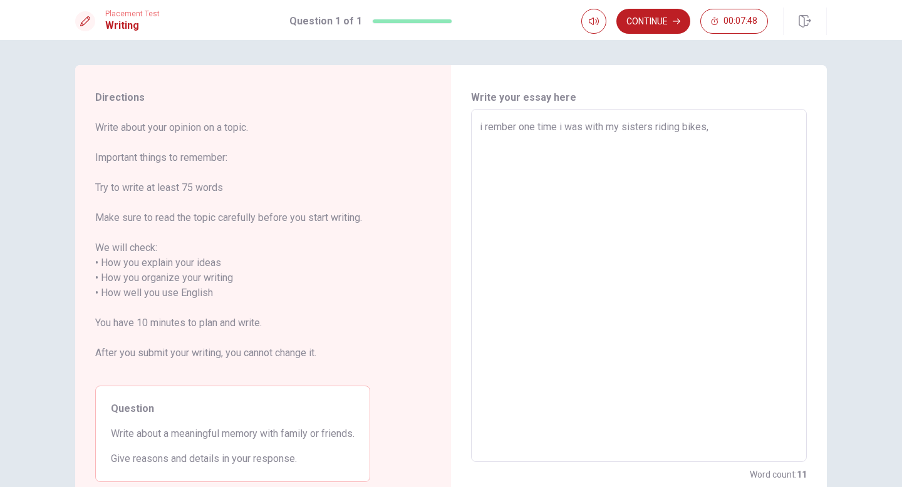
type textarea "x"
type textarea "i rember one time i was with my sisters riding bikes, i"
type textarea "x"
type textarea "i rember one time i was with my sisters riding bikes, i"
type textarea "x"
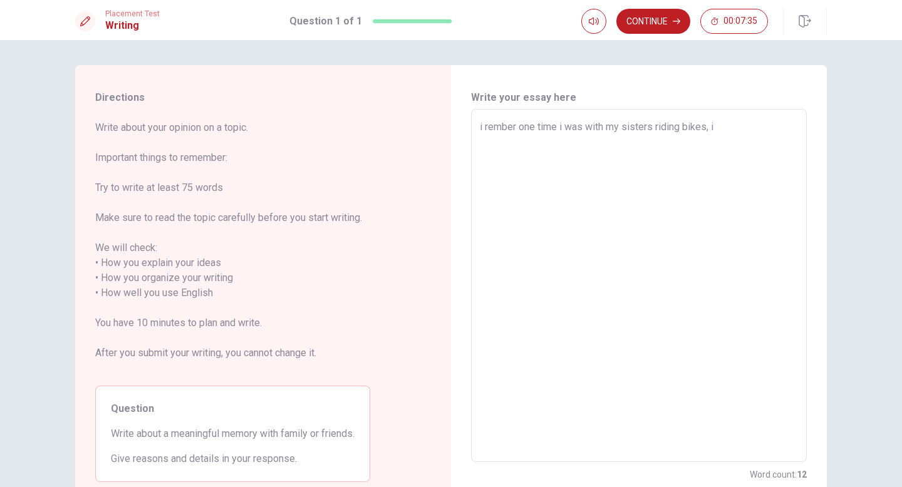
type textarea "i rember one time i was with my sisters riding bikes, i g"
type textarea "x"
type textarea "i rember one time i was with my sisters riding bikes, i go"
type textarea "x"
type textarea "i rember one time i was with my sisters riding bikes, i goi"
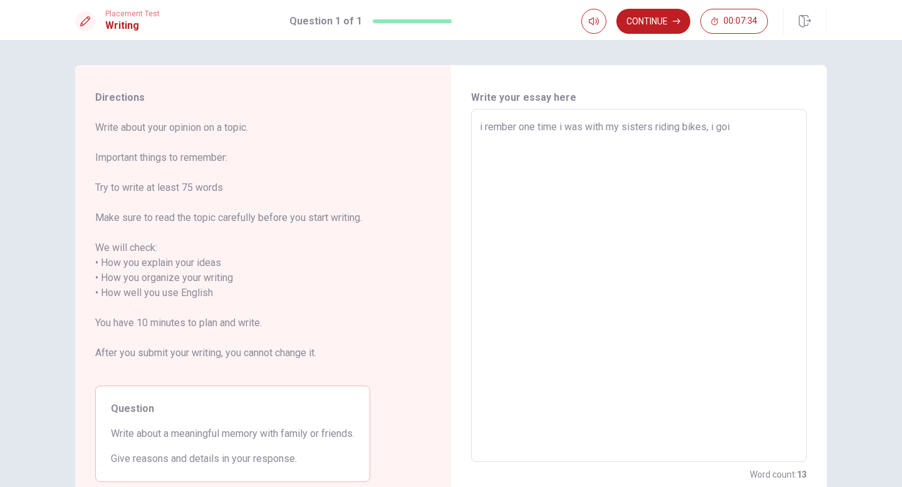
type textarea "x"
type textarea "i rember one time i was with my sisters riding bikes, i goin"
type textarea "x"
type textarea "i rember one time i was with my sisters riding bikes, i goin"
type textarea "x"
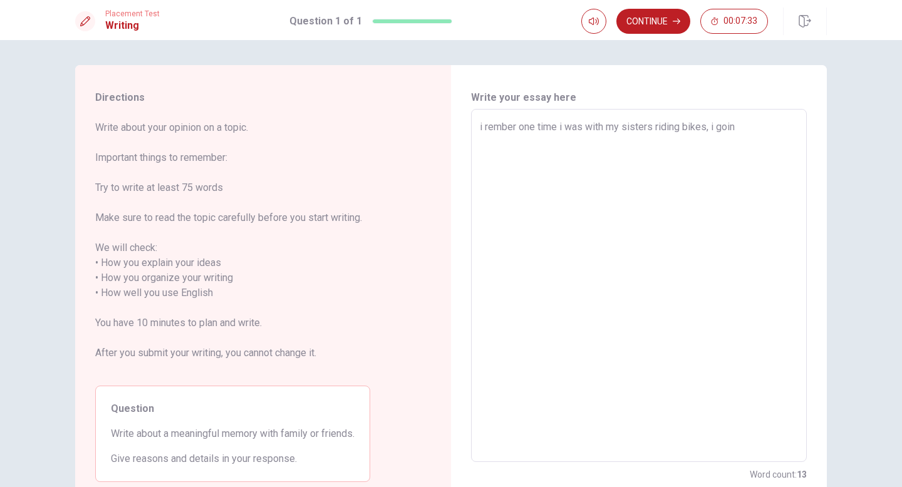
type textarea "i rember one time i was with my sisters riding bikes, i goin v"
type textarea "x"
type textarea "i rember one time i was with my sisters riding bikes, i goin ve"
type textarea "x"
type textarea "i rember one time i was with my sisters riding bikes, i goin ver"
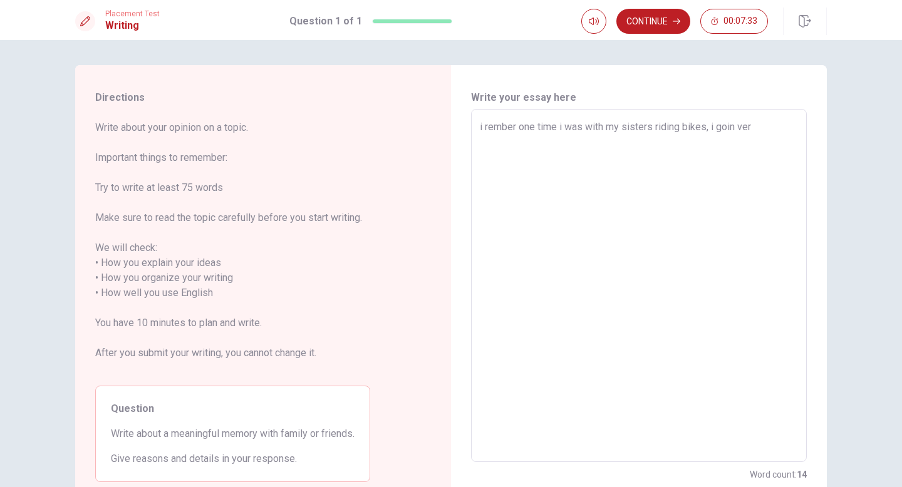
type textarea "x"
type textarea "i rember one time i was with my sisters riding bikes, i goin very"
type textarea "x"
type textarea "i rember one time i was with my sisters riding bikes, i goin very"
type textarea "x"
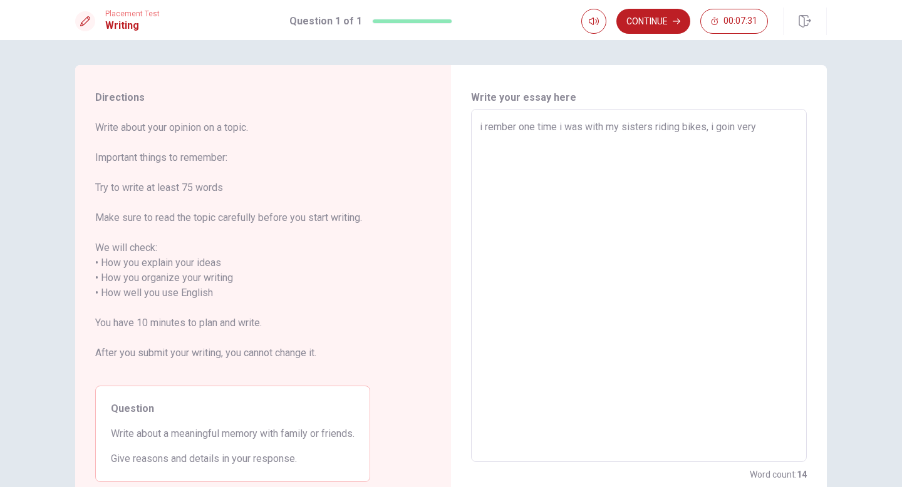
type textarea "i rember one time i was with my sisters riding bikes, i goin very f"
type textarea "x"
type textarea "i rember one time i was with my sisters riding bikes, i goin very fa"
type textarea "x"
type textarea "i rember one time i was with my sisters riding bikes, i goin very fas"
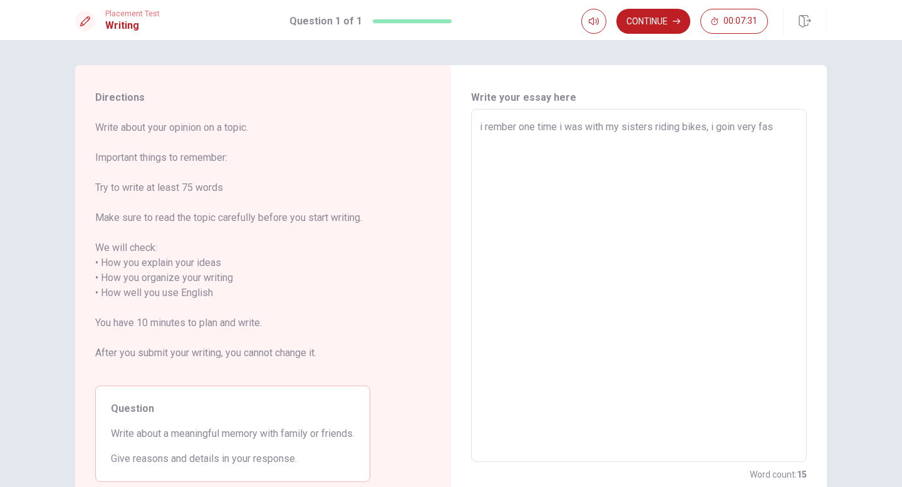
type textarea "x"
type textarea "i rember one time i was with my sisters riding bikes, i goin very fast"
type textarea "x"
type textarea "i rember one time i was with my sisters riding bikes, i goin very fast"
type textarea "x"
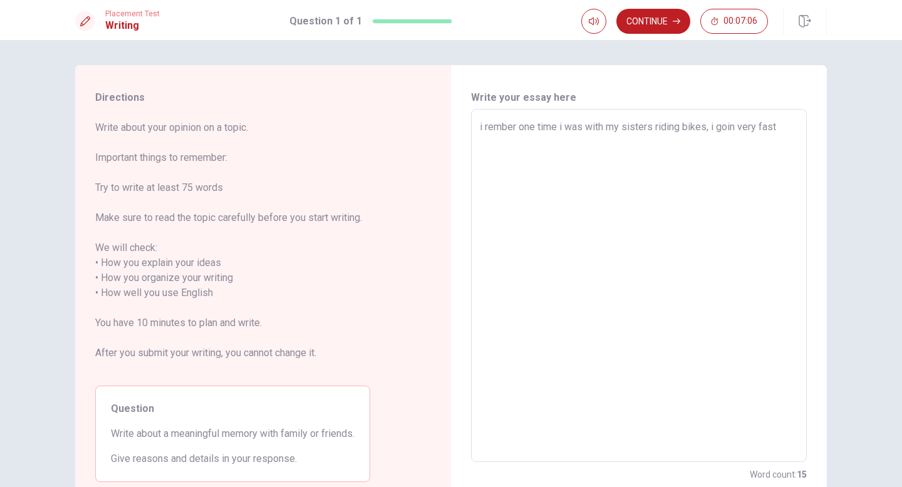
type textarea "i rember one time i was with my sisters riding bikes, i goin very fast t"
type textarea "x"
type textarea "i rember one time i was with my sisters riding bikes, i goin very fast th"
type textarea "x"
type textarea "i rember one time i was with my sisters riding bikes, i goin very fast the"
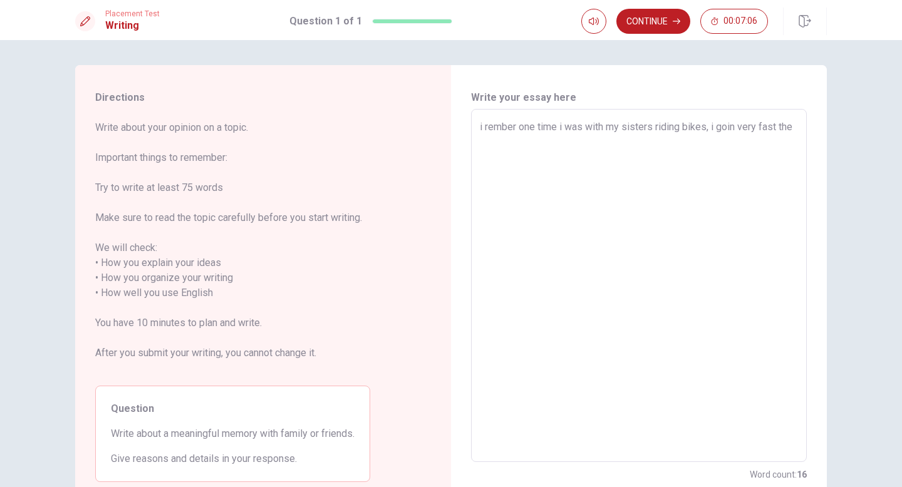
type textarea "x"
type textarea "i rember one time i was with my sisters riding bikes, i goin very fast the"
type textarea "x"
type textarea "i rember one time i was with my sisters riding bikes, i goin very fast the b"
type textarea "x"
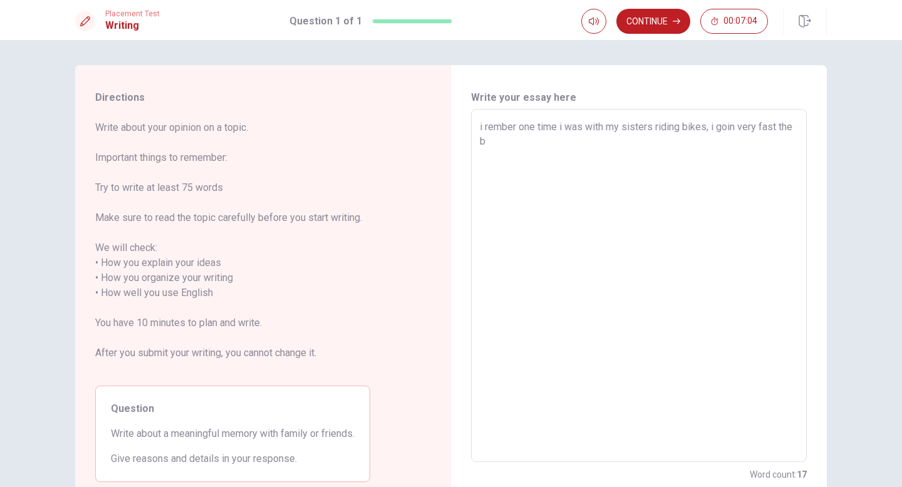
type textarea "i rember one time i was with my sisters riding bikes, i goin very fast the bi"
type textarea "x"
type textarea "i rember one time i was with my sisters riding bikes, i goin very fast the bic"
click at [504, 178] on textarea "i rember one time i was with my sisters riding bikes, i goin very fast the bici…" at bounding box center [639, 286] width 318 height 332
click at [494, 142] on textarea "i rember one time i was with my sisters riding bikes, i goin very fast the bici…" at bounding box center [639, 286] width 318 height 332
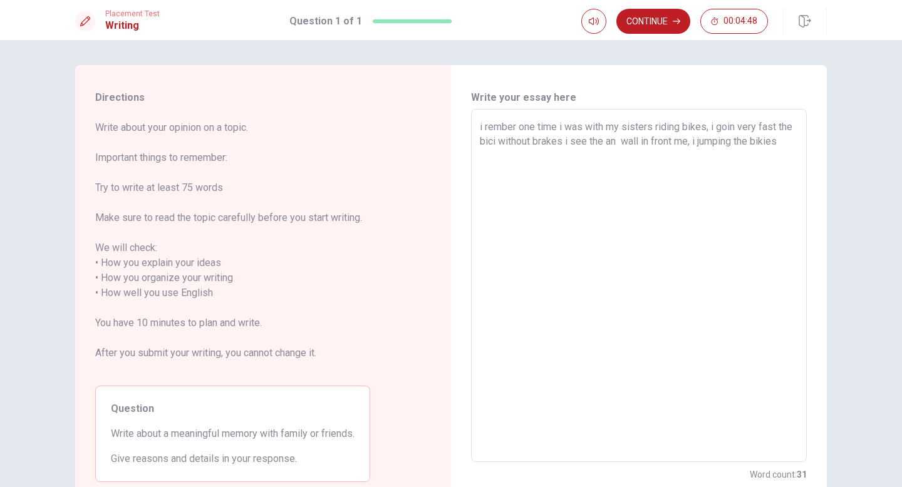
click at [497, 143] on textarea "i rember one time i was with my sisters riding bikes, i goin very fast the bici…" at bounding box center [639, 286] width 318 height 332
click at [789, 143] on textarea "i rember one time i was with my sisters riding bikes, i goin very fast the bike…" at bounding box center [639, 286] width 318 height 332
click at [507, 158] on textarea "i rember one time i was with my sisters riding bikes, i goin very fast the bike…" at bounding box center [639, 286] width 318 height 332
click at [567, 161] on textarea "i rember one time i was with my sisters riding bikes, i goin very fast the bike…" at bounding box center [639, 286] width 318 height 332
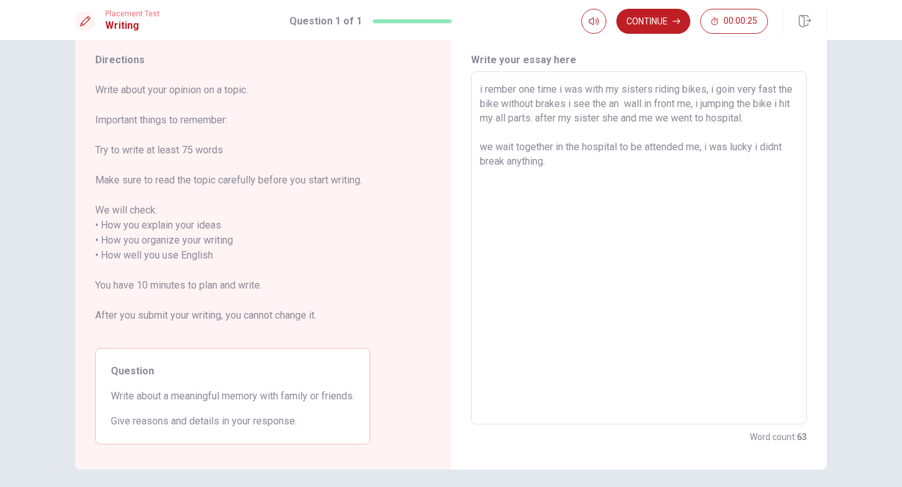
scroll to position [43, 0]
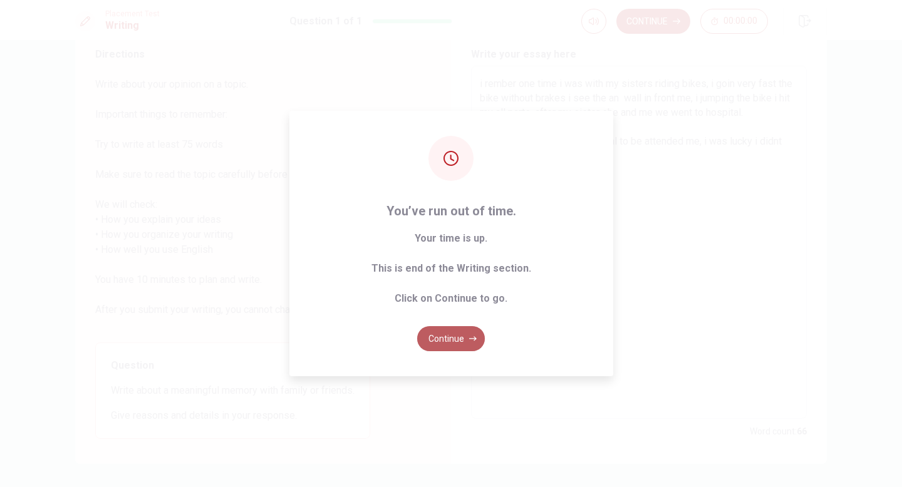
click at [461, 343] on button "Continue" at bounding box center [451, 338] width 68 height 25
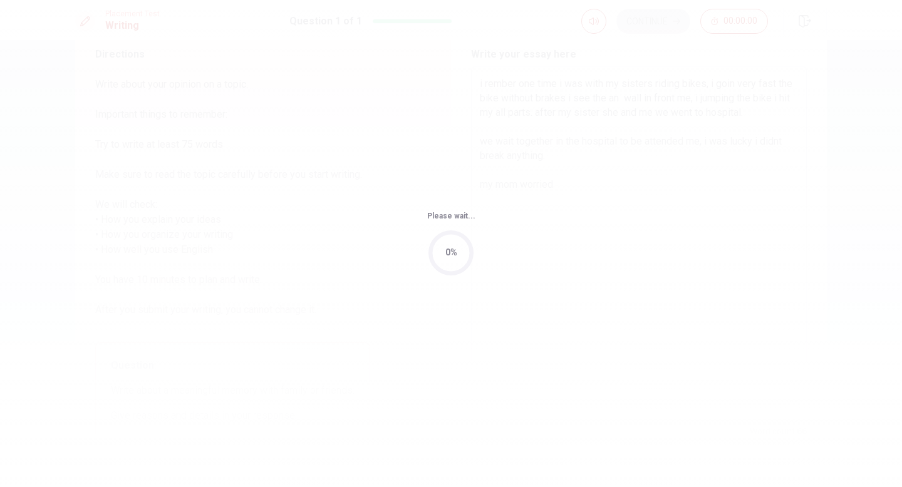
scroll to position [0, 0]
